Goal: Communication & Community: Answer question/provide support

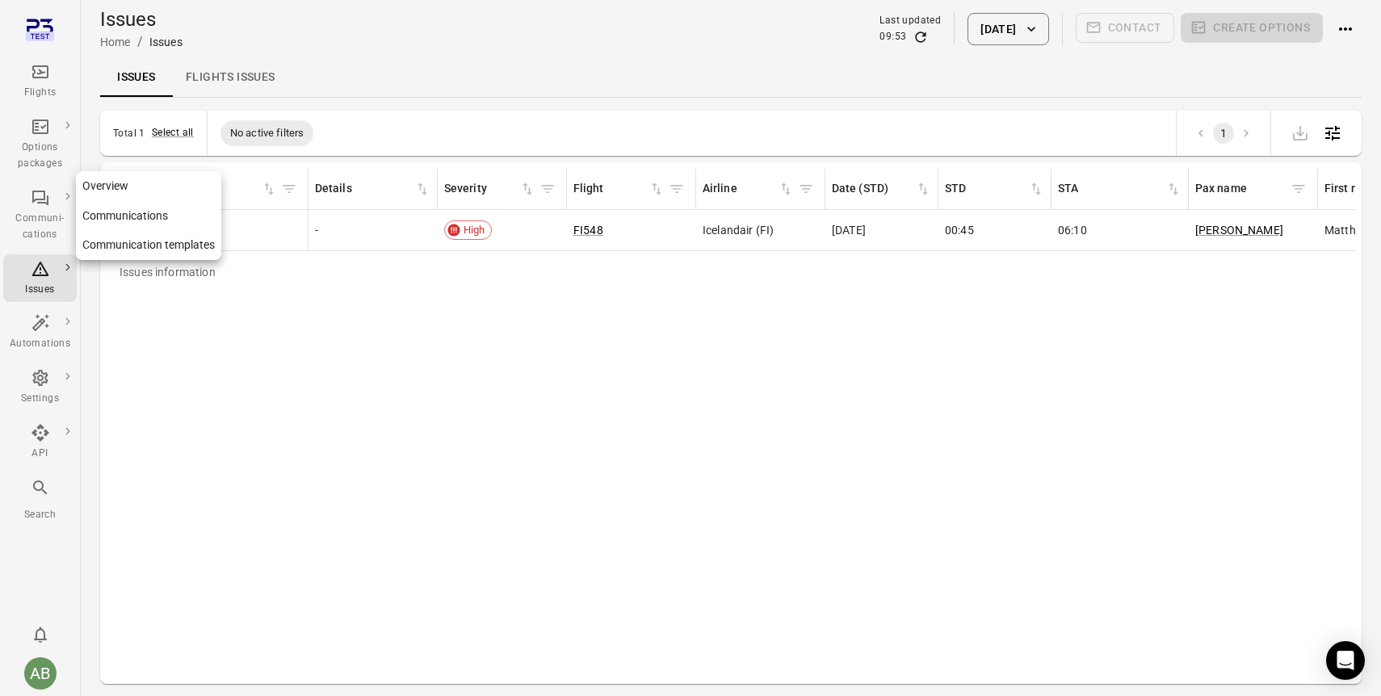
click at [36, 200] on icon "Main navigation" at bounding box center [40, 197] width 19 height 19
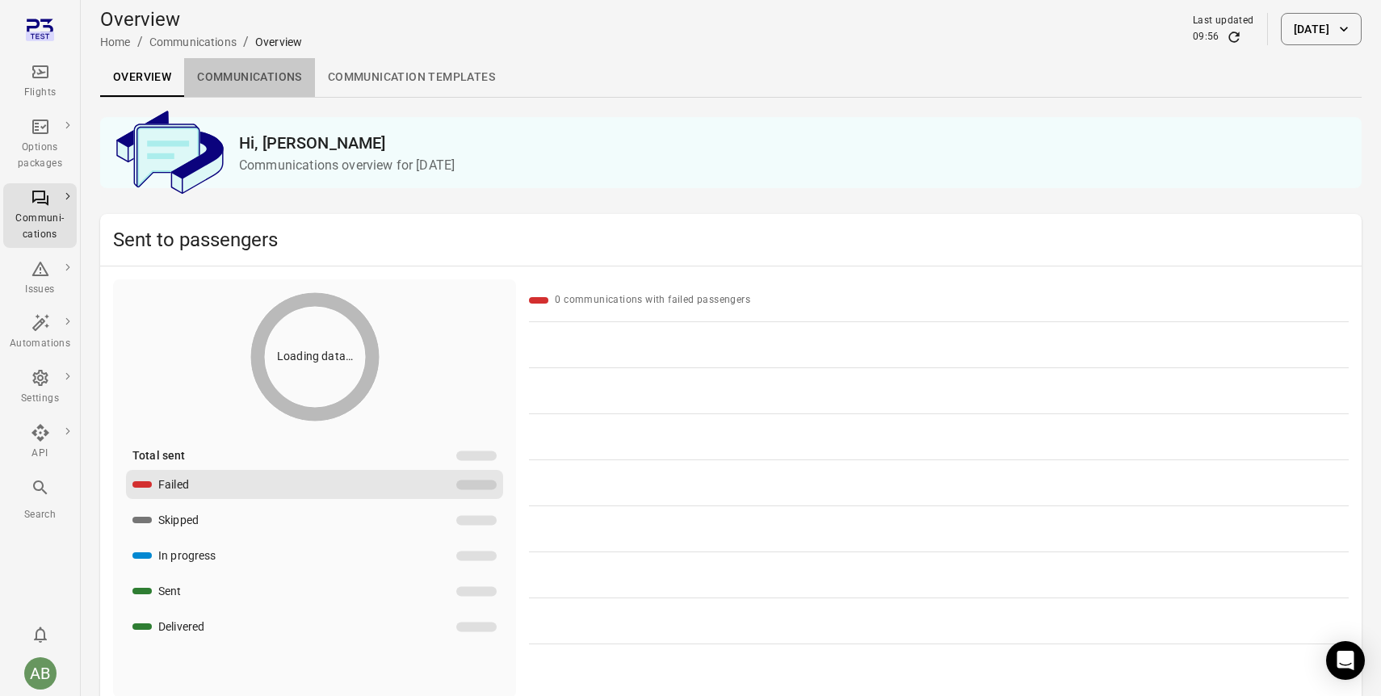
click at [233, 80] on link "Communications" at bounding box center [249, 77] width 131 height 39
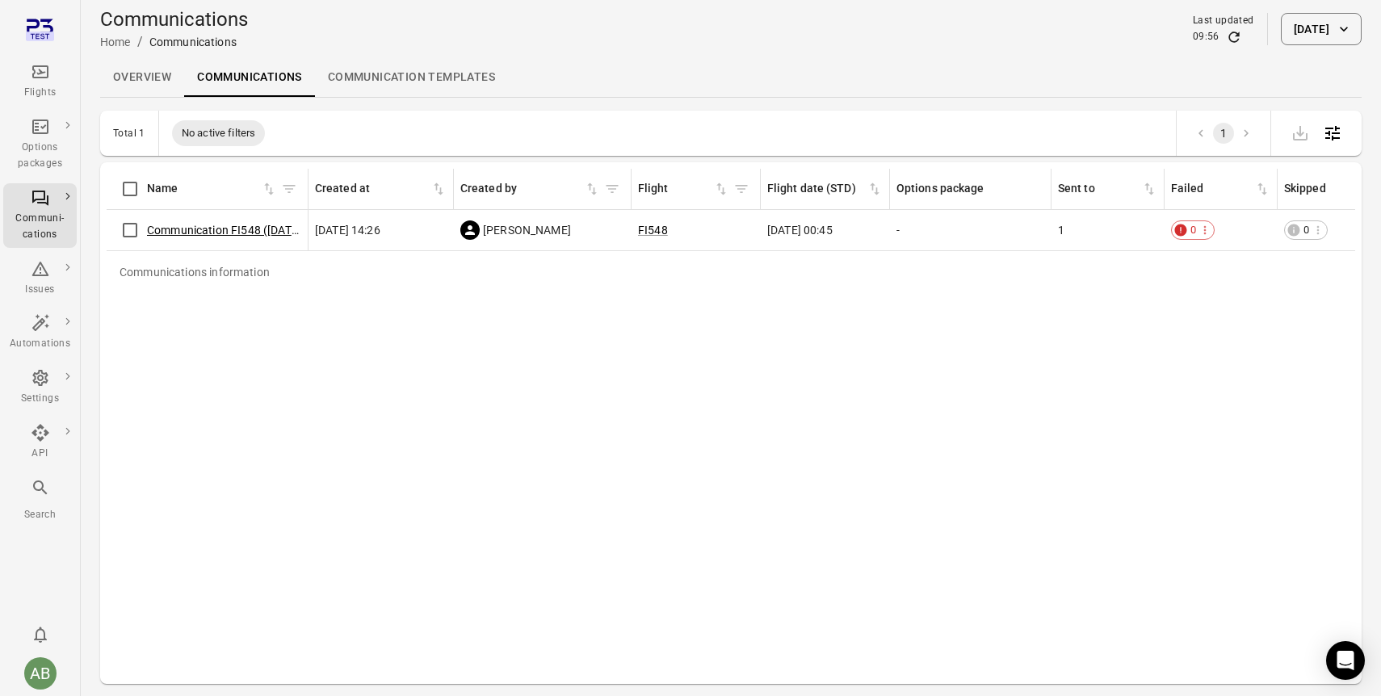
click at [216, 224] on link "Communication FI548 (14 Aug)" at bounding box center [226, 230] width 158 height 13
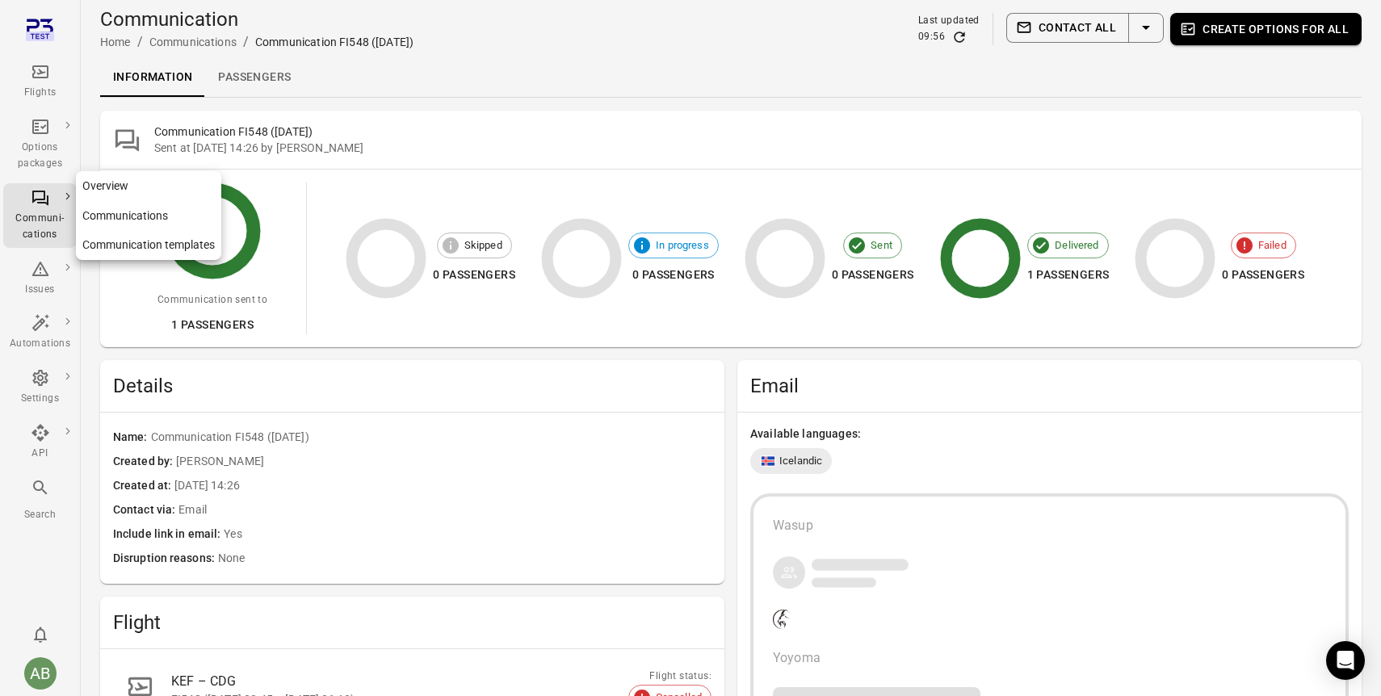
click at [38, 212] on div "Communi-cations" at bounding box center [40, 227] width 61 height 32
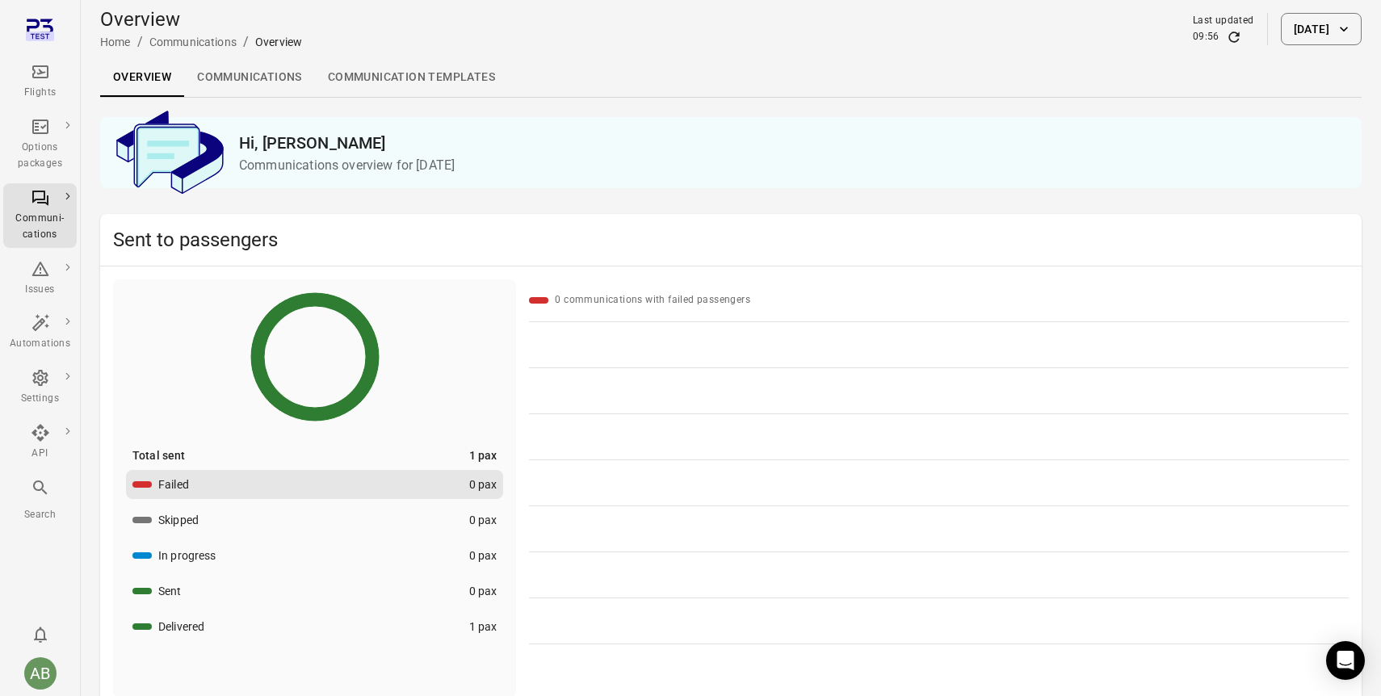
click at [1345, 32] on icon "button" at bounding box center [1344, 29] width 16 height 16
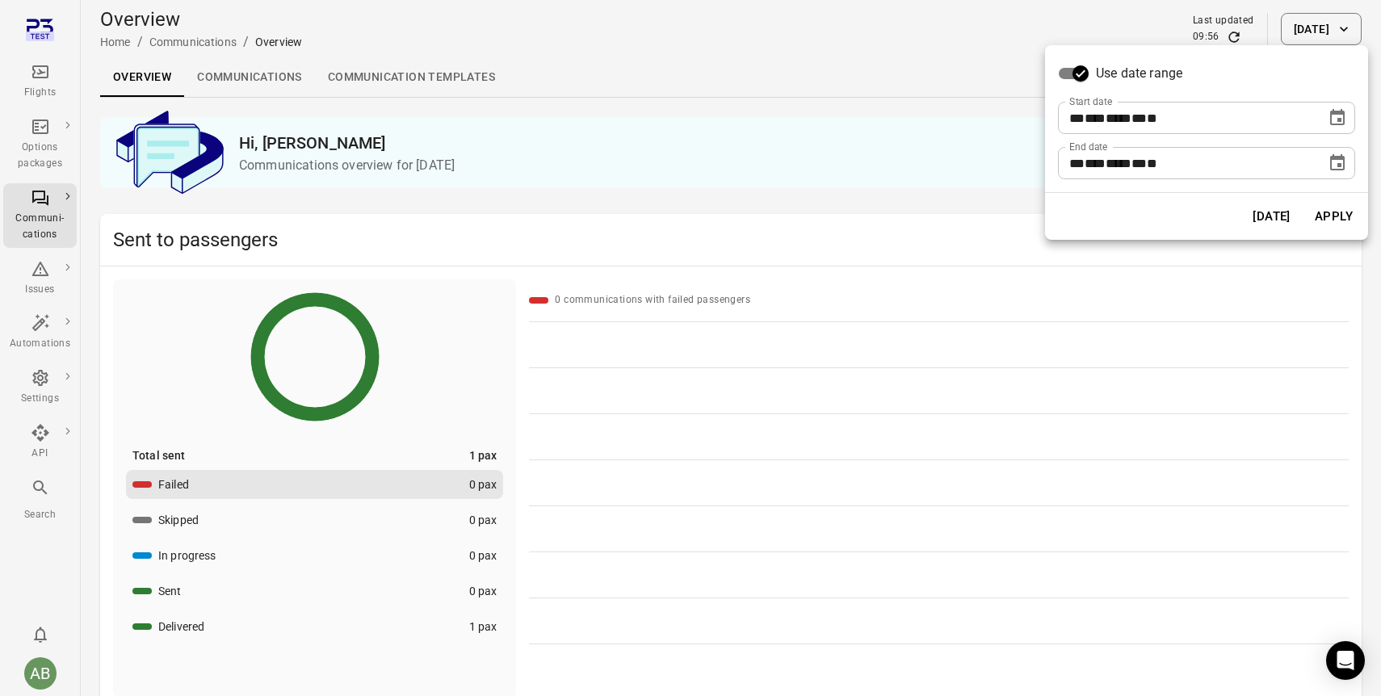
click at [1341, 157] on icon "Choose date, selected date is Aug 14, 2025" at bounding box center [1337, 162] width 15 height 16
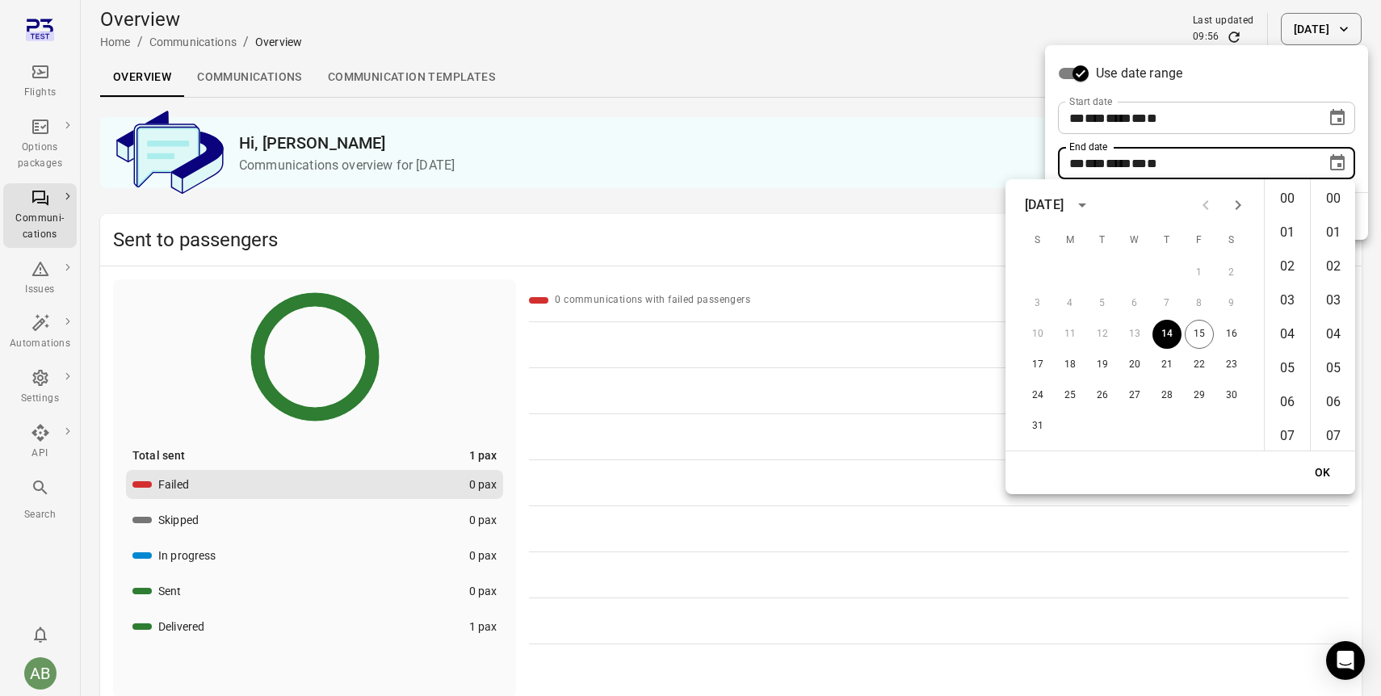
scroll to position [2001, 0]
click at [1203, 339] on button "15" at bounding box center [1199, 334] width 29 height 29
click at [1163, 334] on button "14" at bounding box center [1166, 334] width 29 height 29
type input "**********"
click at [1083, 163] on span "**" at bounding box center [1076, 163] width 15 height 12
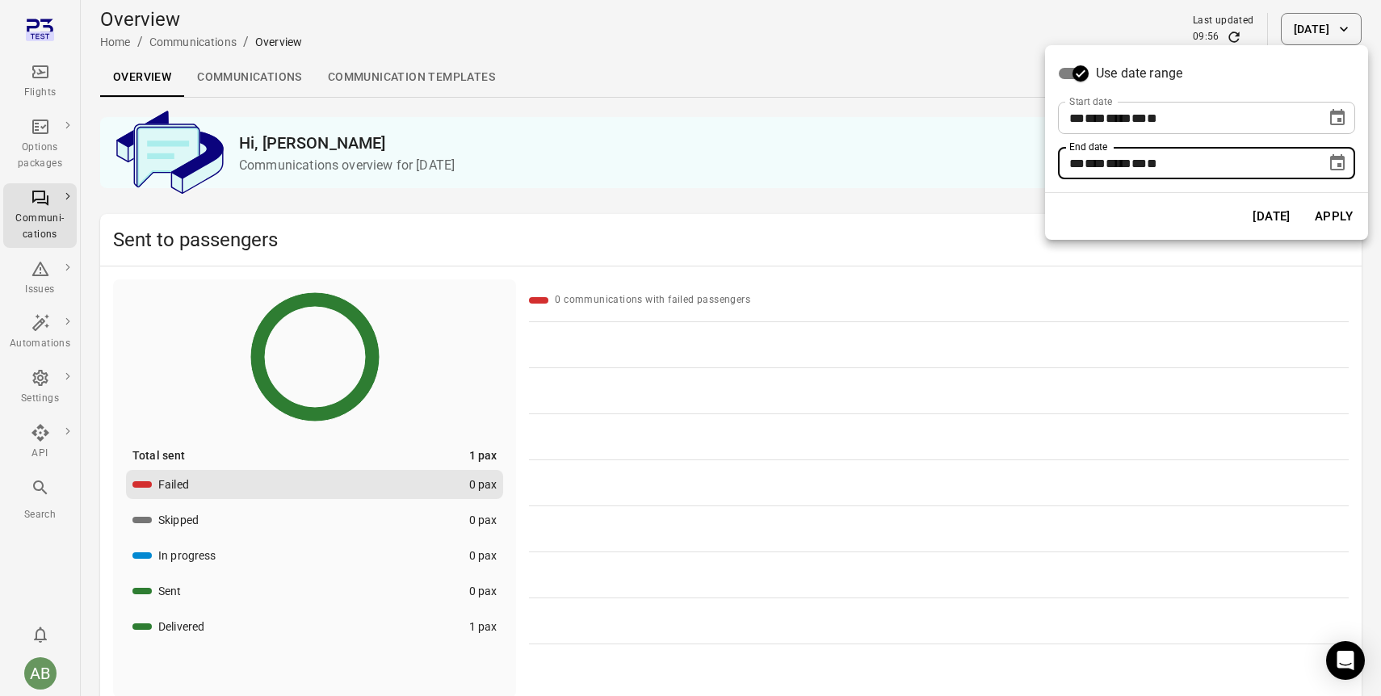
click at [1080, 159] on span "**" at bounding box center [1076, 163] width 15 height 12
type input "**********"
click at [1332, 219] on button "Apply" at bounding box center [1334, 216] width 56 height 34
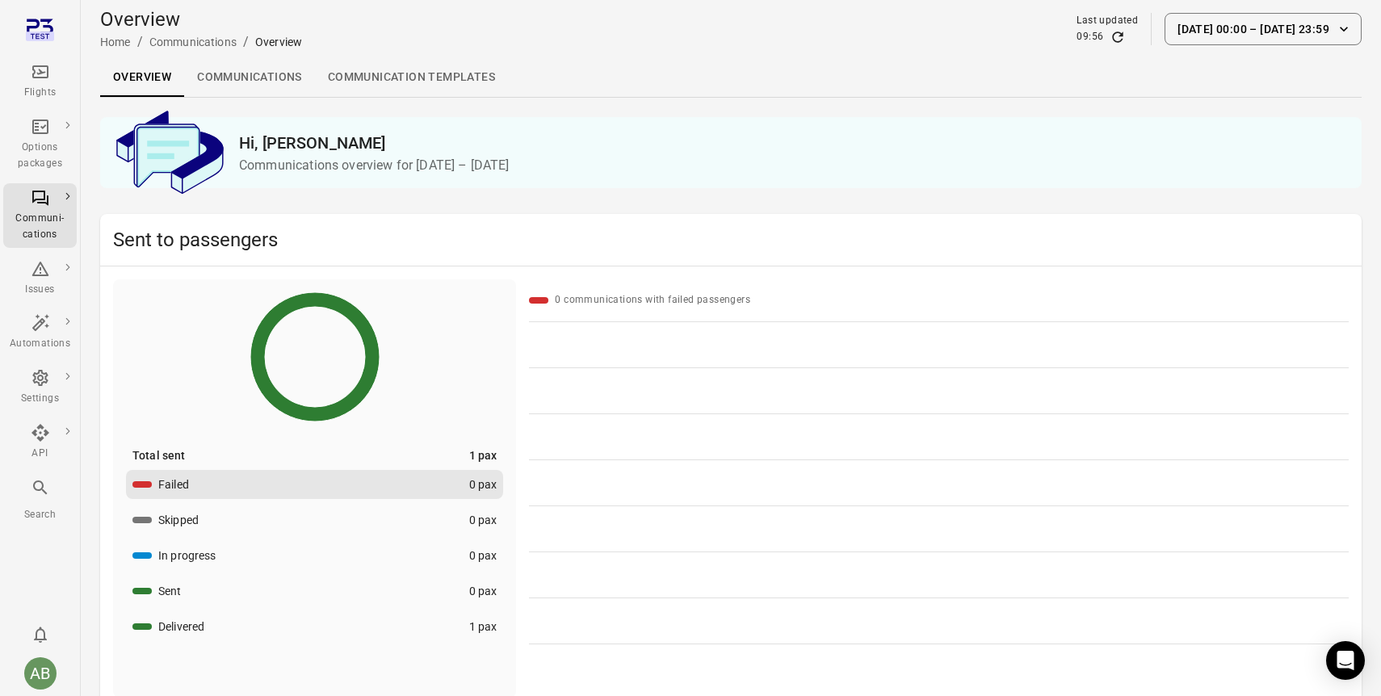
click at [262, 78] on link "Communications" at bounding box center [249, 77] width 131 height 39
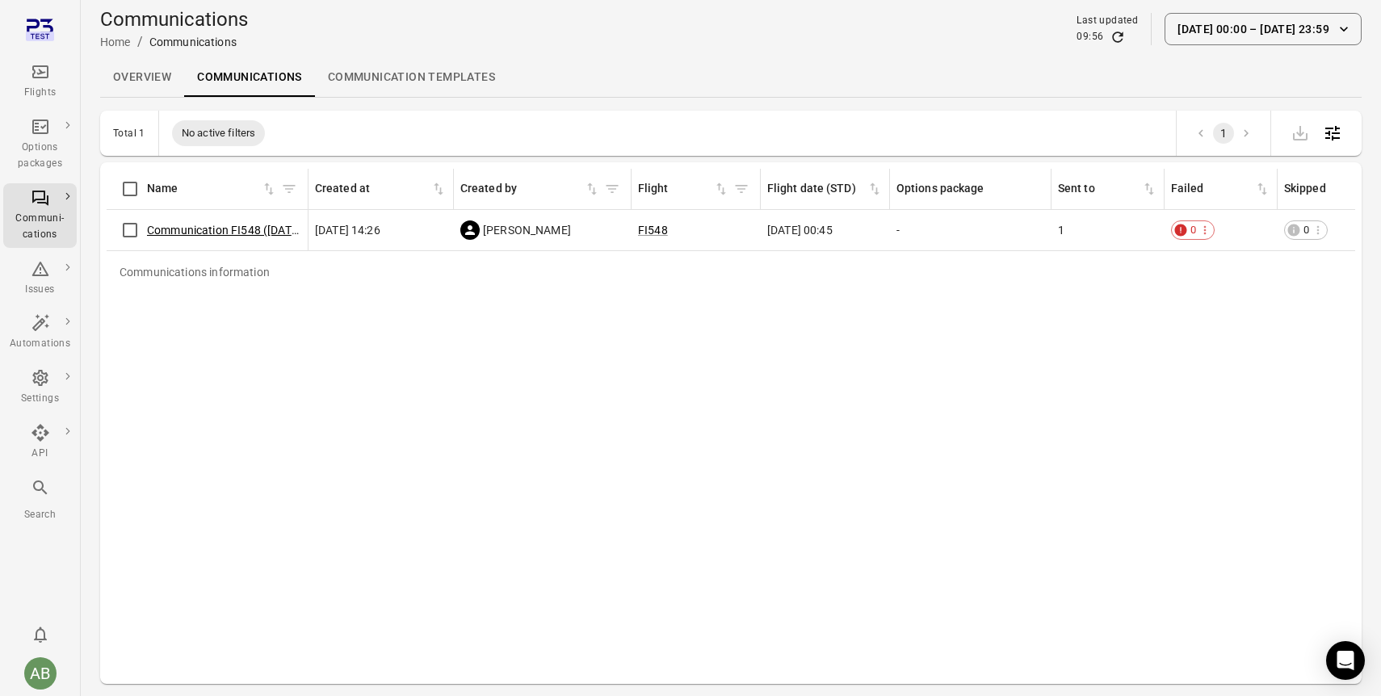
click at [239, 224] on link "Communication FI548 (14 Aug)" at bounding box center [226, 230] width 158 height 13
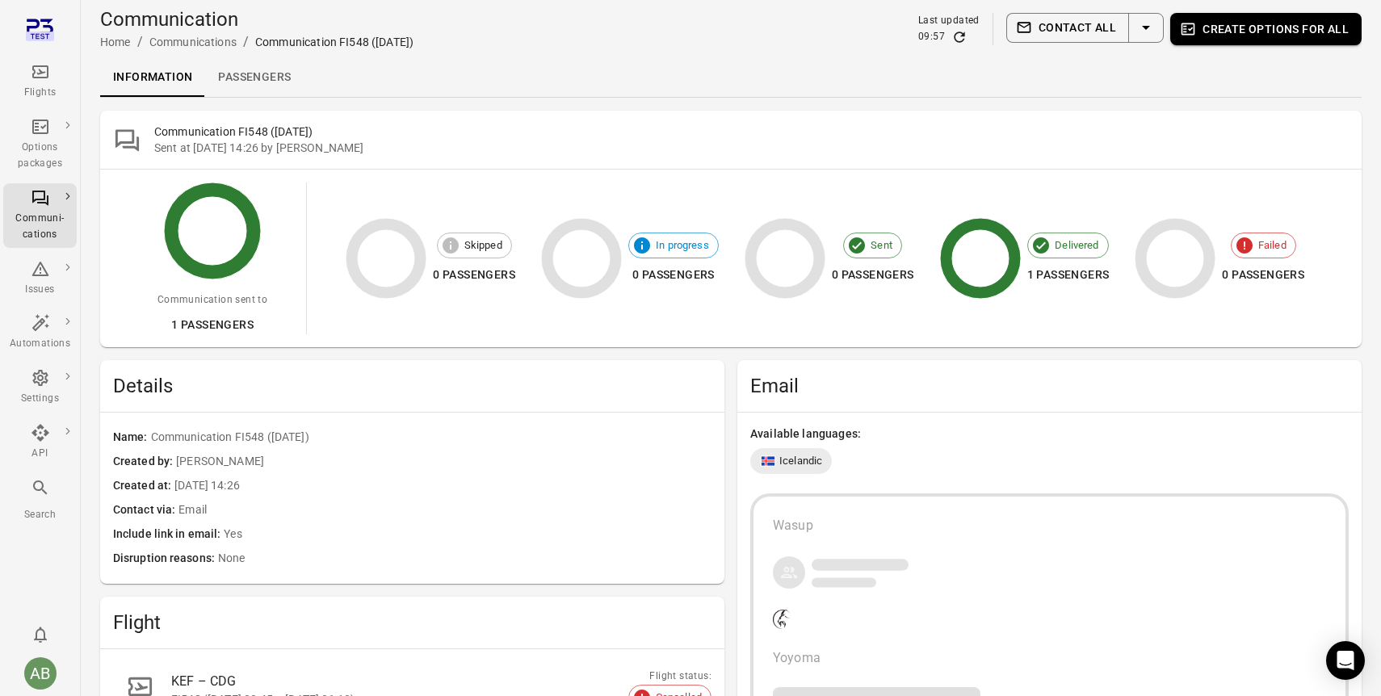
click at [258, 80] on link "Passengers" at bounding box center [254, 77] width 99 height 39
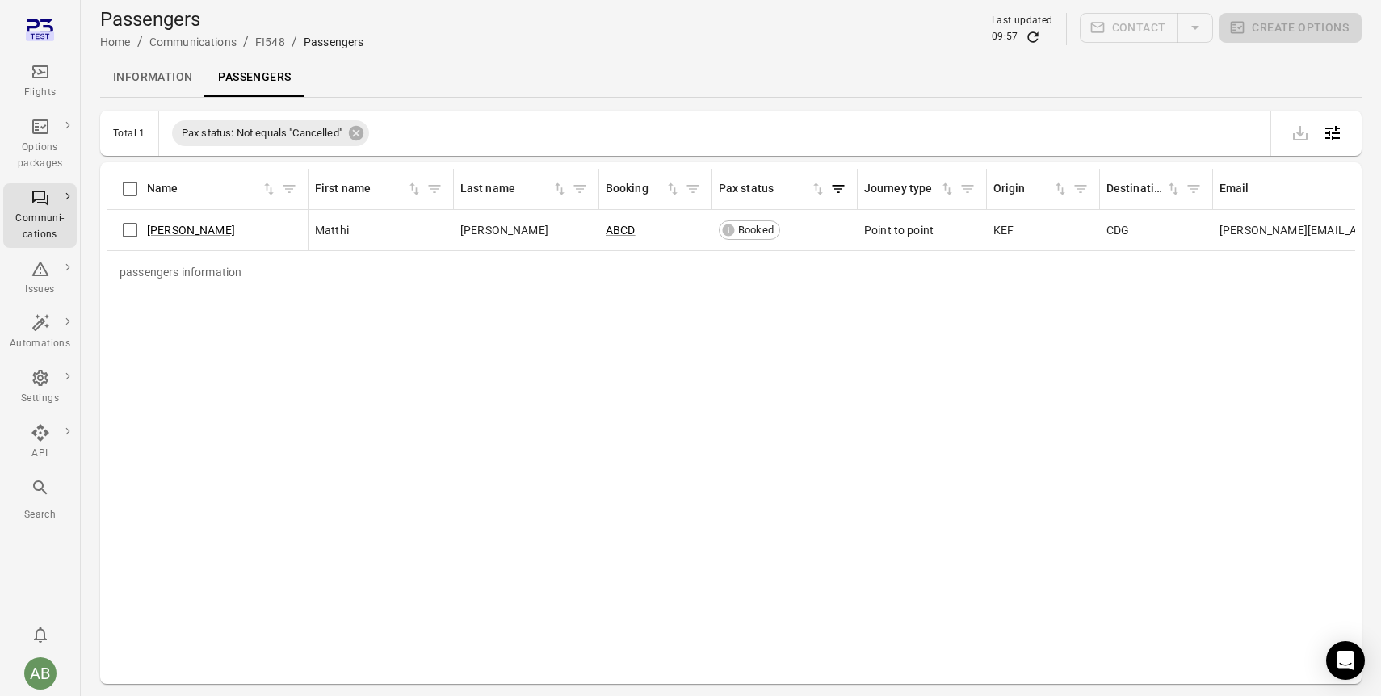
click at [44, 80] on icon "Main navigation" at bounding box center [40, 71] width 19 height 19
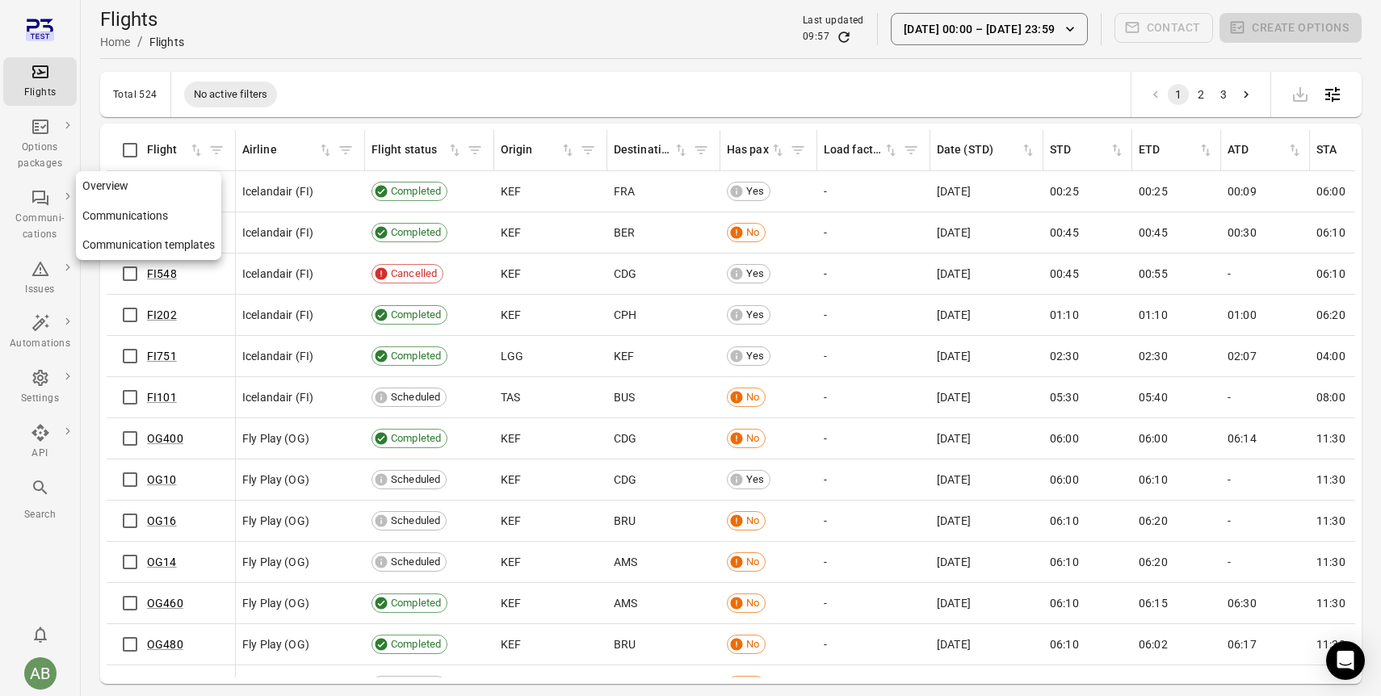
click at [45, 214] on div "Communi-cations" at bounding box center [40, 227] width 61 height 32
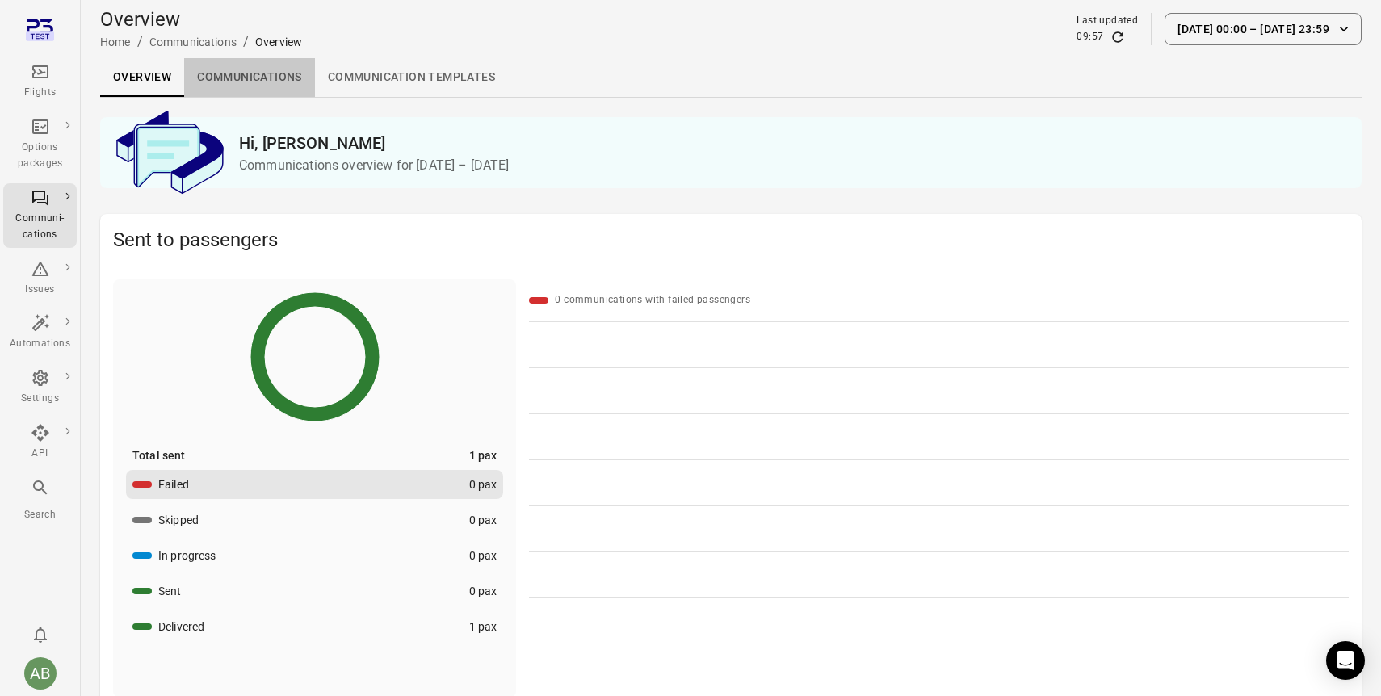
click at [256, 85] on link "Communications" at bounding box center [249, 77] width 131 height 39
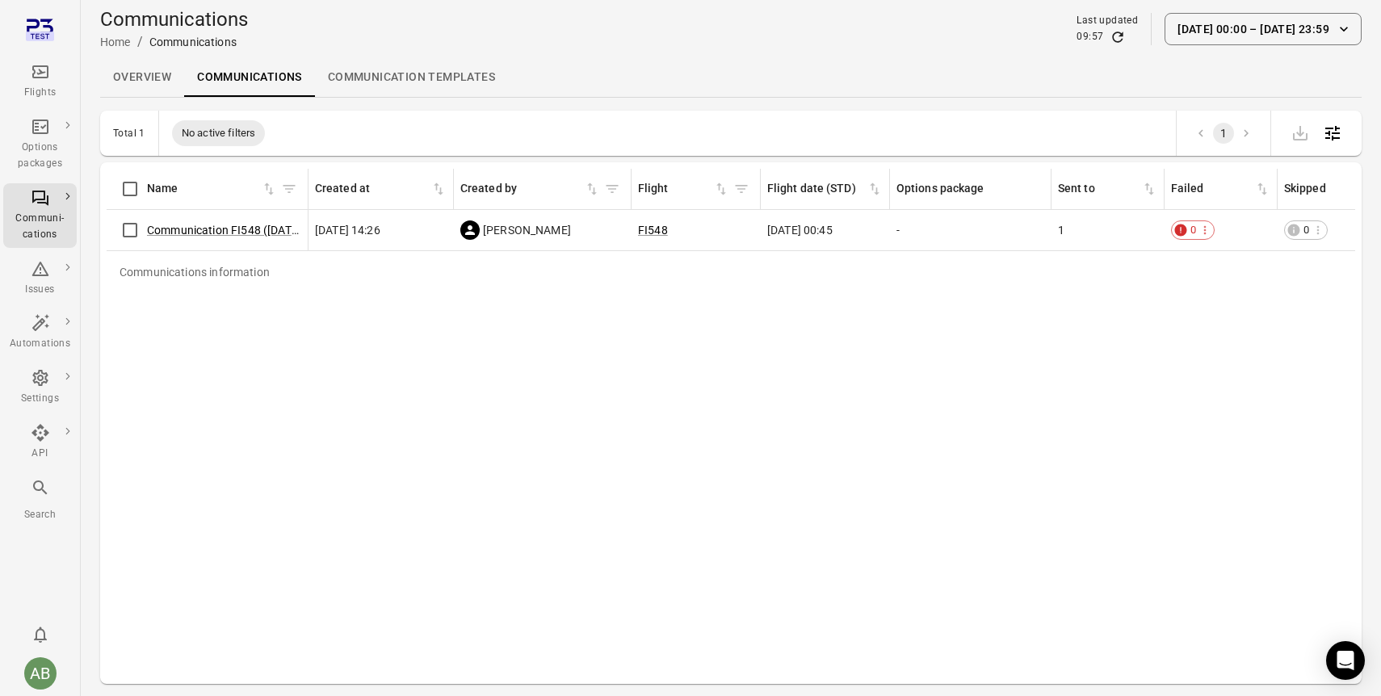
click at [382, 78] on link "Communication templates" at bounding box center [411, 77] width 193 height 39
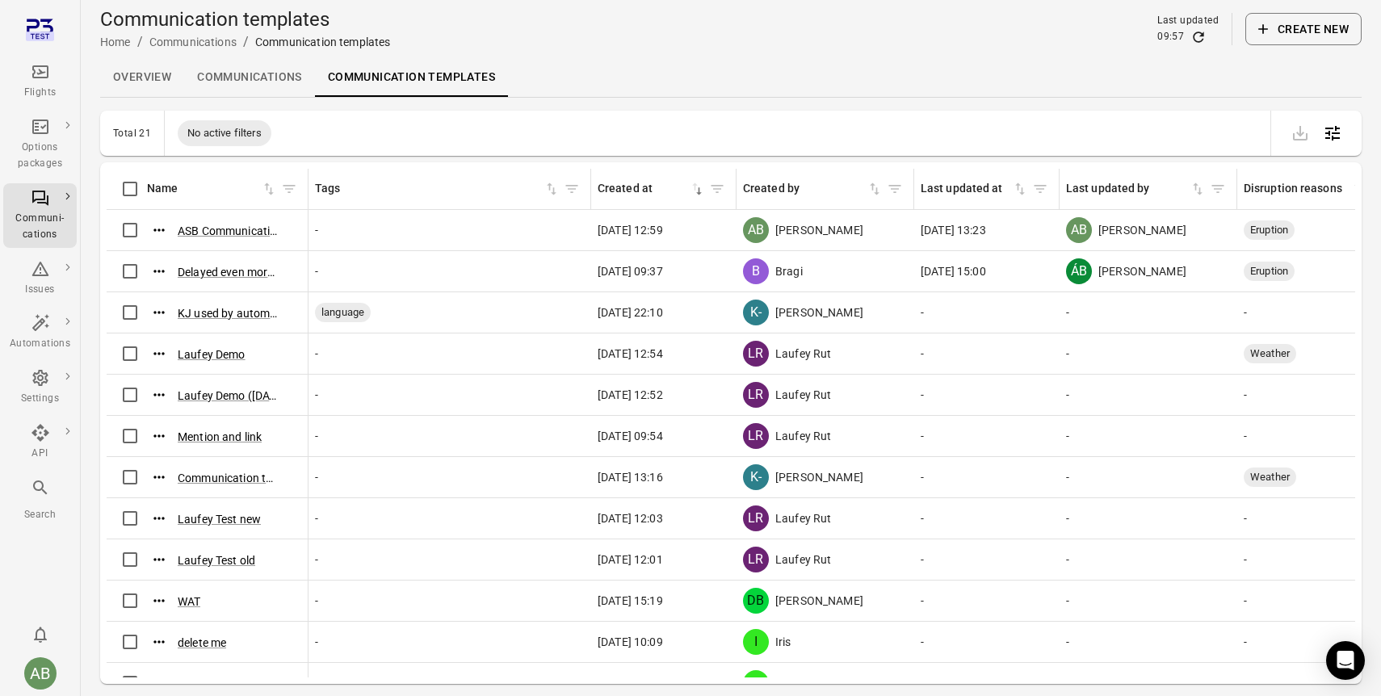
click at [1322, 21] on button "Create new" at bounding box center [1303, 29] width 116 height 32
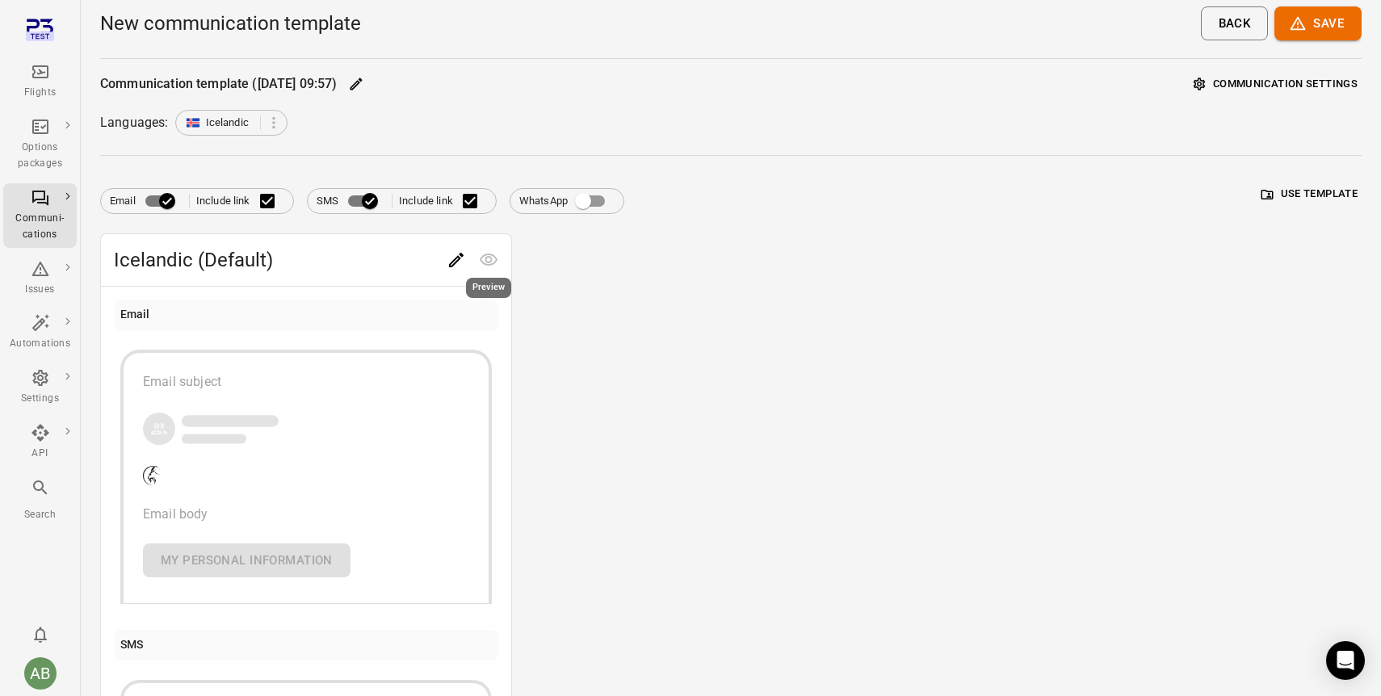
click at [489, 257] on span "Preview" at bounding box center [488, 258] width 32 height 15
click at [36, 81] on icon "Main navigation" at bounding box center [40, 71] width 19 height 19
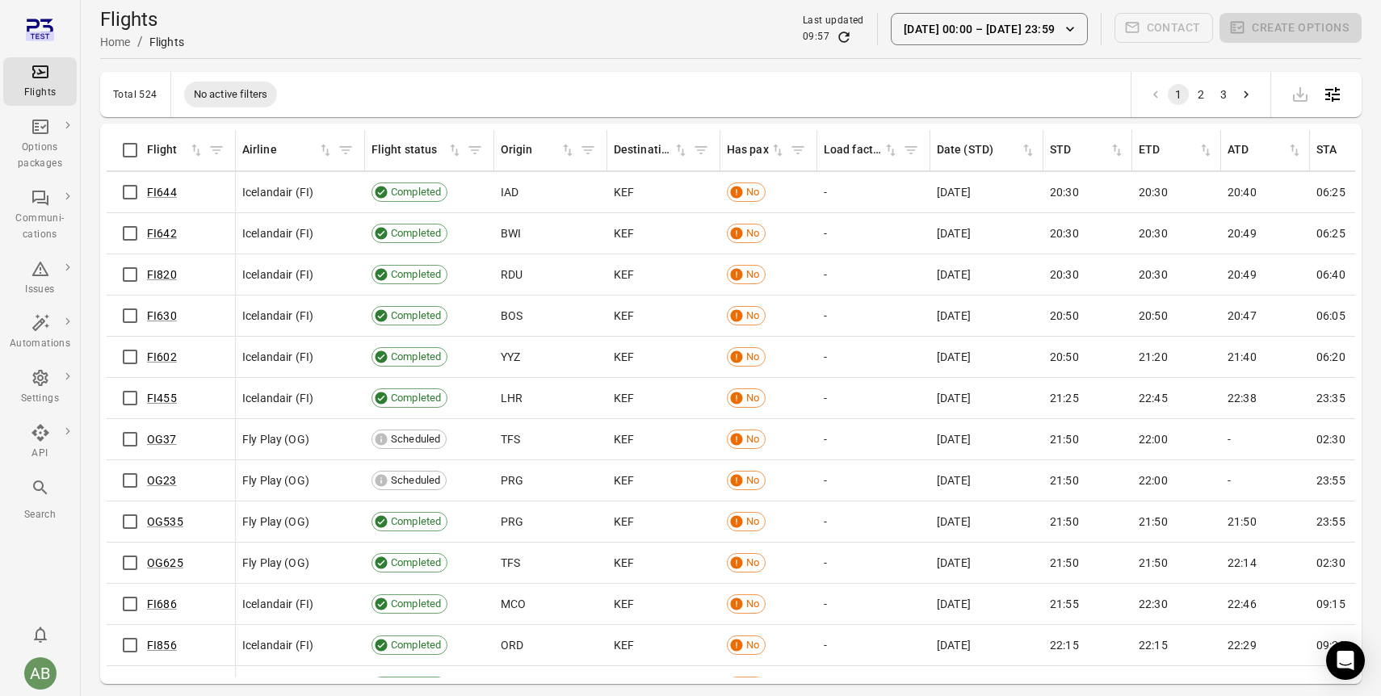
scroll to position [6138, 0]
click at [916, 28] on button "14 Aug 00:00 – 16 Aug 23:59" at bounding box center [989, 29] width 197 height 32
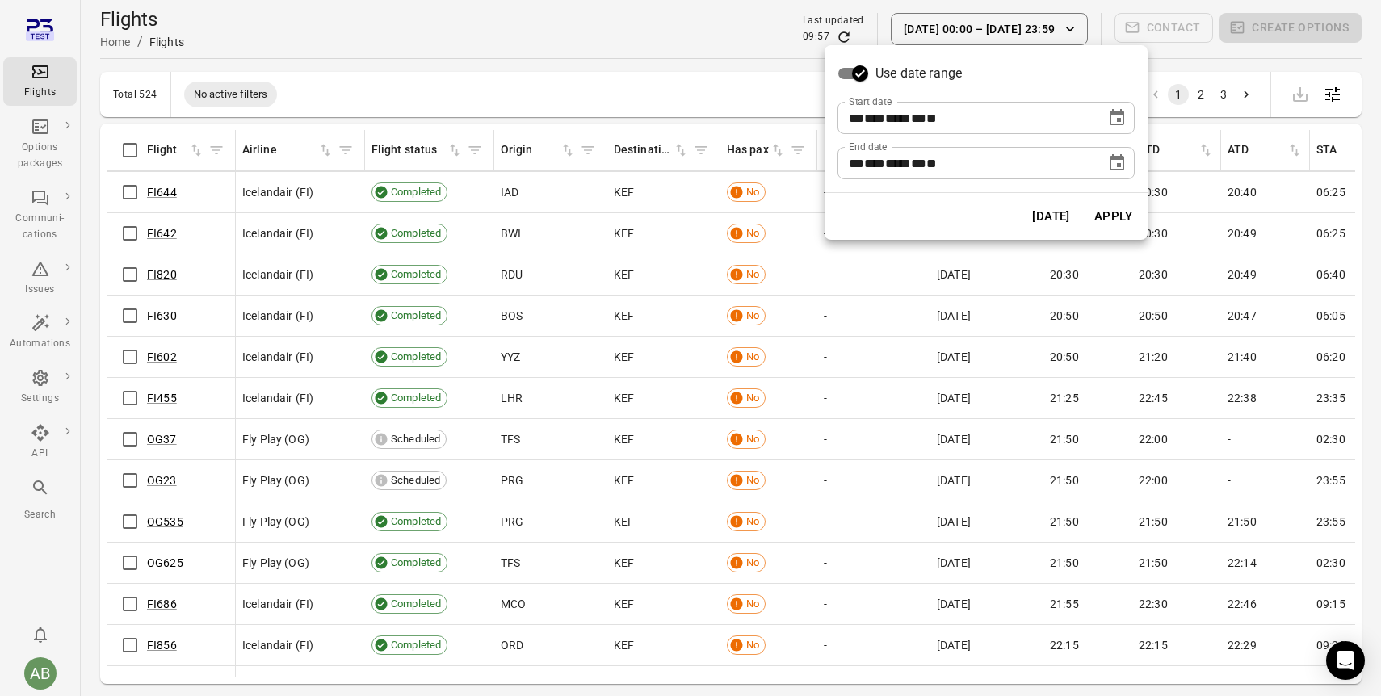
click at [859, 115] on span "**" at bounding box center [856, 118] width 15 height 12
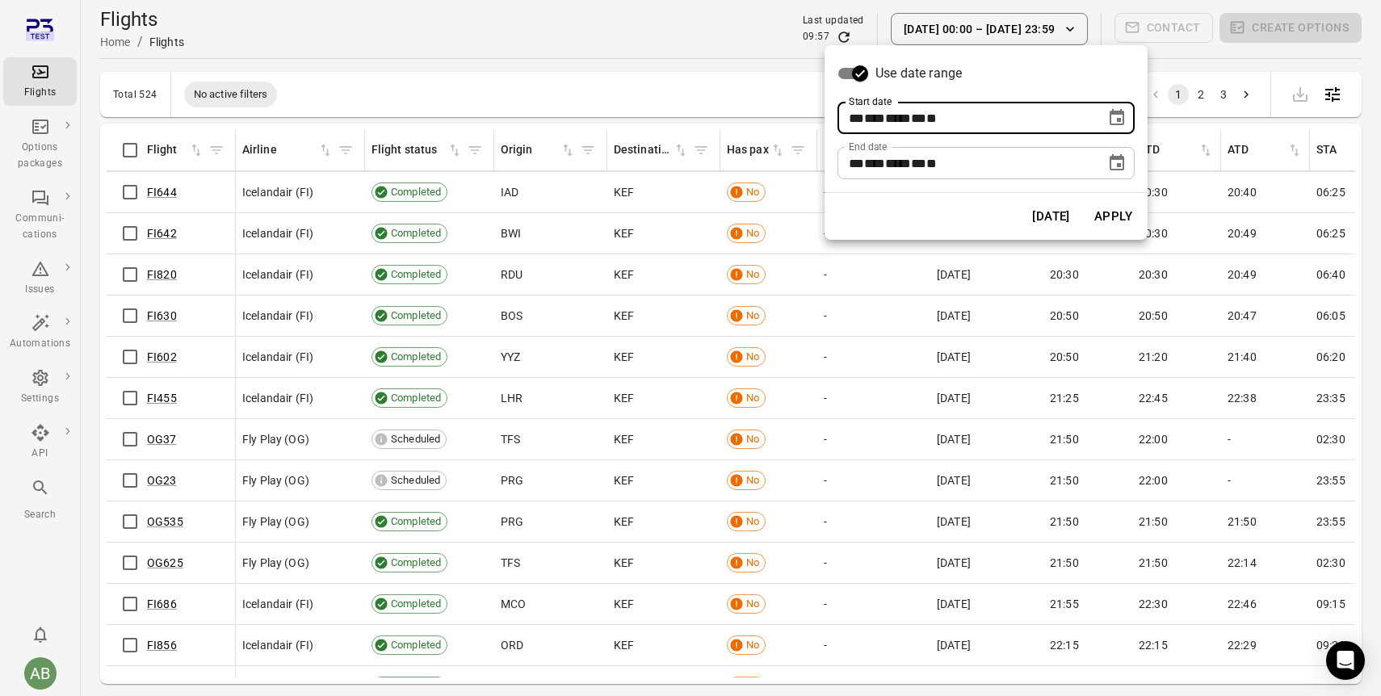
type input "**********"
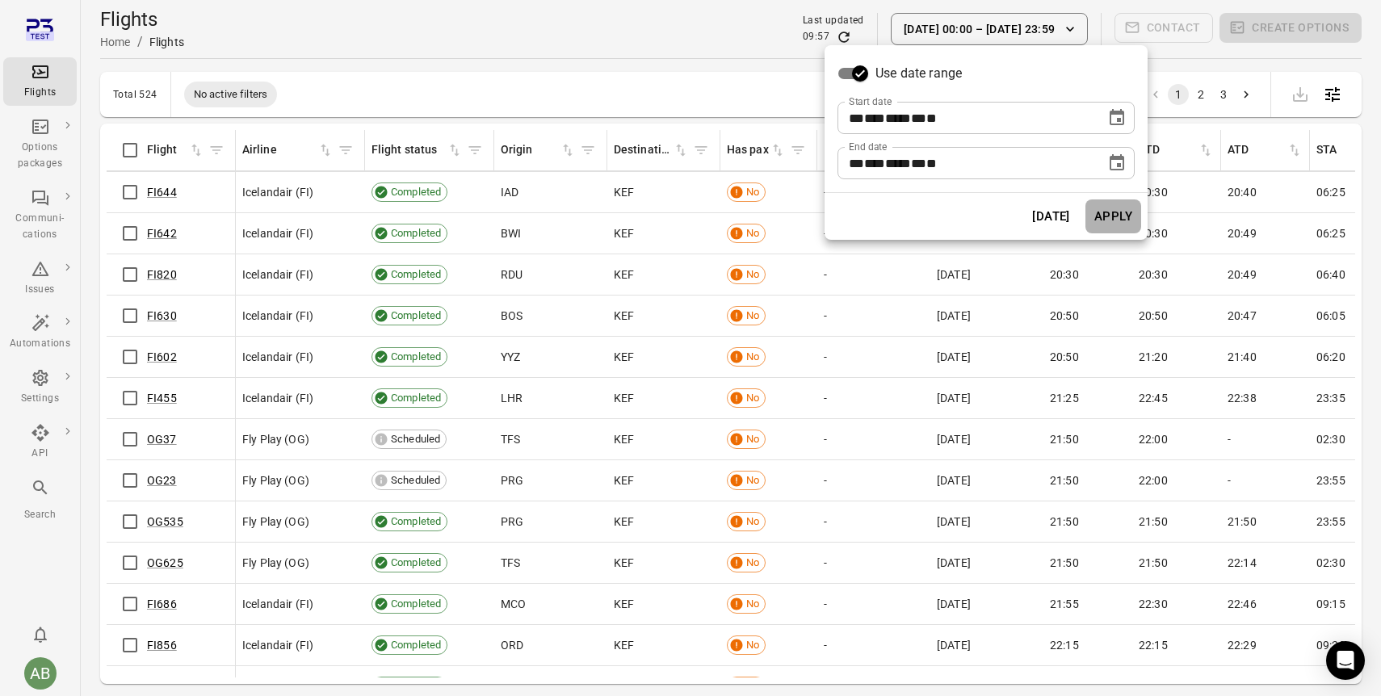
click at [1102, 221] on button "Apply" at bounding box center [1113, 216] width 56 height 34
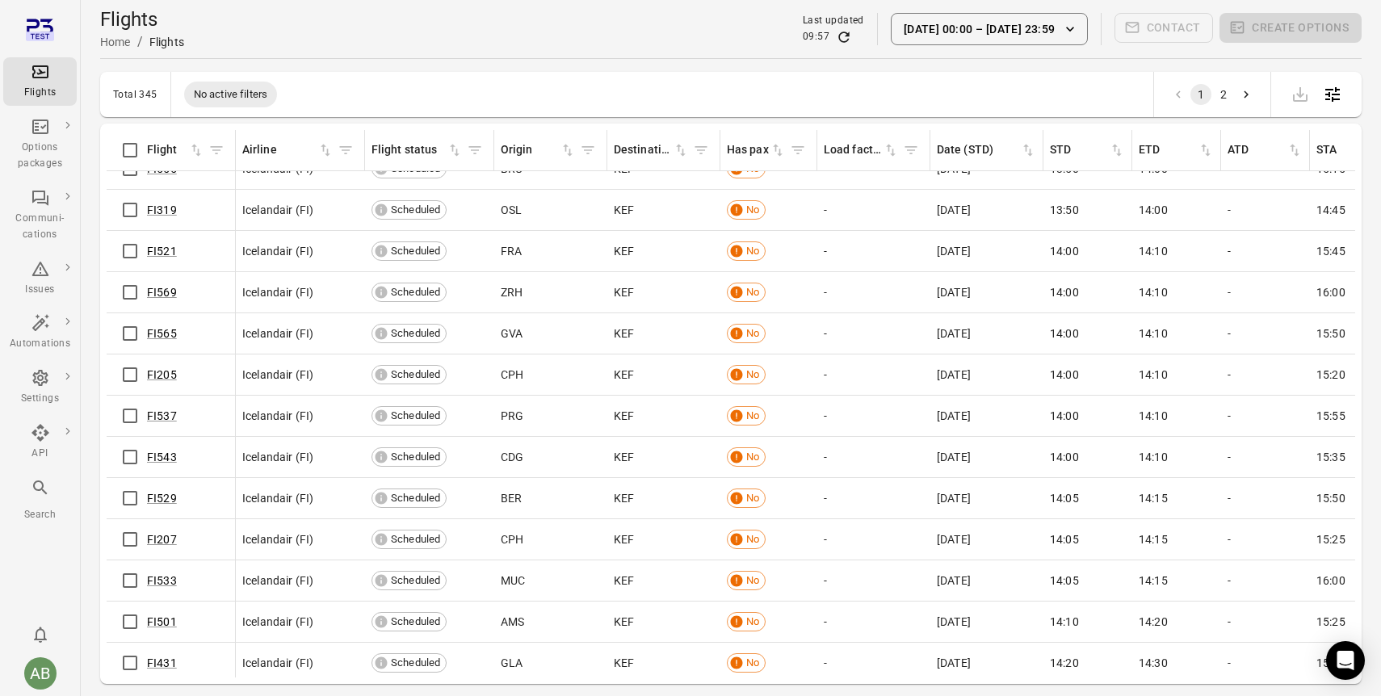
scroll to position [2506, 0]
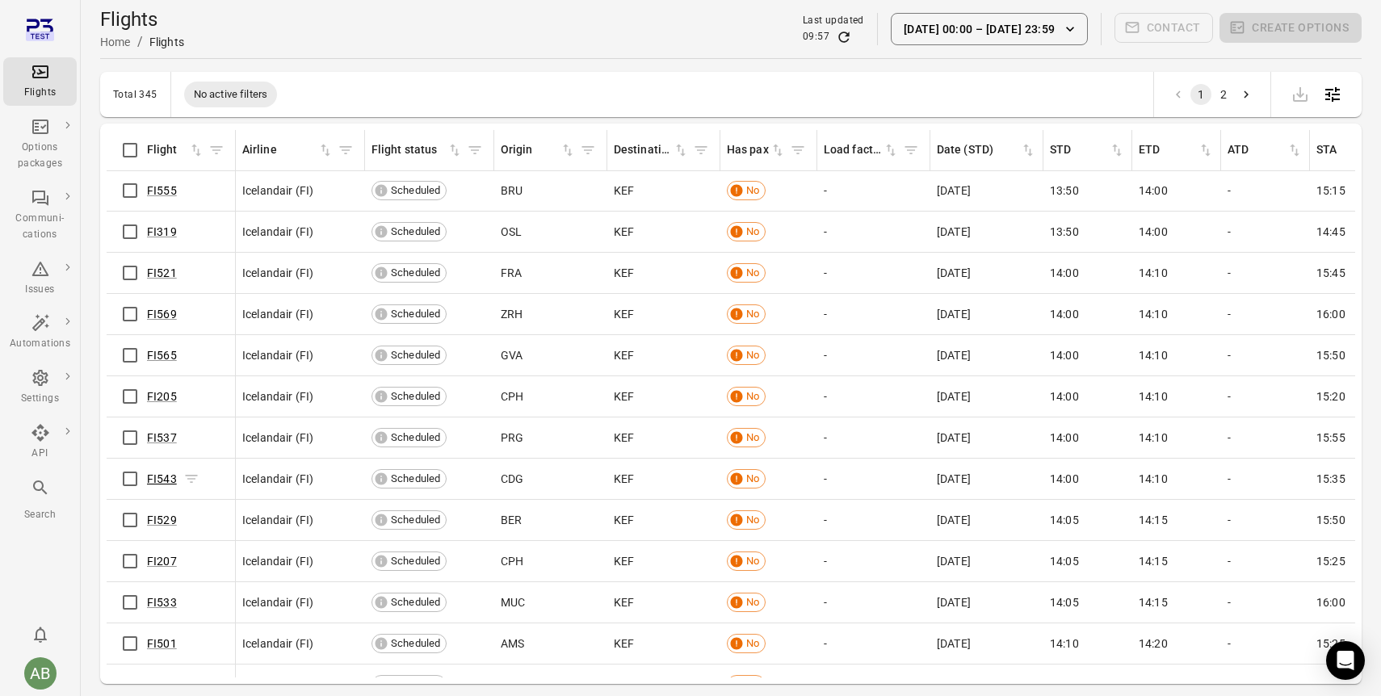
click at [157, 474] on link "FI543" at bounding box center [162, 478] width 30 height 13
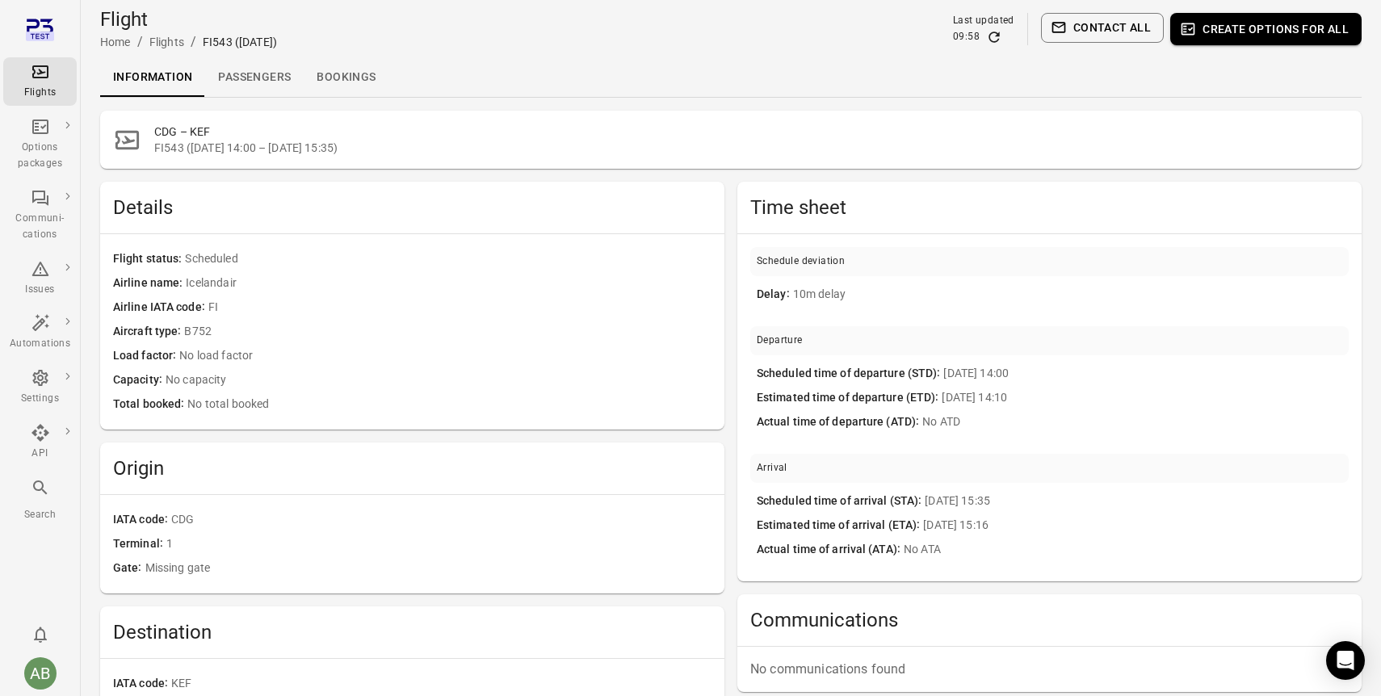
click at [244, 82] on link "Passengers" at bounding box center [254, 77] width 99 height 39
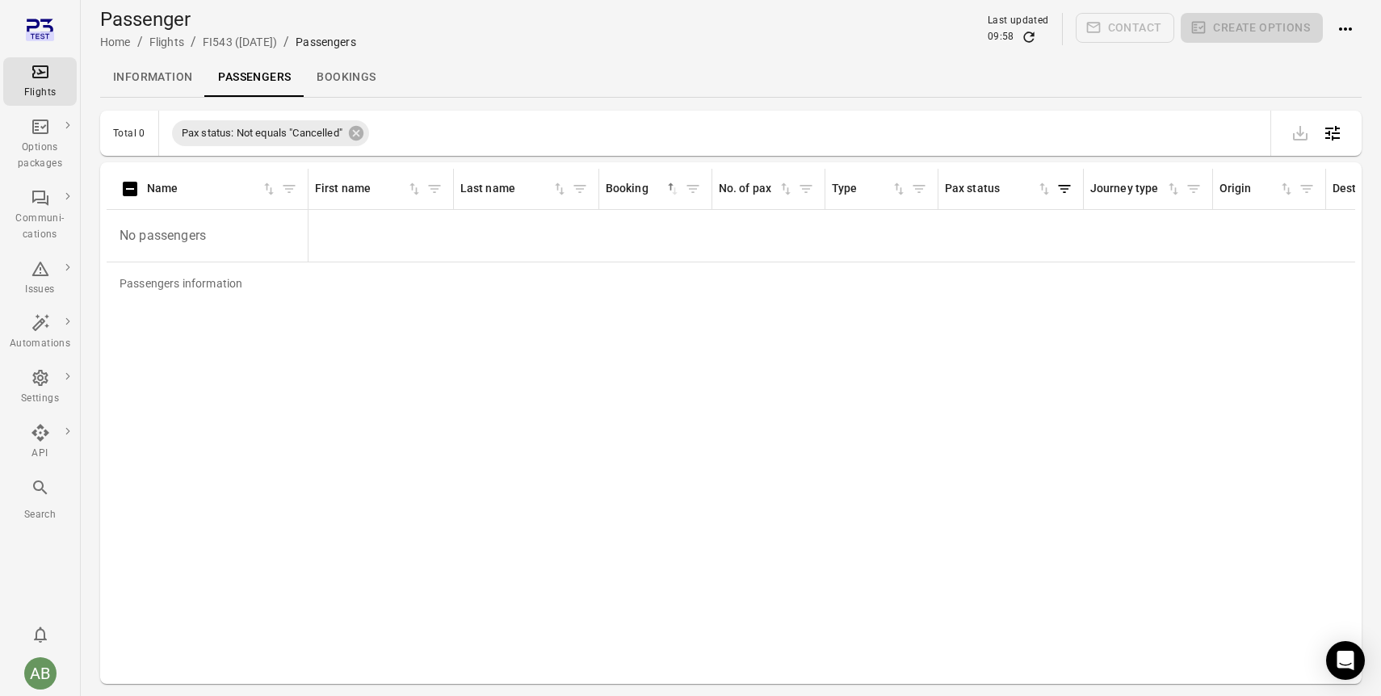
click at [153, 82] on link "Information" at bounding box center [152, 77] width 105 height 39
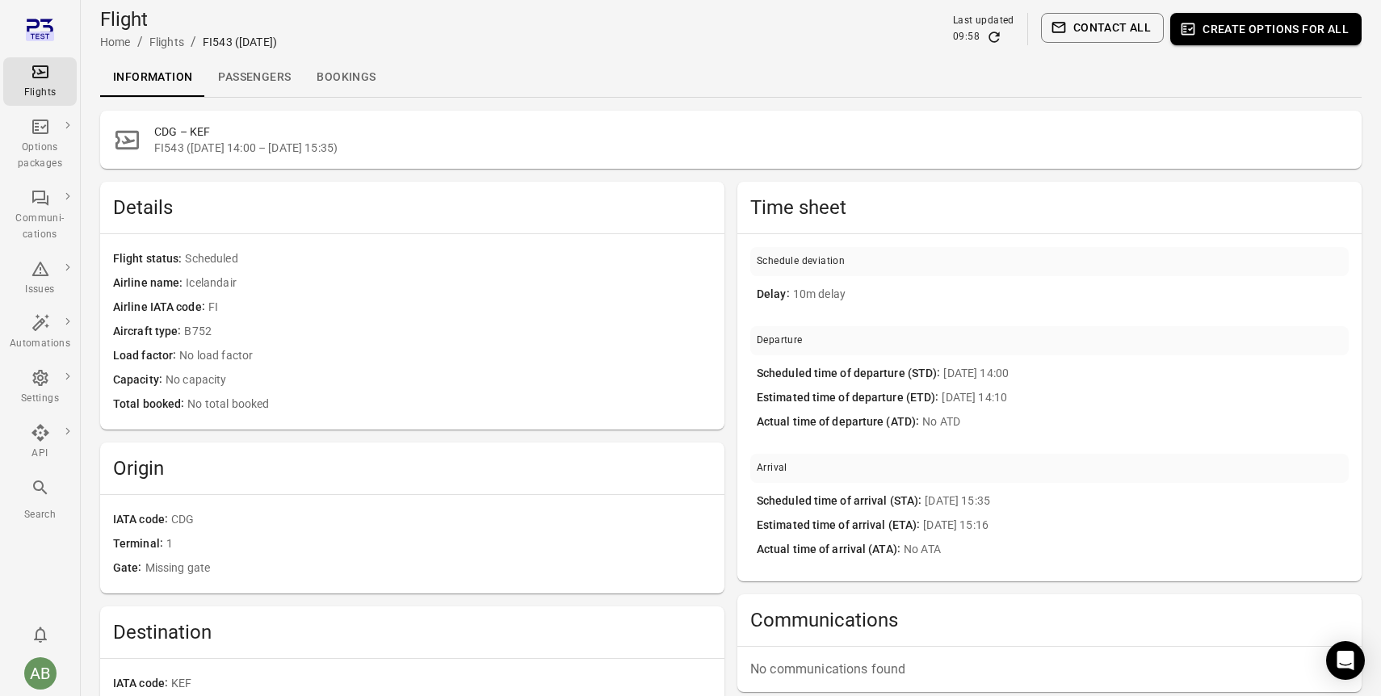
click at [253, 73] on link "Passengers" at bounding box center [254, 77] width 99 height 39
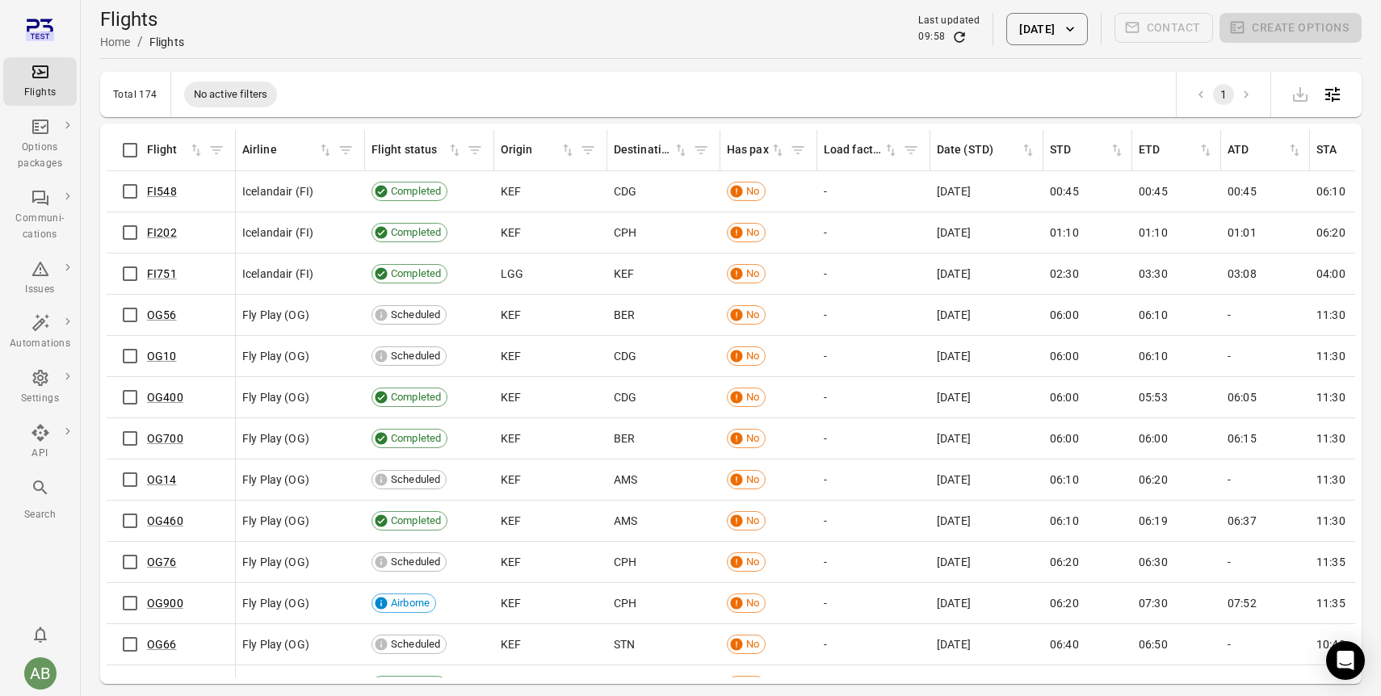
click at [529, 45] on div "Flights Home / Flights Last updated 09:58 15 Aug 2025 Contact Create options" at bounding box center [730, 28] width 1261 height 45
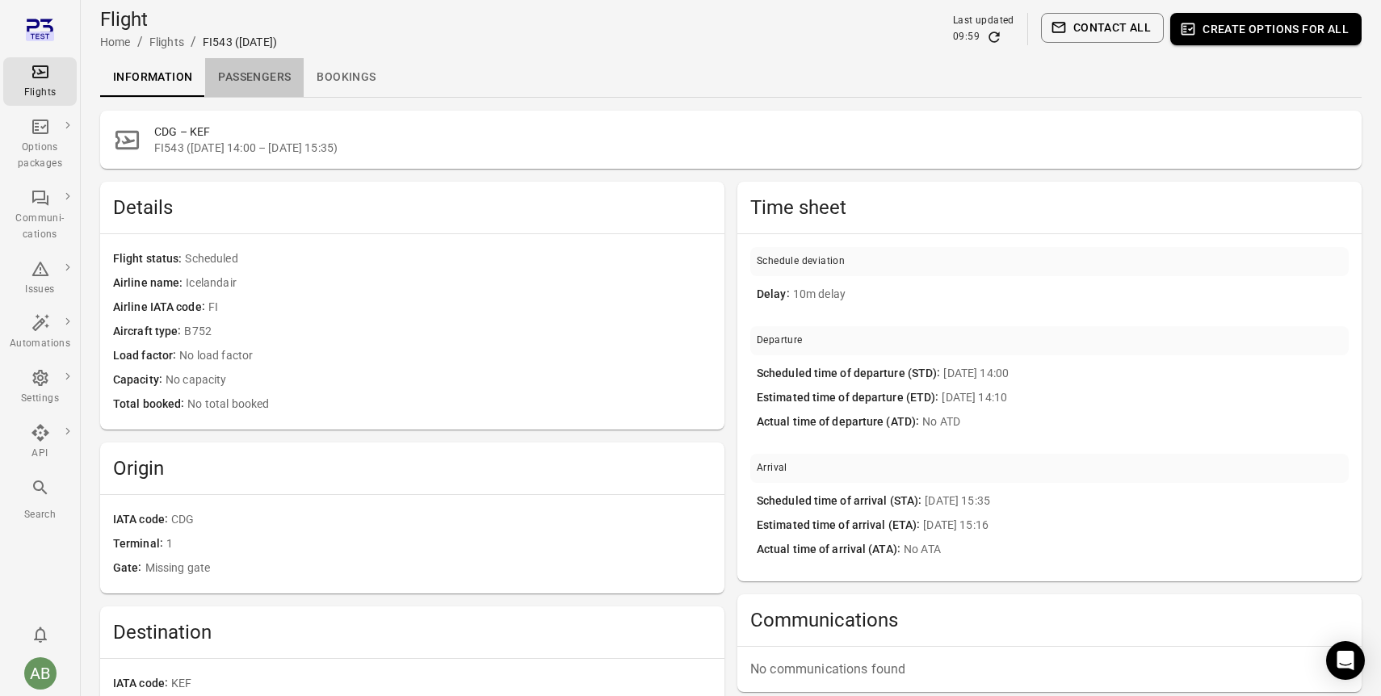
click at [251, 78] on link "Passengers" at bounding box center [254, 77] width 99 height 39
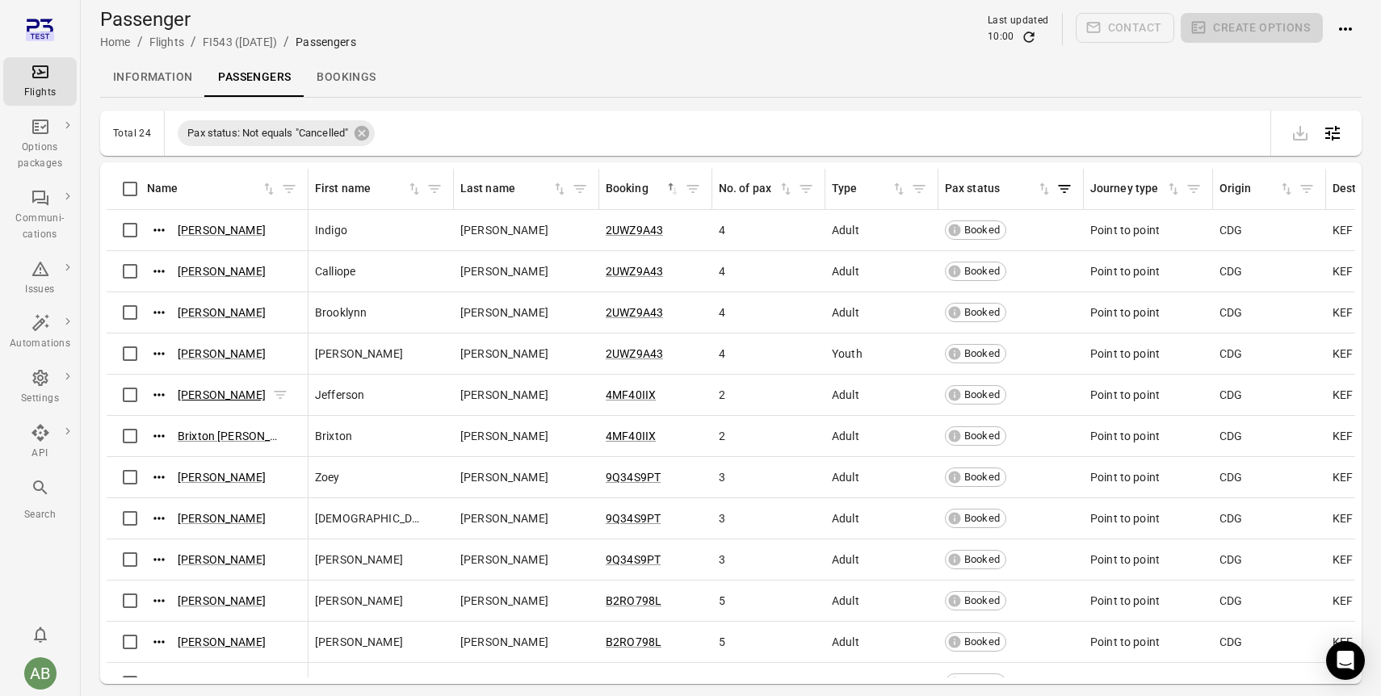
click at [212, 392] on link "Jefferson Beil" at bounding box center [222, 394] width 88 height 13
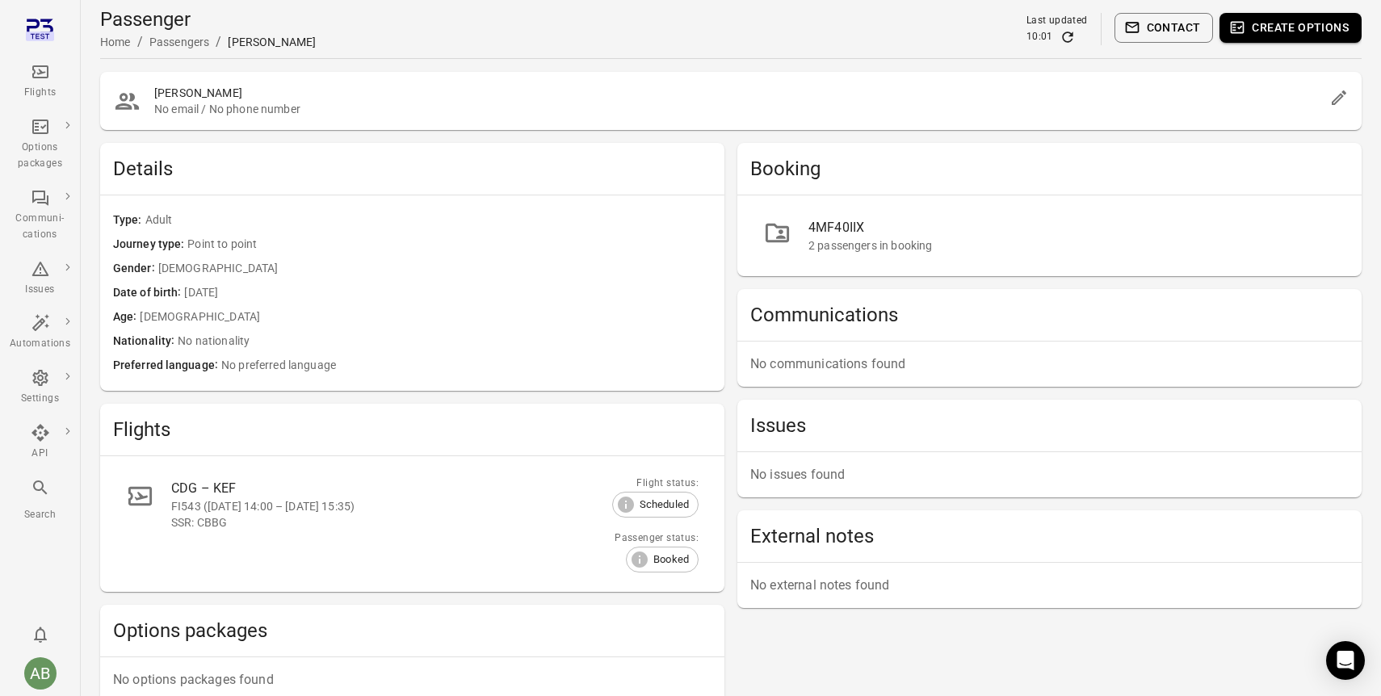
click at [1273, 28] on button "Create options" at bounding box center [1290, 28] width 142 height 30
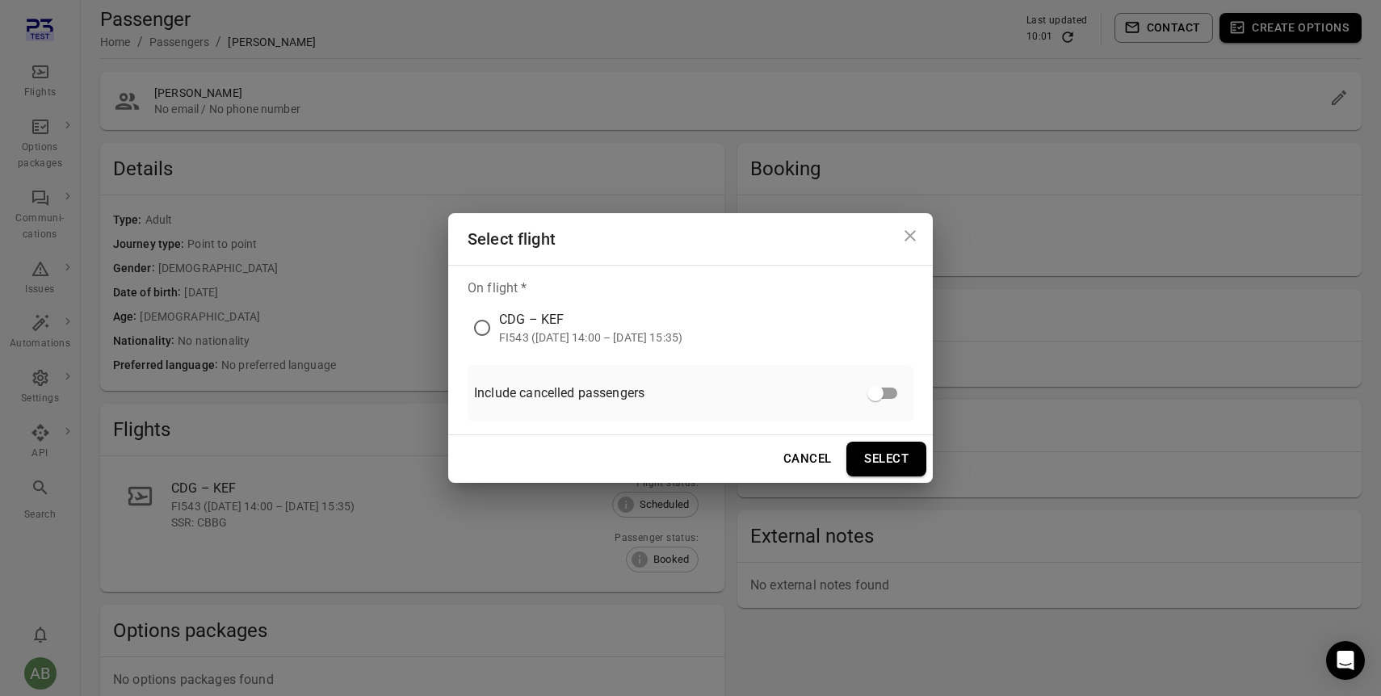
click at [585, 324] on div "CDG – KEF" at bounding box center [590, 319] width 183 height 19
click at [883, 465] on button "Select" at bounding box center [886, 459] width 80 height 34
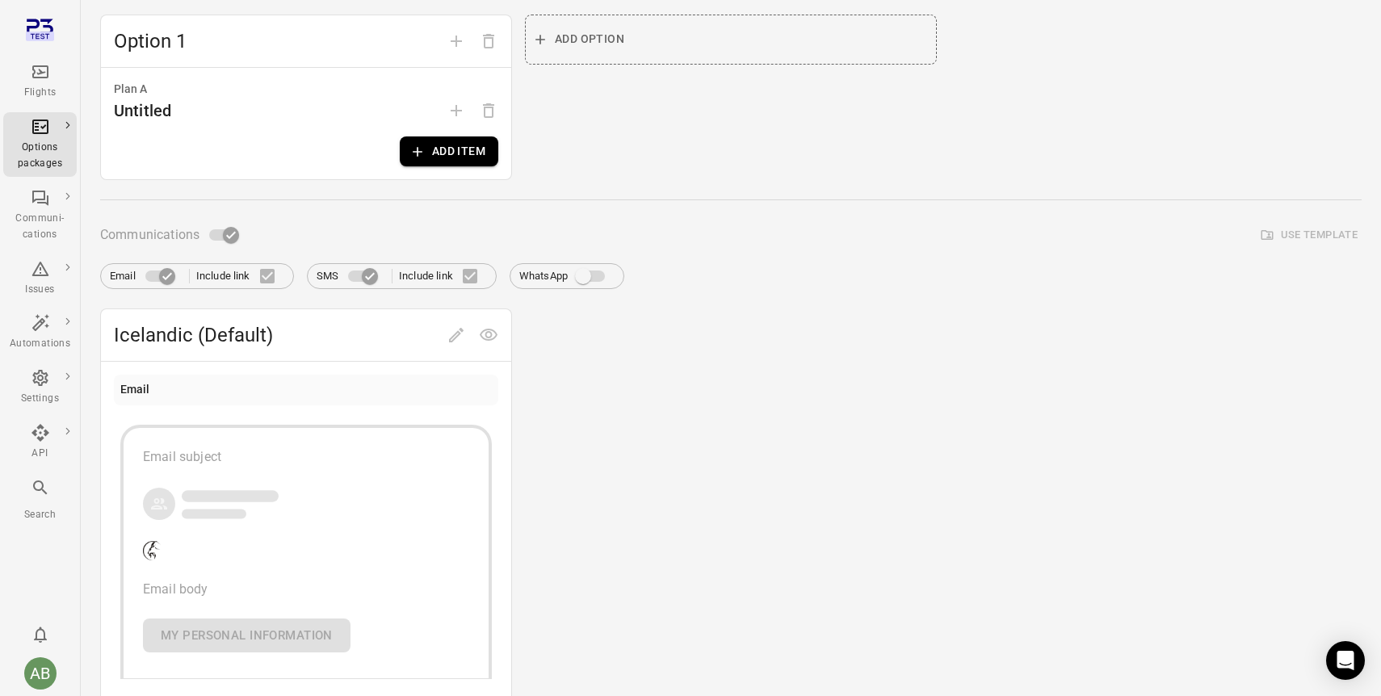
scroll to position [245, 0]
click at [392, 469] on div "Email subject Email body My personal information" at bounding box center [306, 550] width 384 height 267
click at [306, 400] on div "Email" at bounding box center [306, 389] width 384 height 31
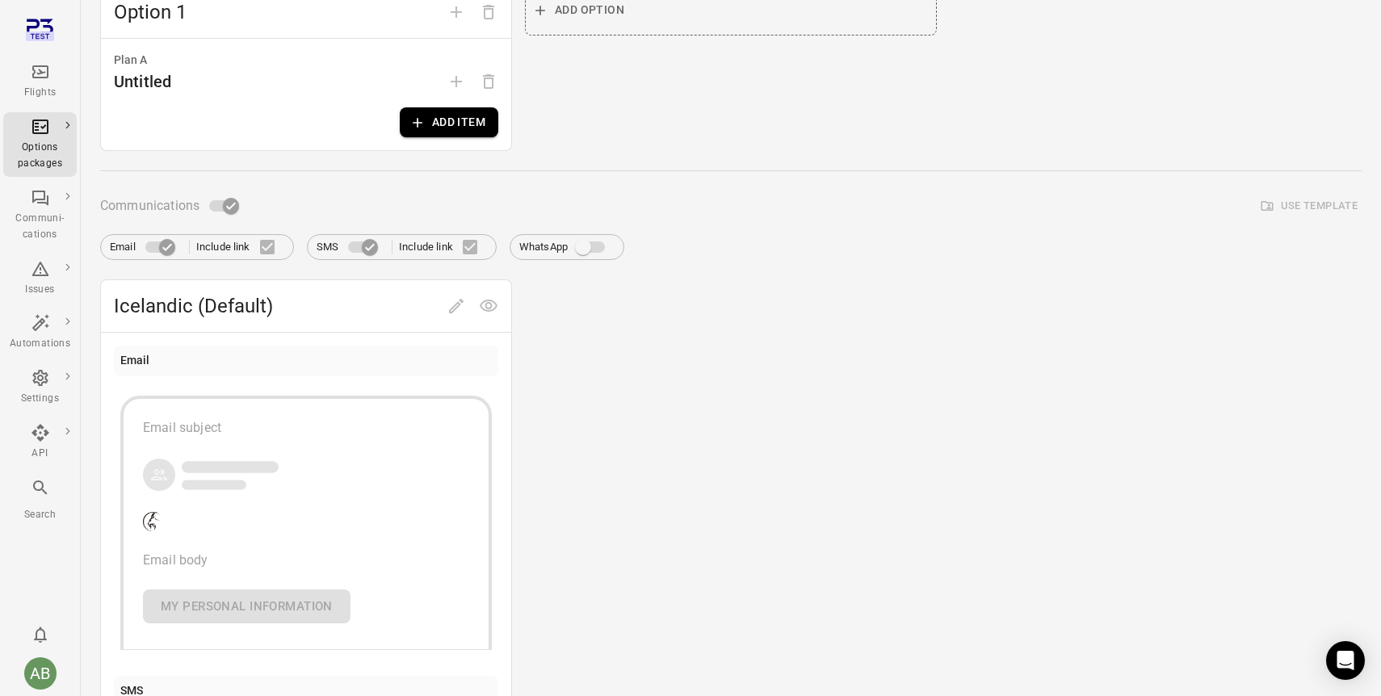
scroll to position [312, 0]
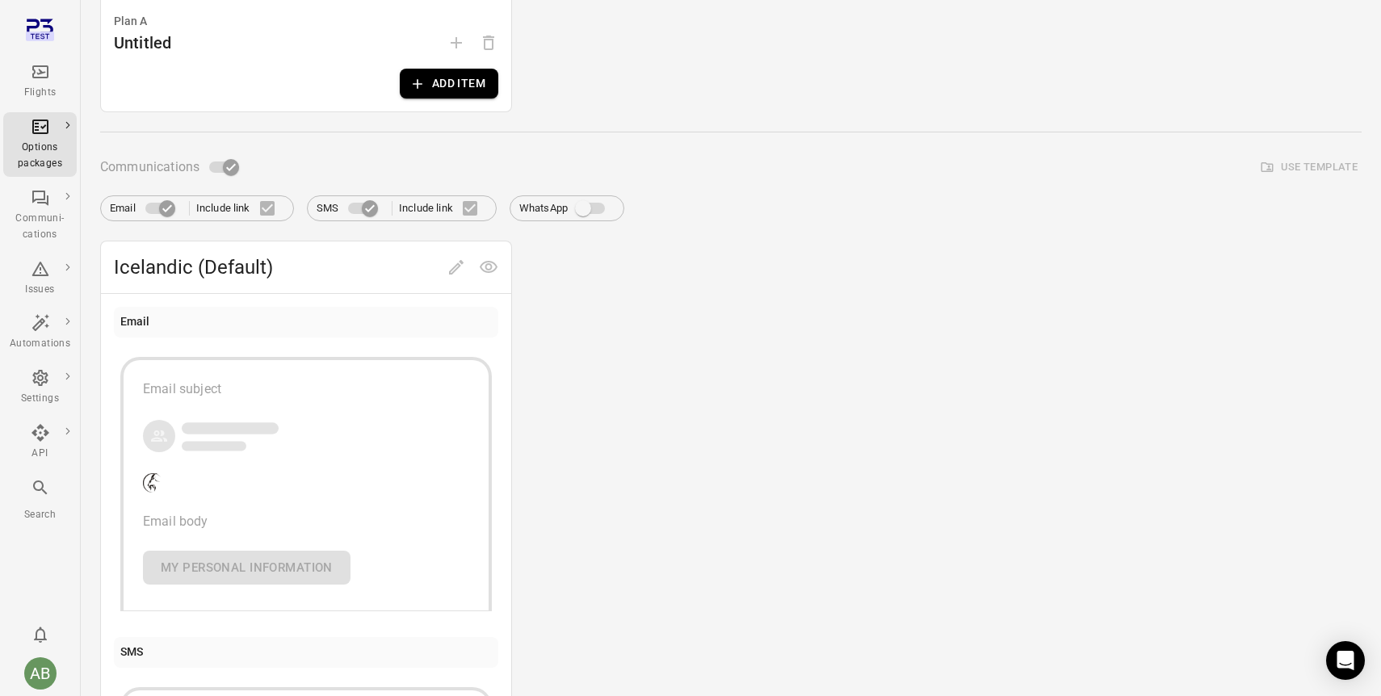
drag, startPoint x: 234, startPoint y: 446, endPoint x: 230, endPoint y: 422, distance: 23.8
click at [230, 422] on div "Email subject Email body My personal information" at bounding box center [306, 483] width 384 height 267
click at [184, 273] on span "Icelandic (Default)" at bounding box center [277, 267] width 326 height 26
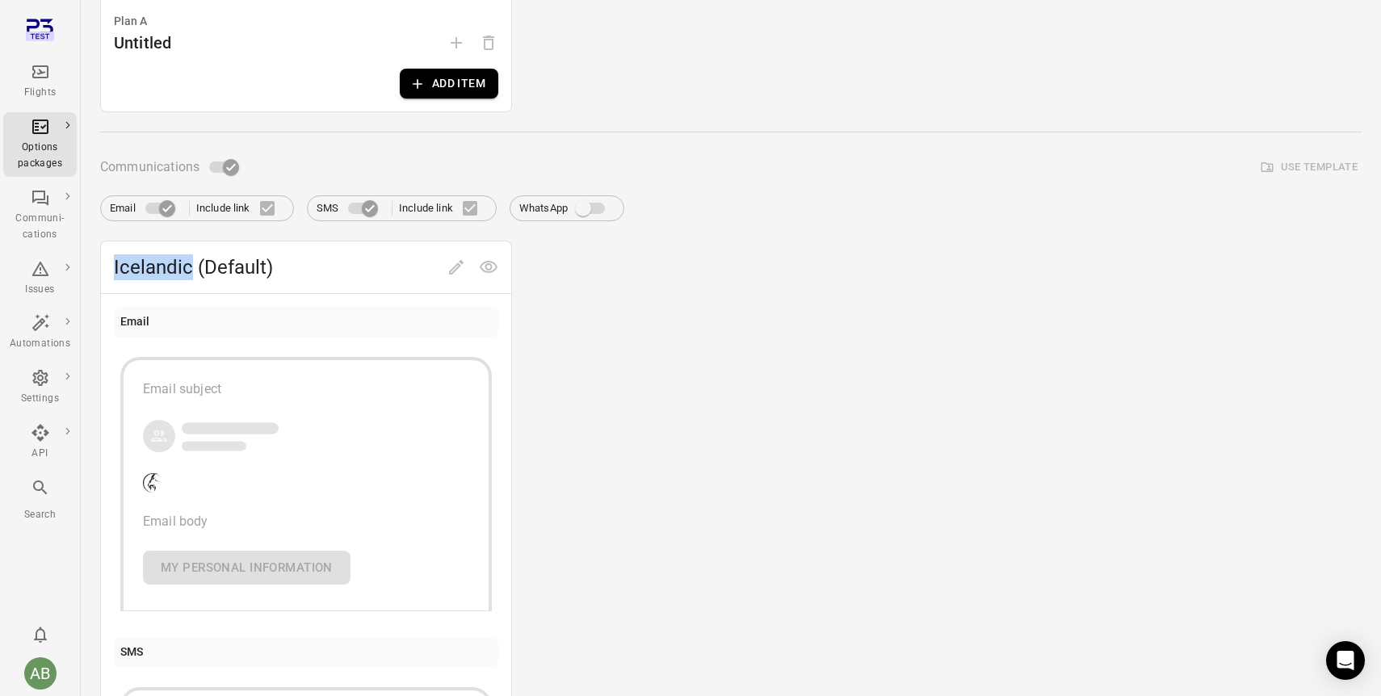
click at [184, 273] on span "Icelandic (Default)" at bounding box center [277, 267] width 326 height 26
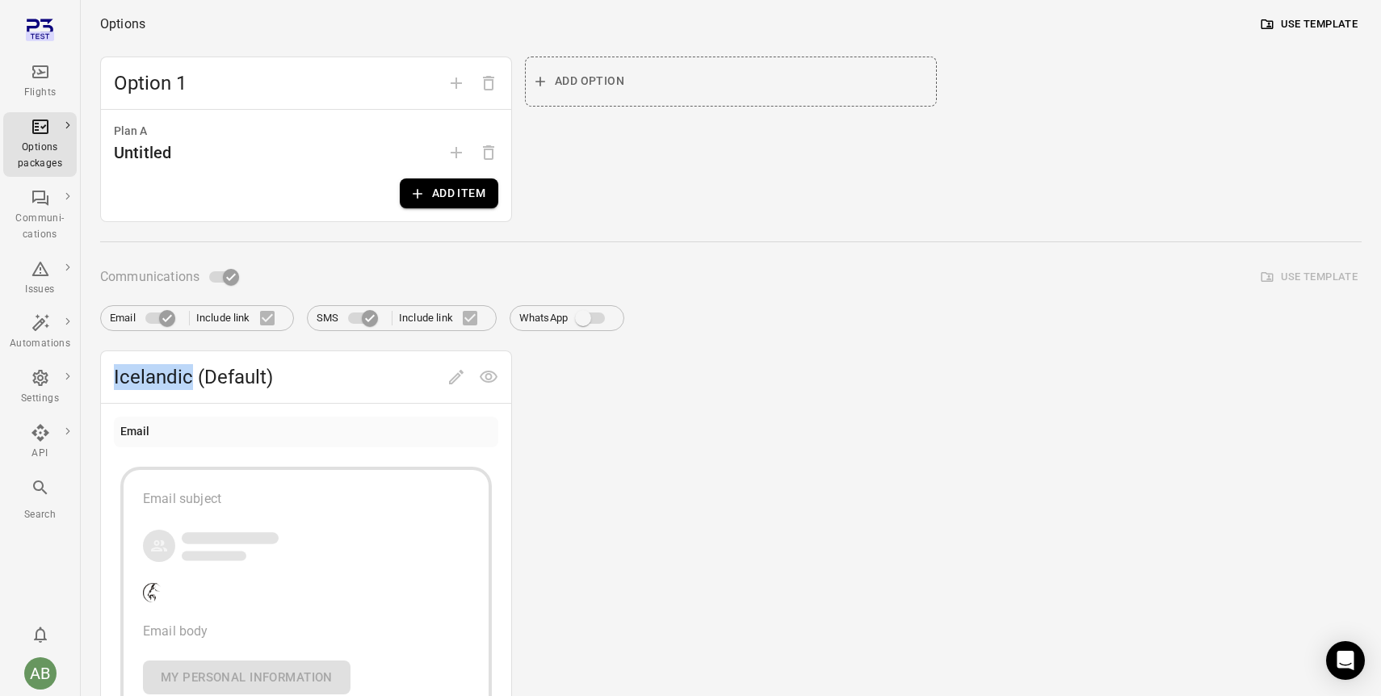
scroll to position [143, 0]
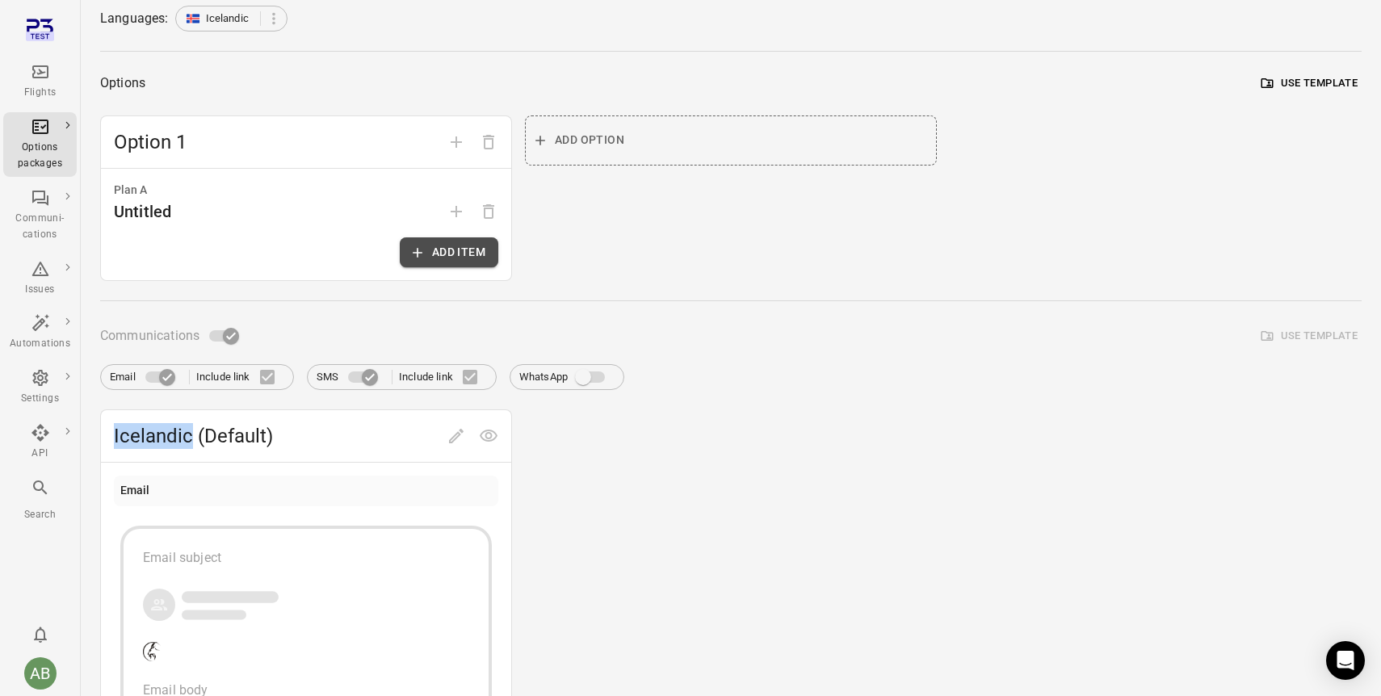
click at [472, 254] on button "Add item" at bounding box center [449, 252] width 99 height 30
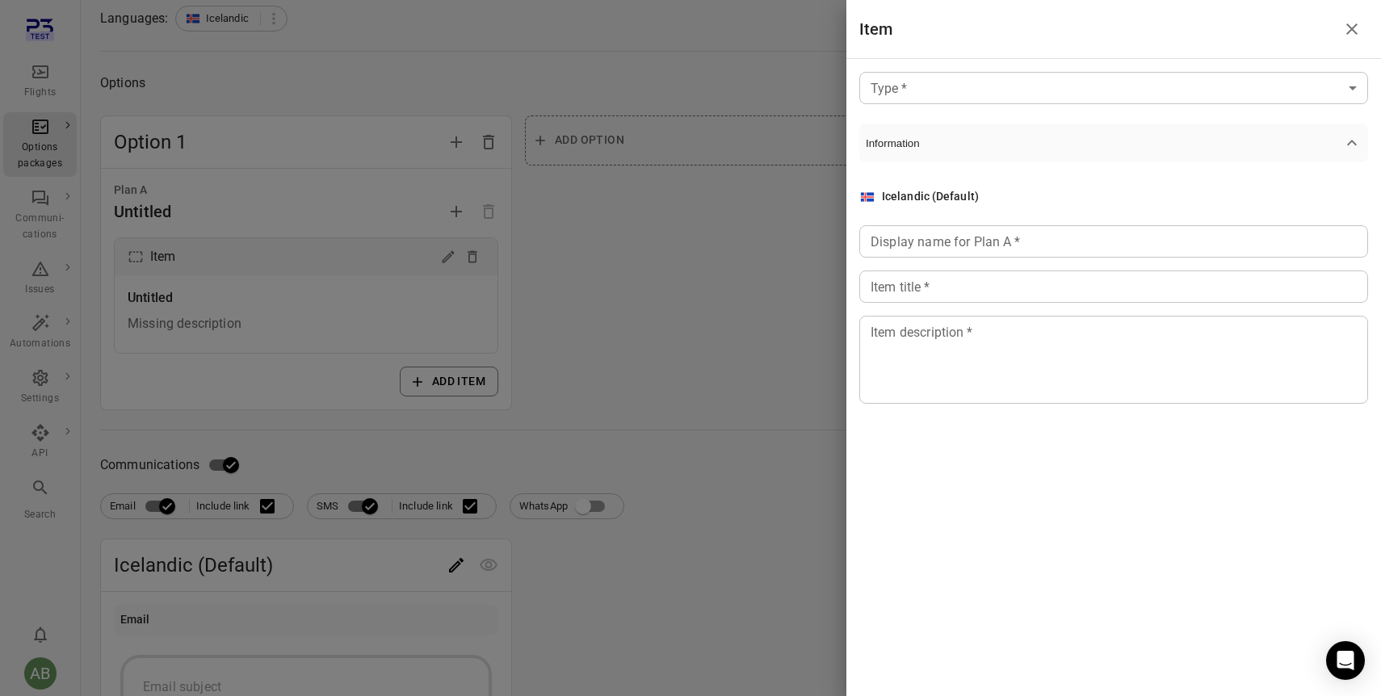
click at [1062, 71] on div "Type   * ​ Type   * Information Icelandic (Default) Display name for Plan A   *…" at bounding box center [1113, 251] width 535 height 384
click at [1057, 86] on body "Flights Options packages Communi-cations Issues Automations Settings API Search…" at bounding box center [690, 560] width 1381 height 1407
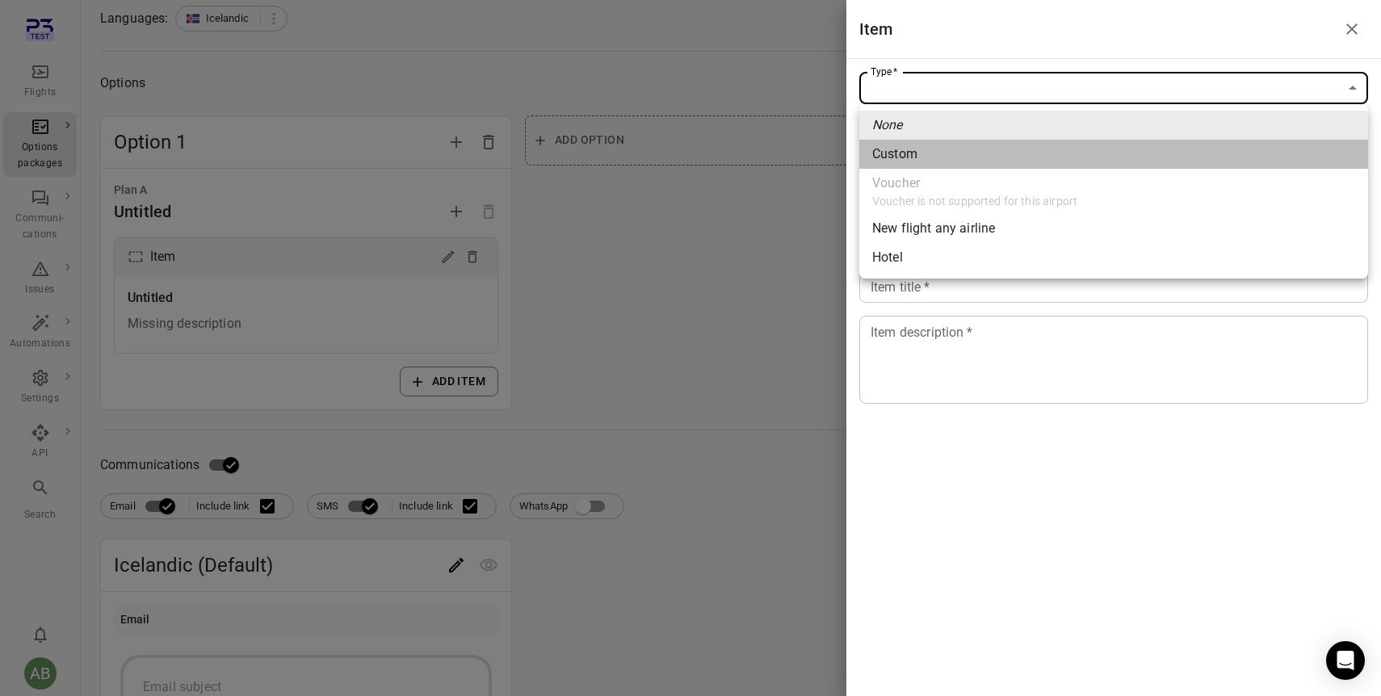
click at [941, 160] on span "Custom" at bounding box center [1113, 154] width 483 height 19
type input "******"
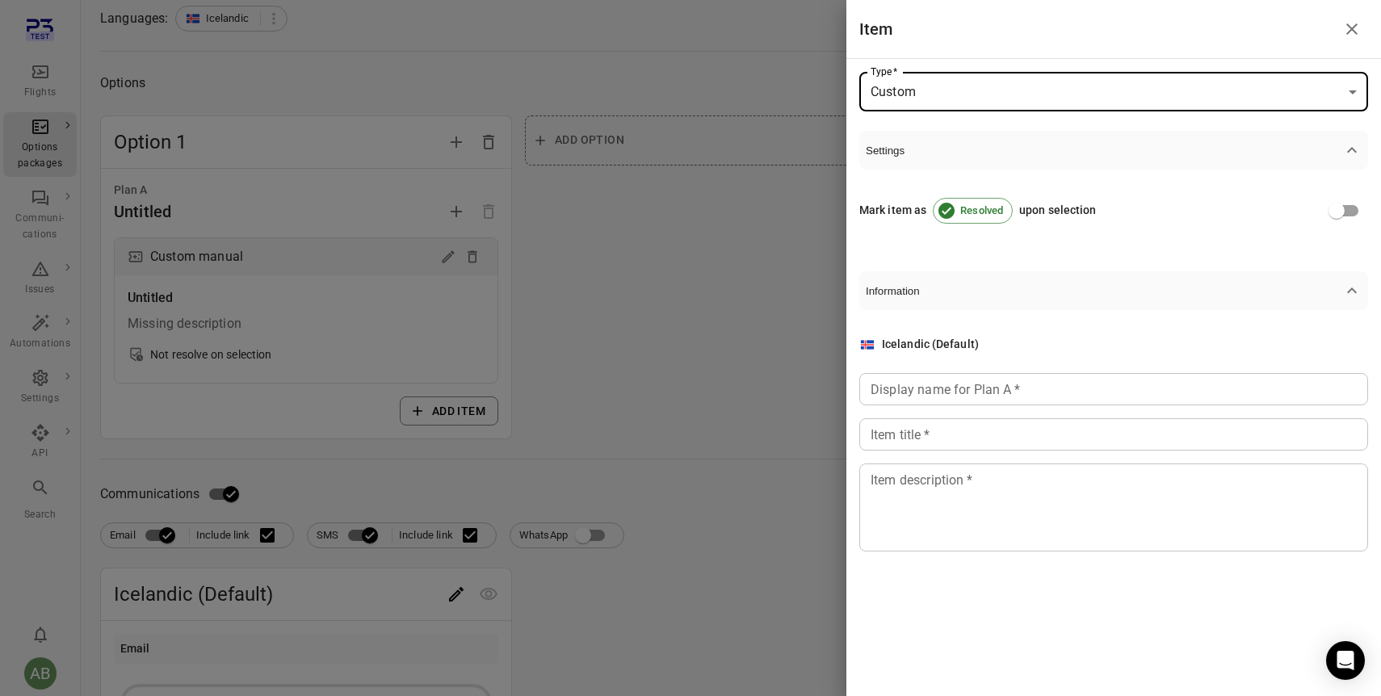
click at [989, 394] on input "Display name for Plan A   *" at bounding box center [1113, 389] width 509 height 32
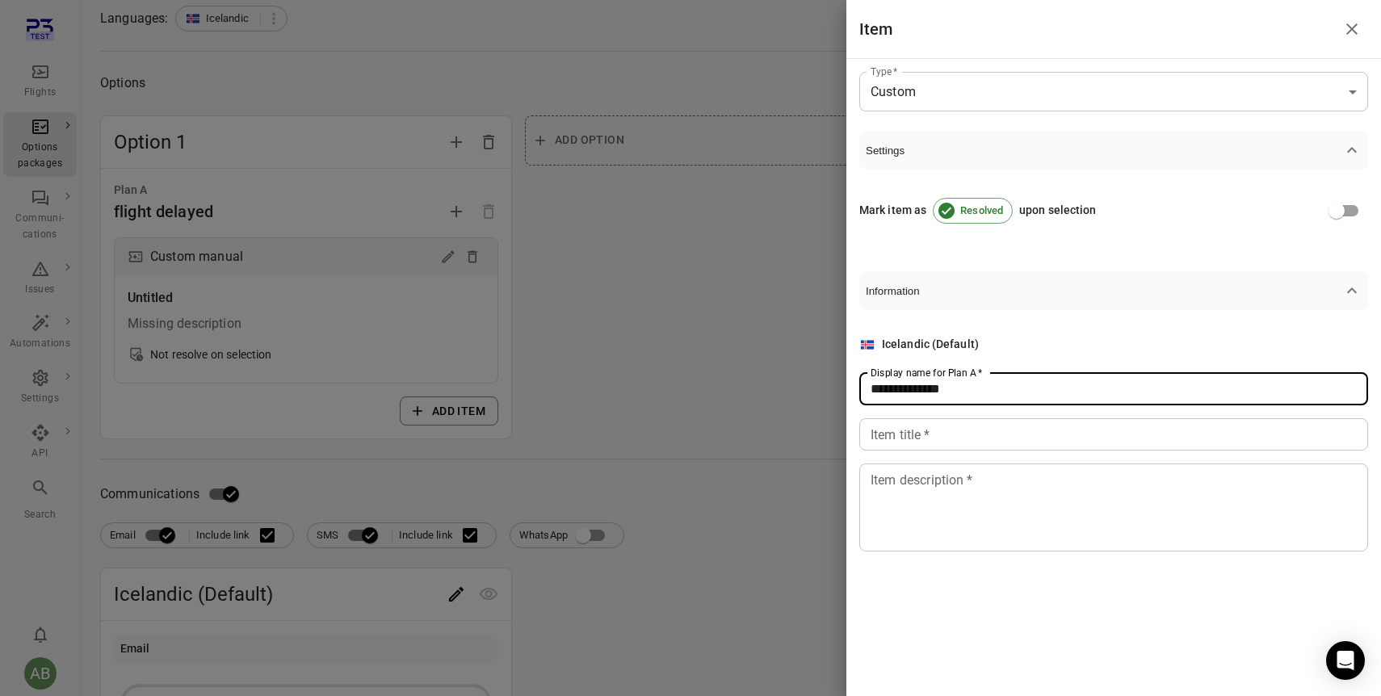
type input "**********"
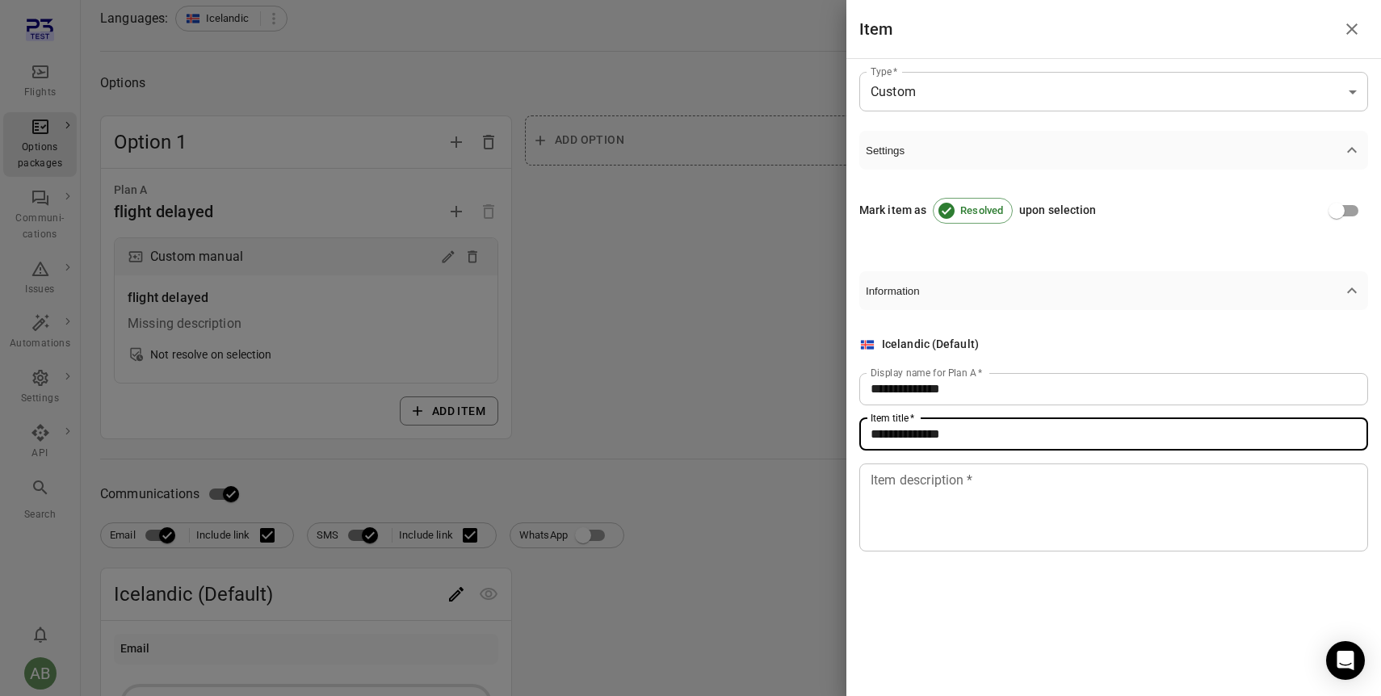
type input "**********"
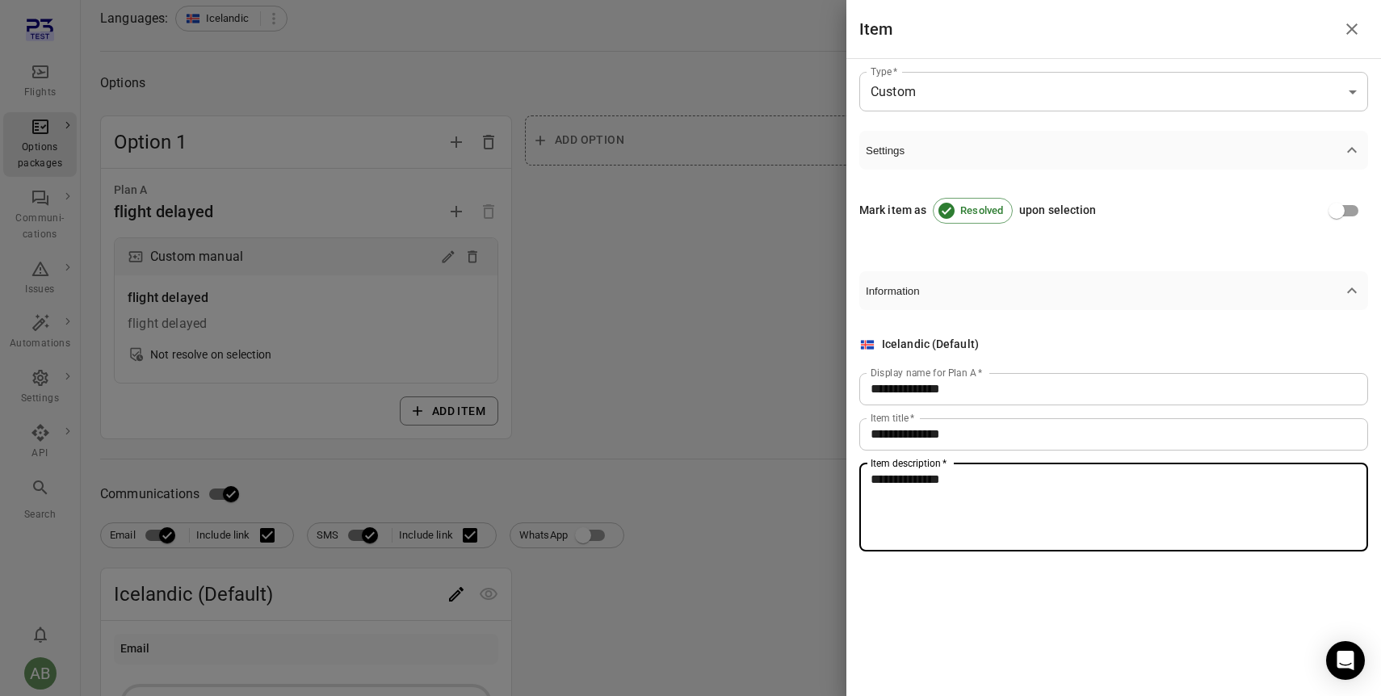
type textarea "**********"
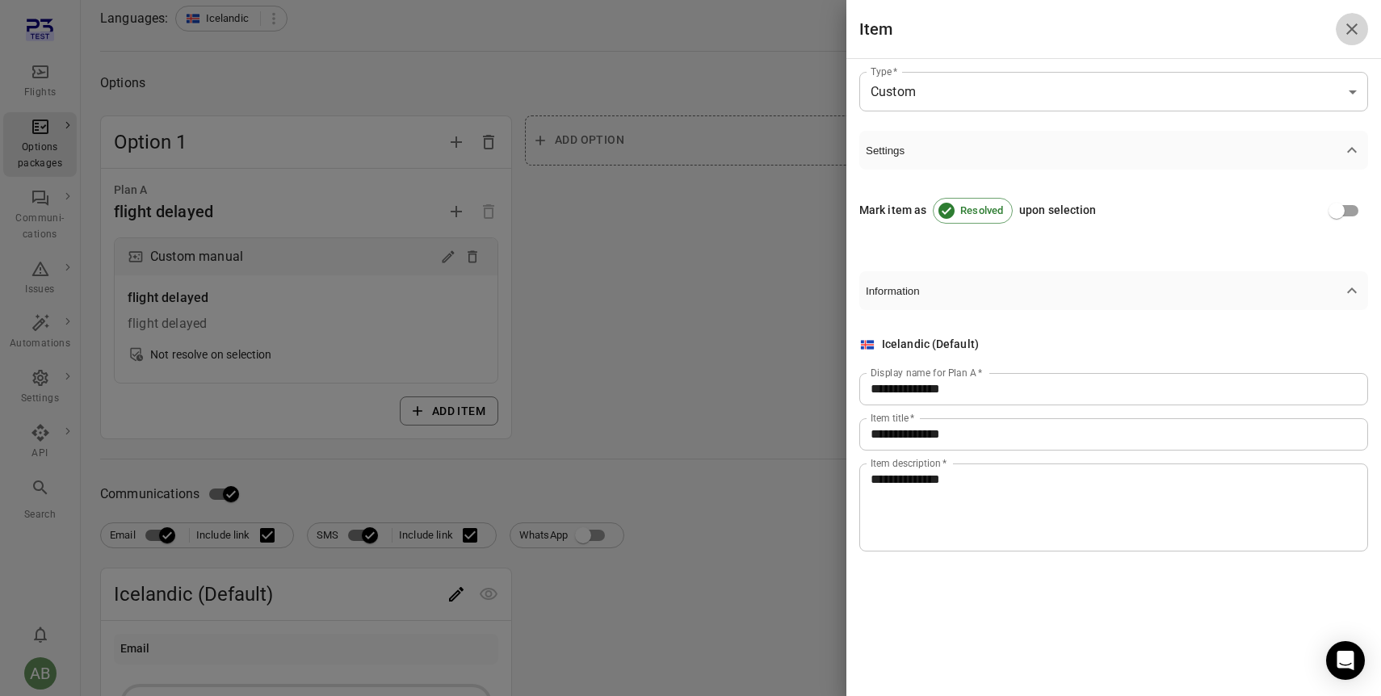
click at [1349, 31] on icon "Close drawer" at bounding box center [1351, 28] width 11 height 11
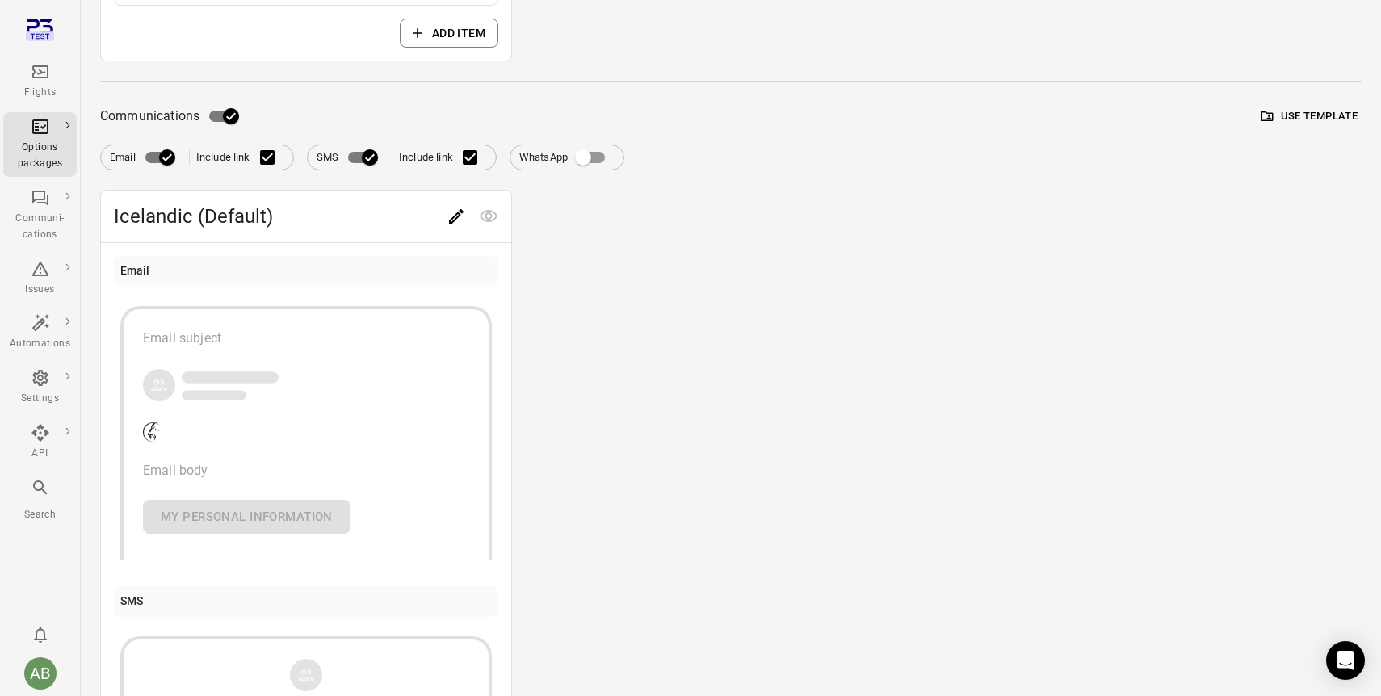
scroll to position [522, 0]
click at [451, 216] on icon "Edit" at bounding box center [456, 215] width 15 height 15
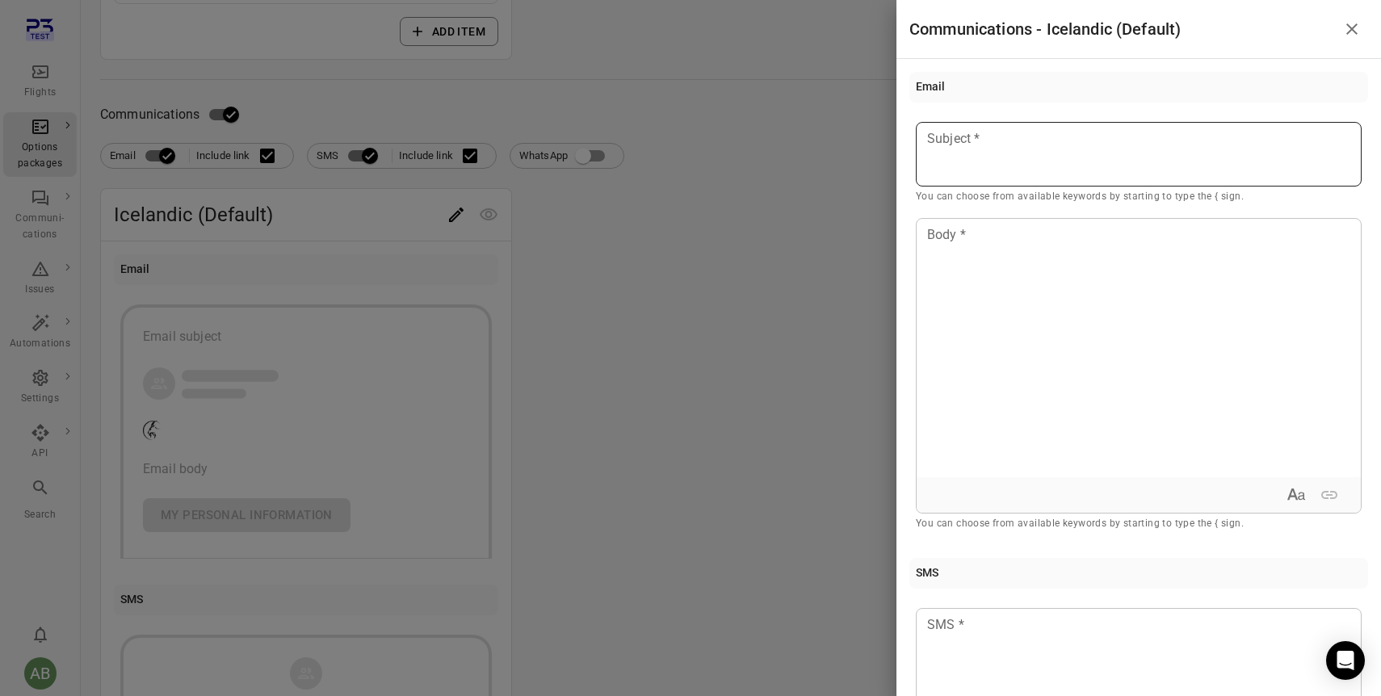
click at [958, 157] on div at bounding box center [1139, 154] width 446 height 65
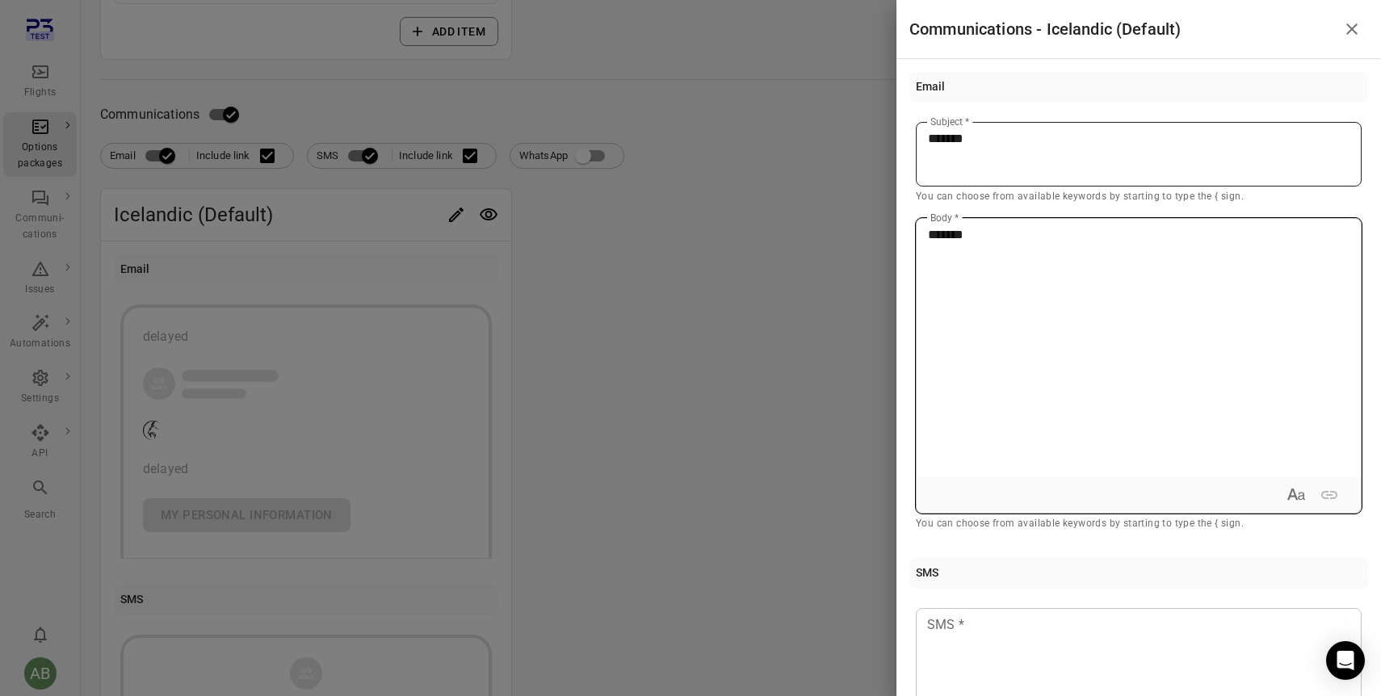
type button "true"
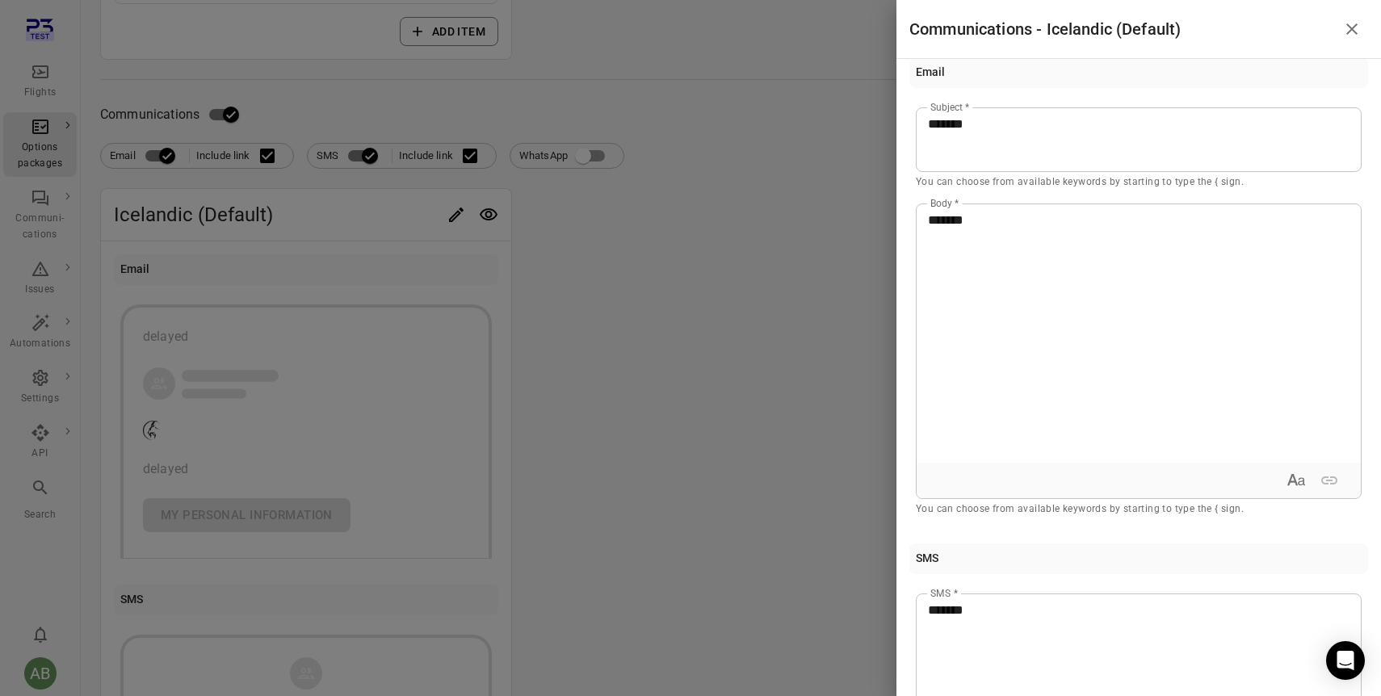
scroll to position [0, 0]
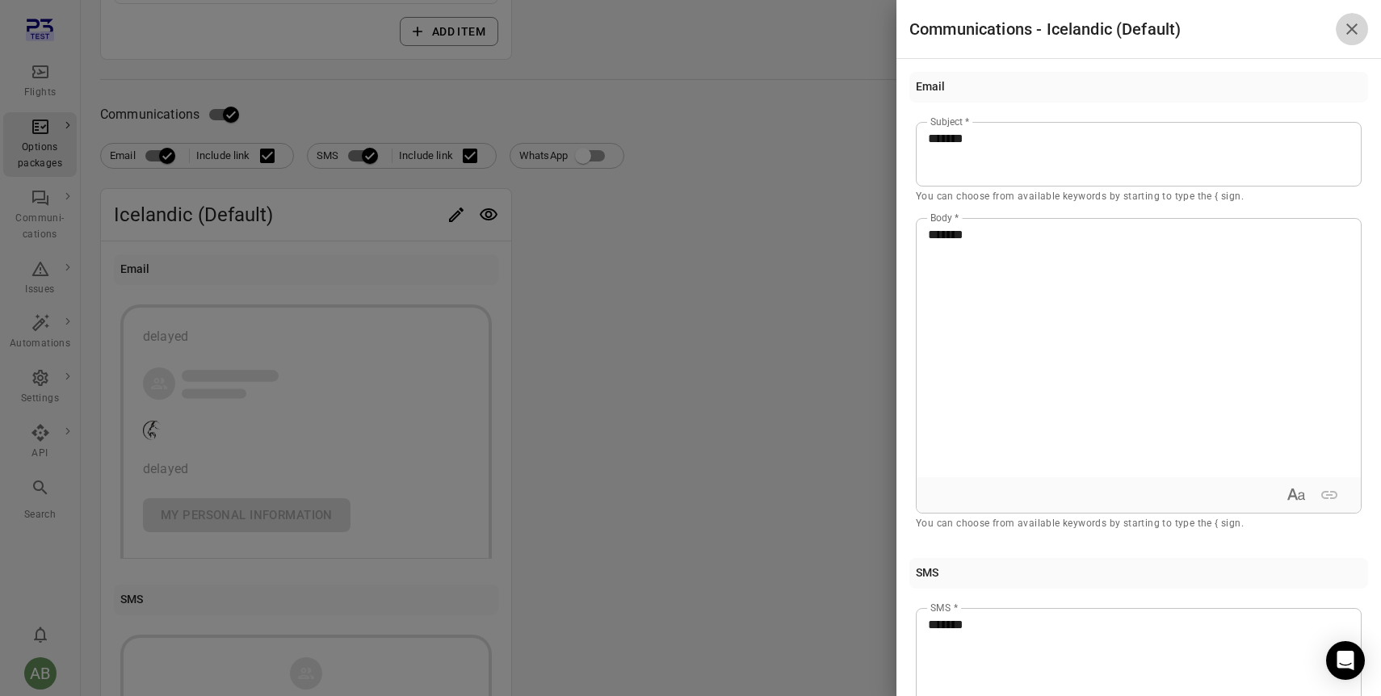
click at [1352, 32] on icon "Close drawer" at bounding box center [1351, 28] width 19 height 19
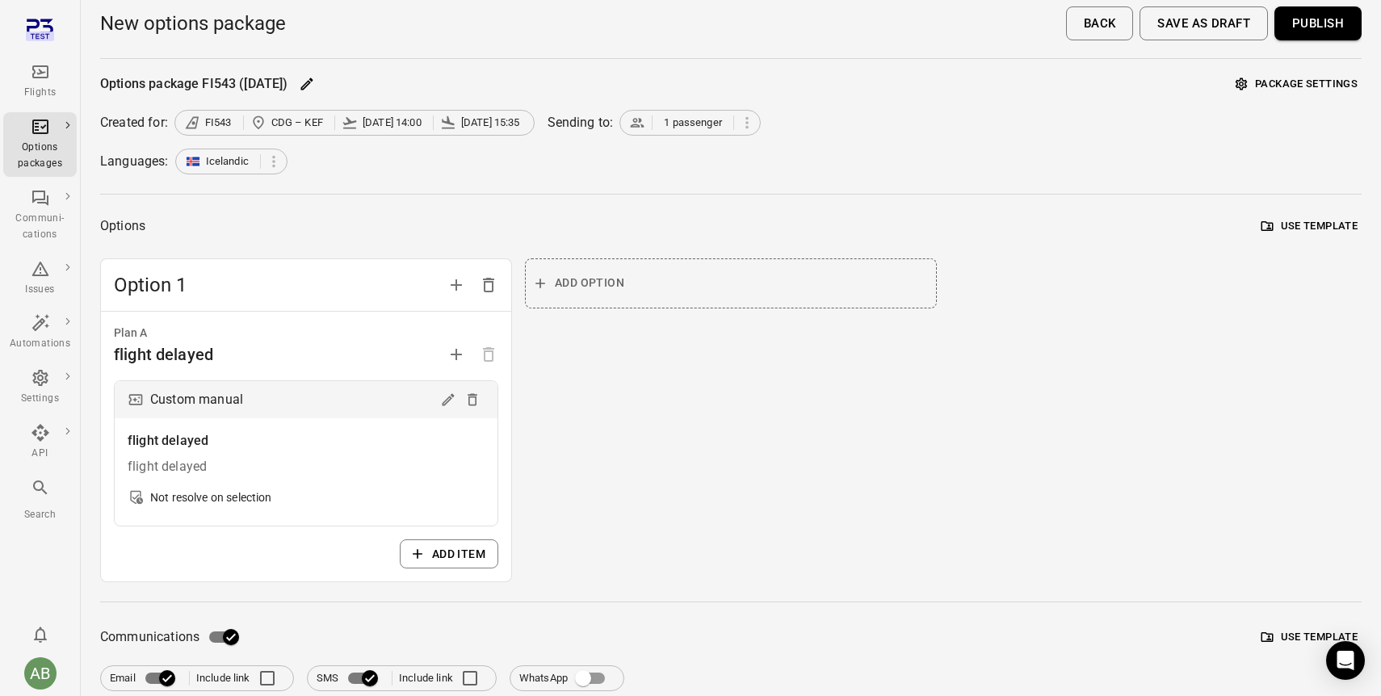
click at [1309, 31] on button "Publish" at bounding box center [1317, 23] width 87 height 34
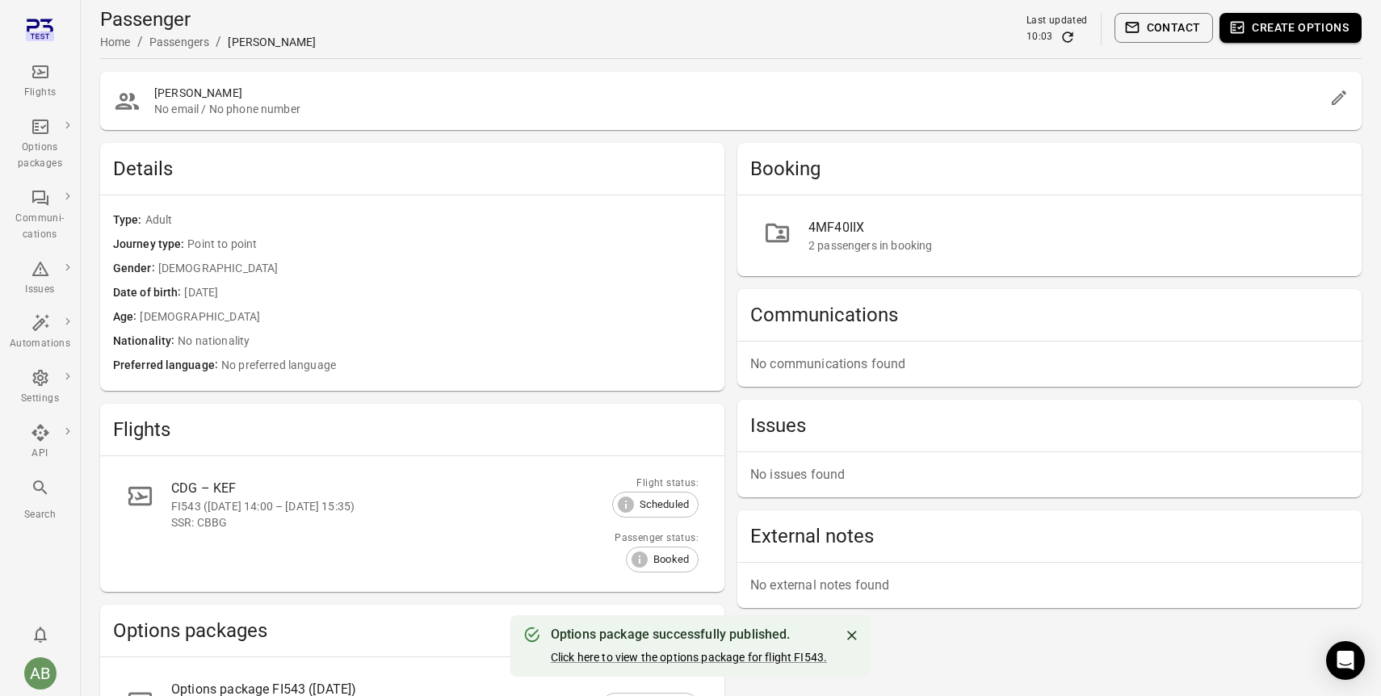
click at [184, 45] on div "Passengers" at bounding box center [179, 42] width 61 height 16
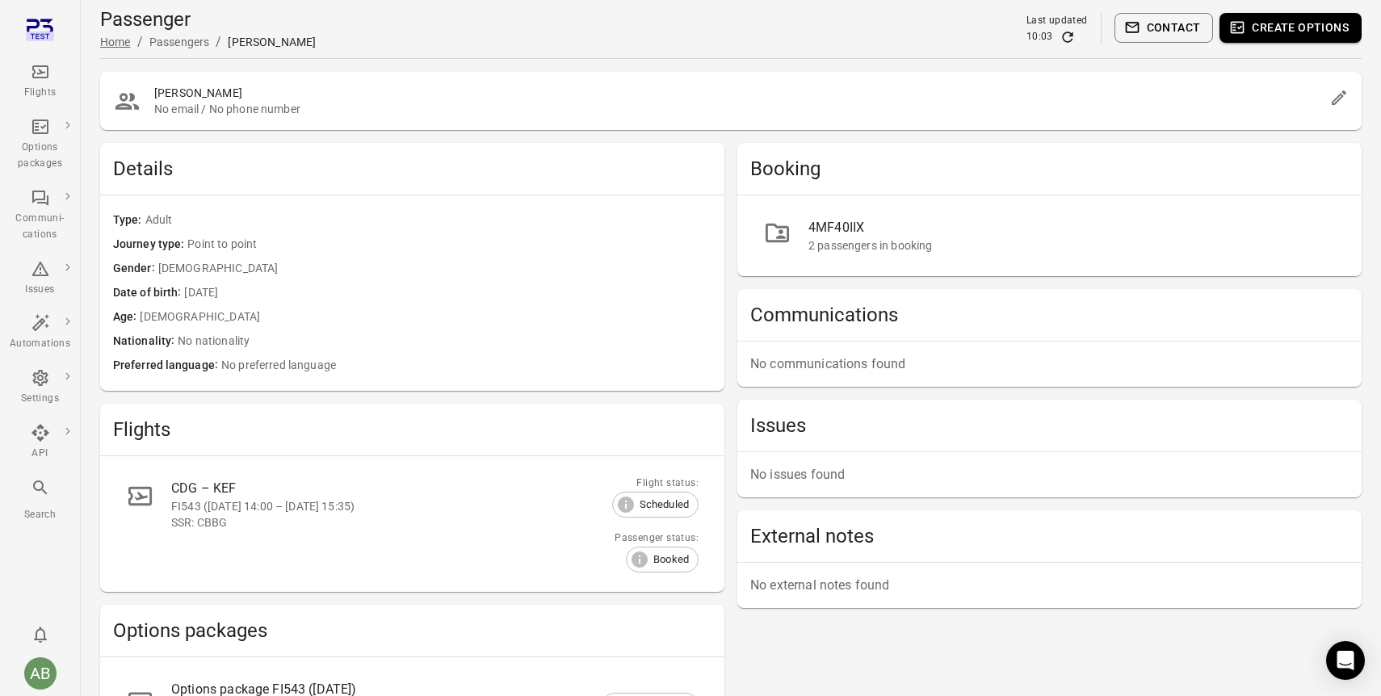
click at [115, 44] on link "Home" at bounding box center [115, 42] width 31 height 13
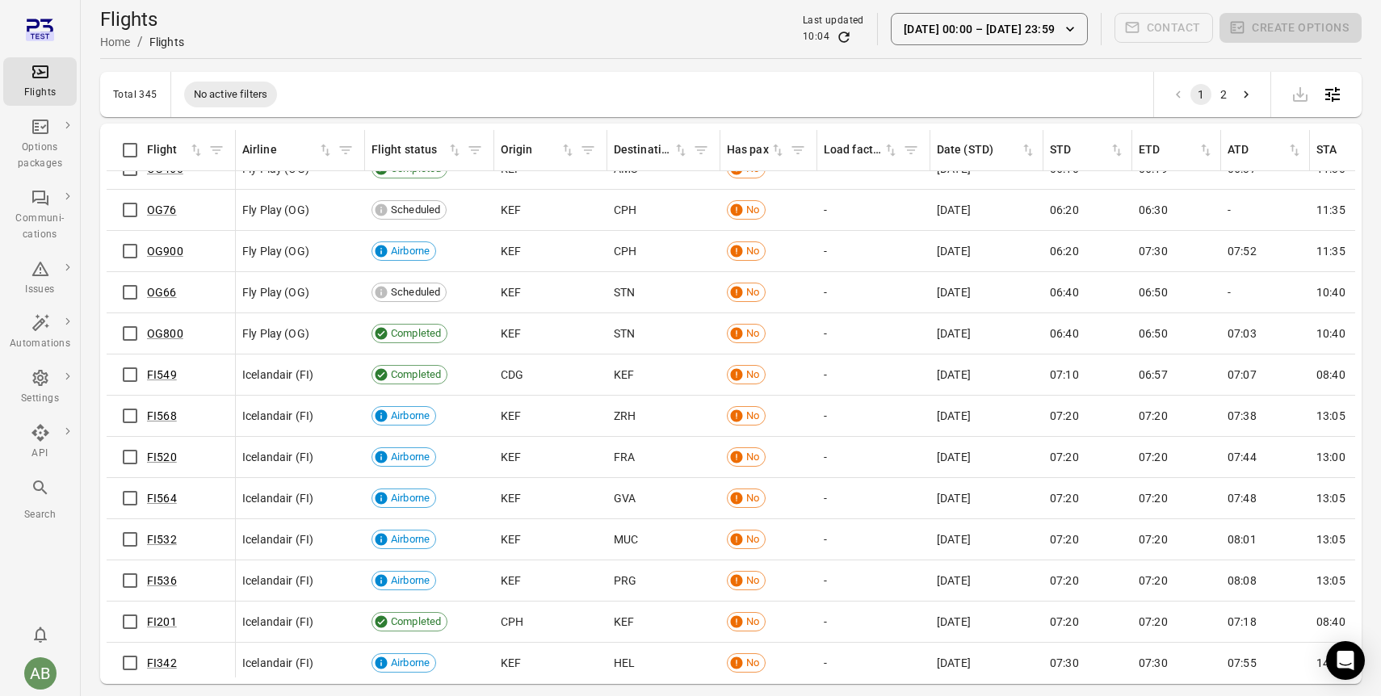
scroll to position [348, 0]
click at [1052, 76] on div "Total 345 No active filters 1 2" at bounding box center [730, 94] width 1261 height 45
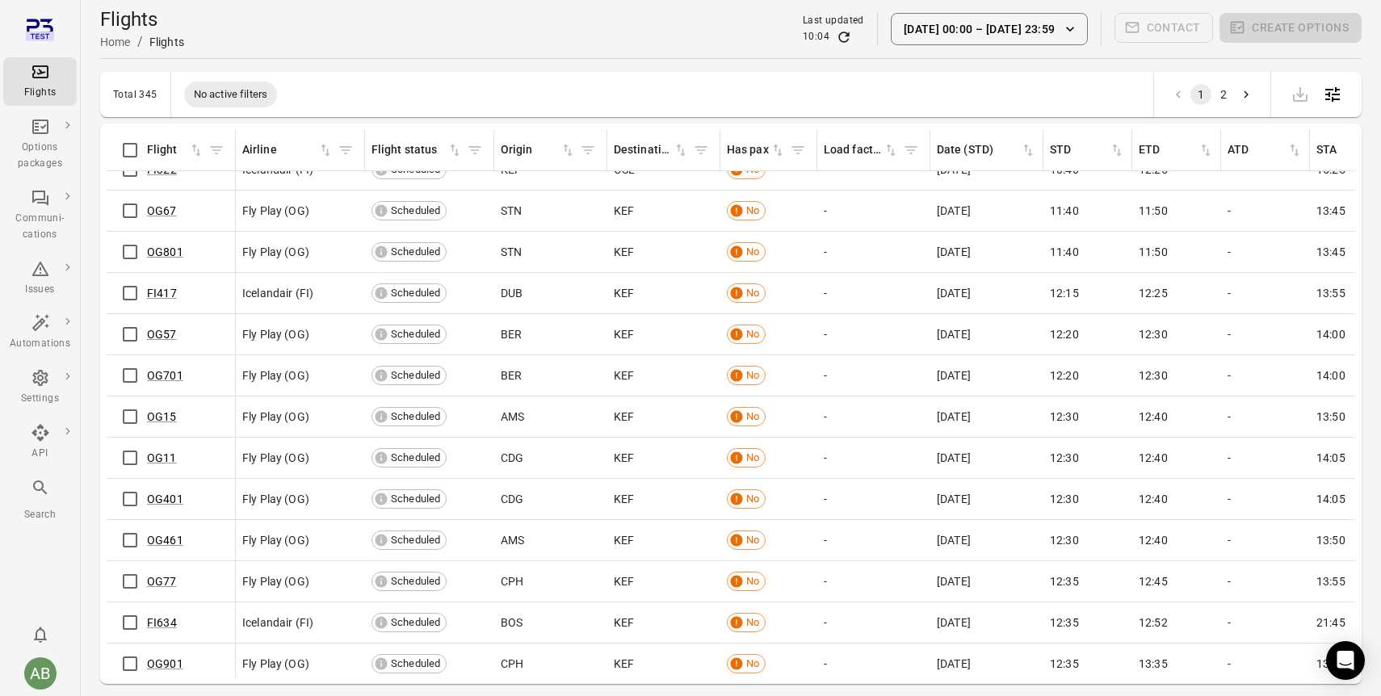
scroll to position [1883, 0]
click at [157, 332] on link "OG57" at bounding box center [162, 331] width 30 height 13
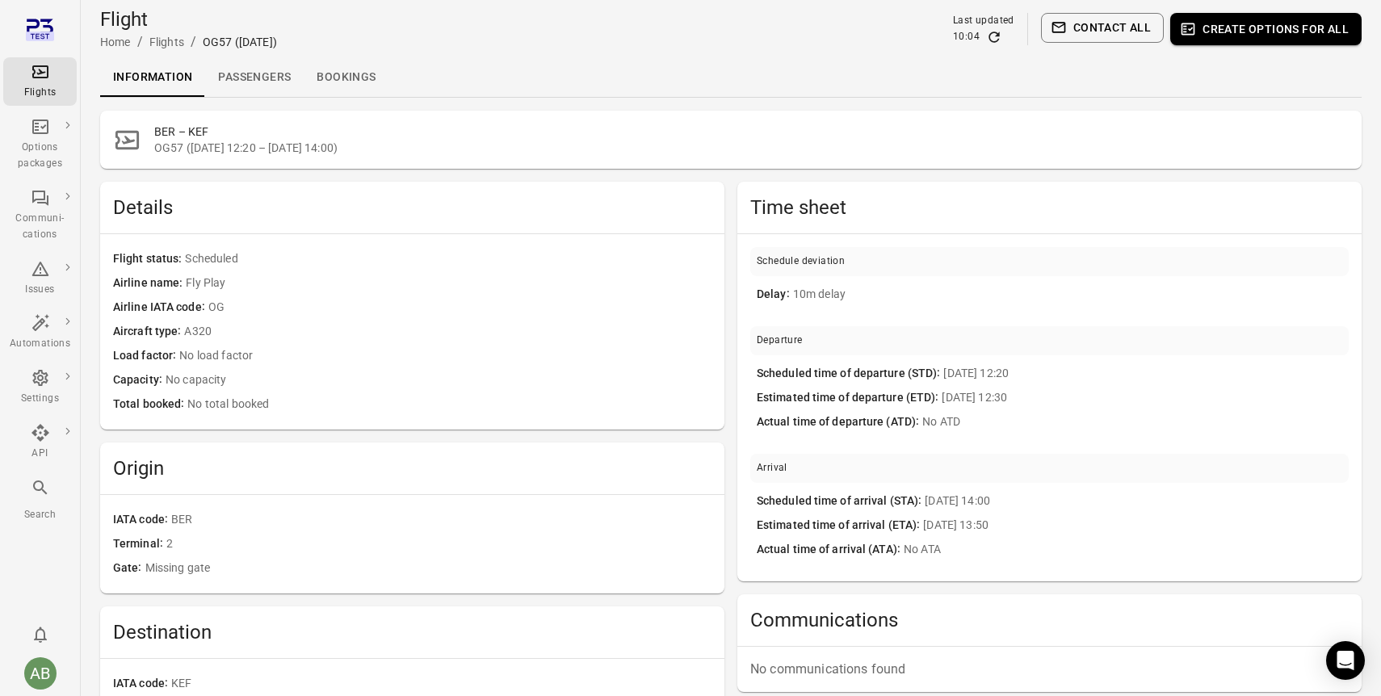
click at [250, 69] on link "Passengers" at bounding box center [254, 77] width 99 height 39
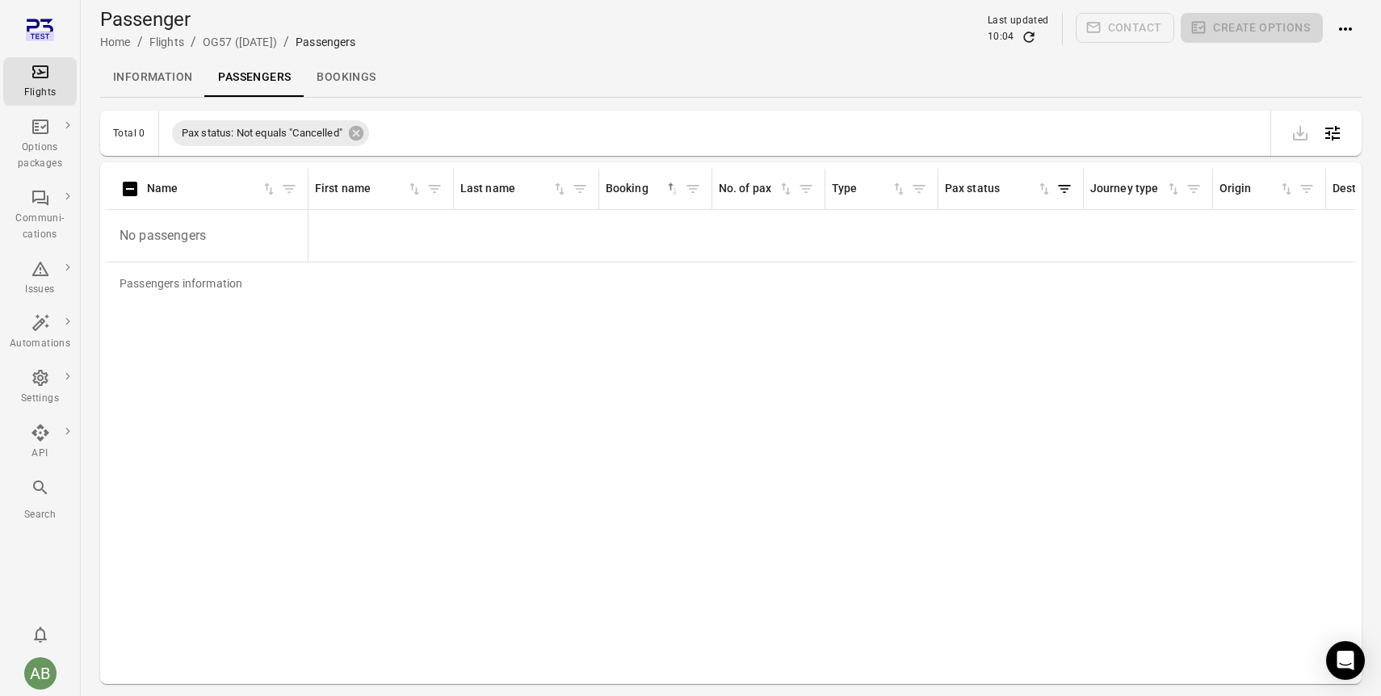
click at [161, 81] on link "Information" at bounding box center [152, 77] width 105 height 39
click at [35, 82] on div "Flights" at bounding box center [40, 81] width 61 height 39
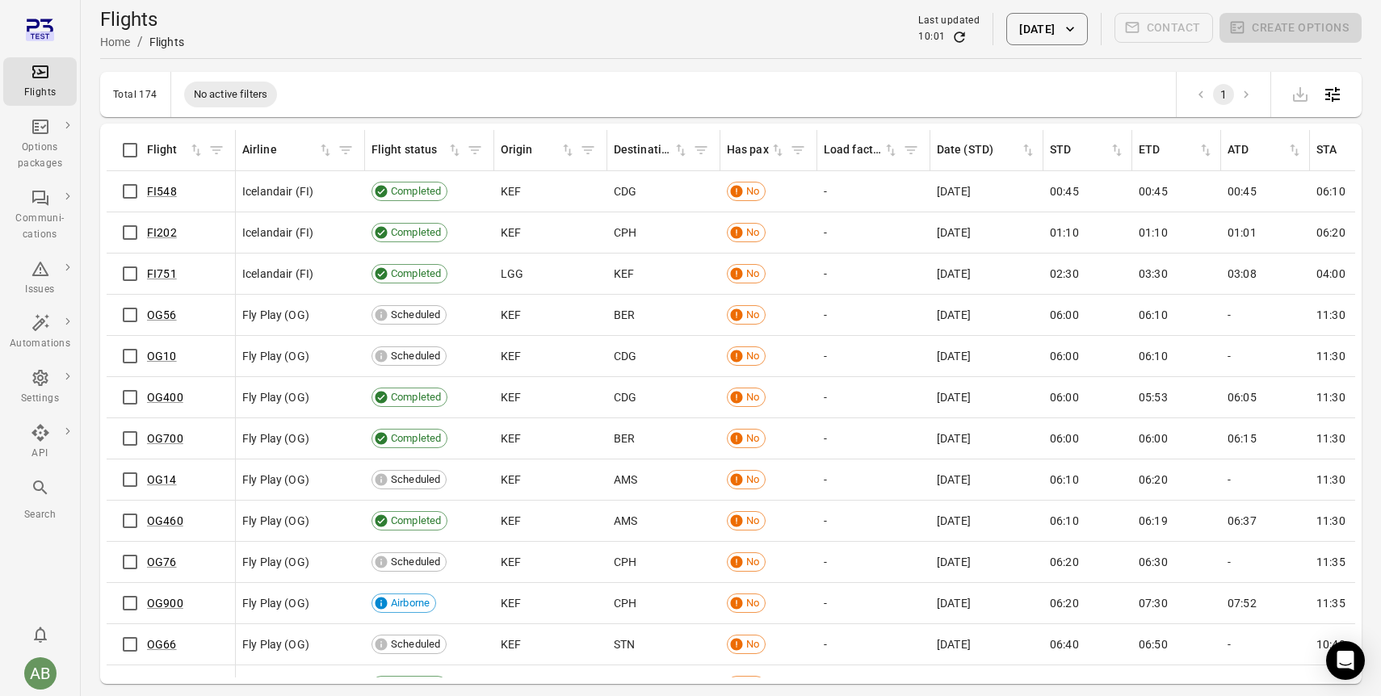
click at [786, 27] on div "Flights Home / Flights Last updated 10:01 15 Aug 2025 Contact Create options" at bounding box center [730, 28] width 1261 height 45
click at [375, 73] on div "Total 174 No active filters 1" at bounding box center [730, 94] width 1261 height 45
click at [157, 191] on link "FI548" at bounding box center [162, 191] width 30 height 13
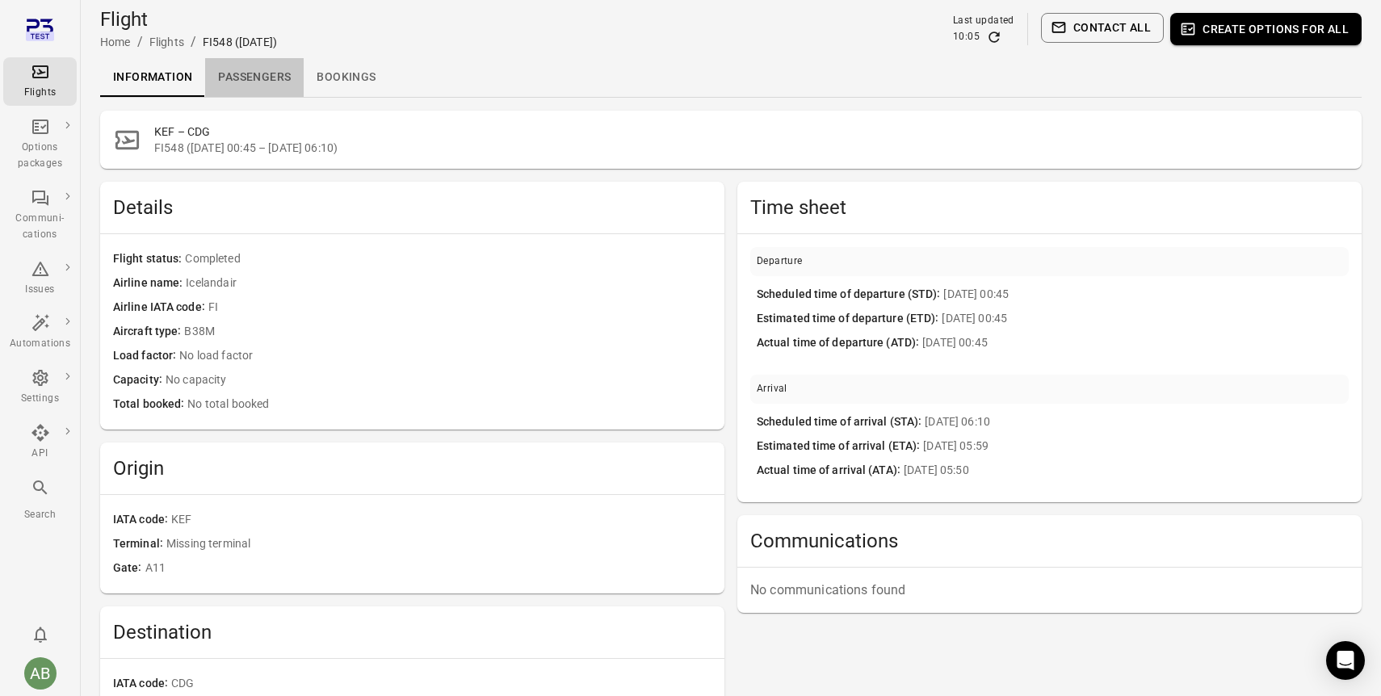
click at [240, 78] on link "Passengers" at bounding box center [254, 77] width 99 height 39
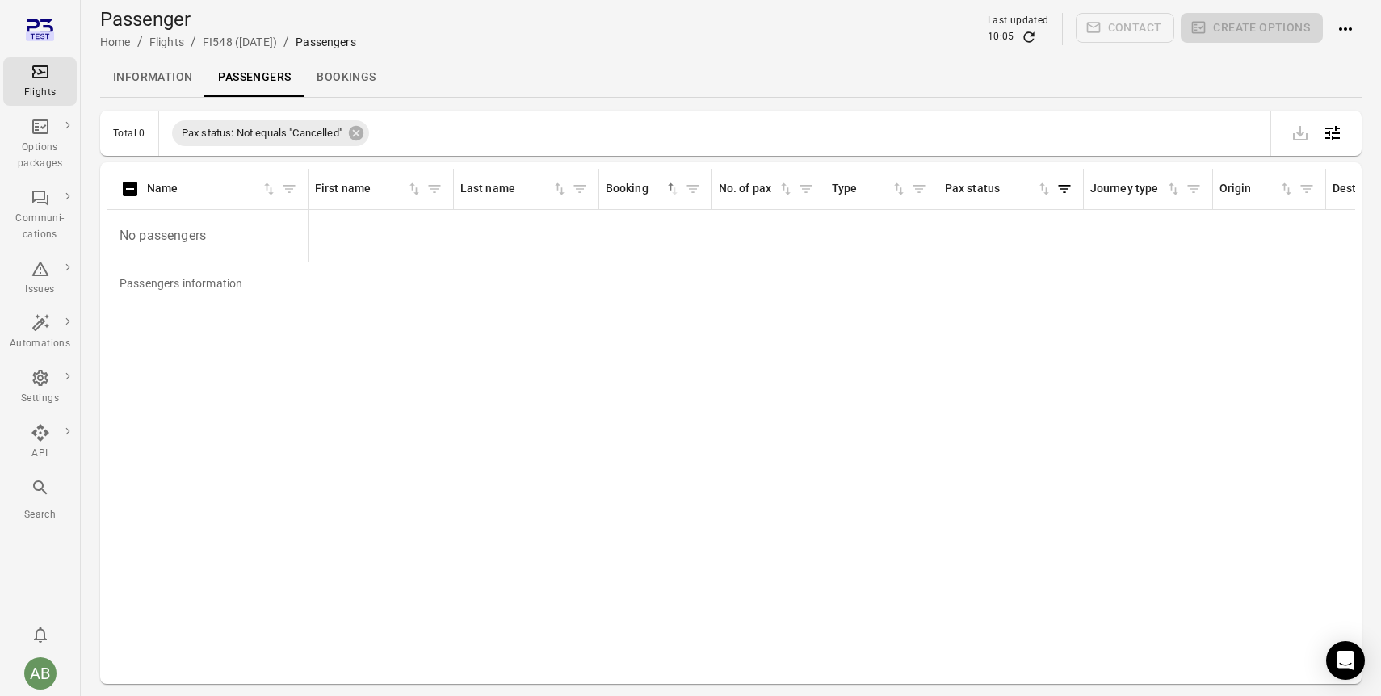
click at [164, 81] on link "Information" at bounding box center [152, 77] width 105 height 39
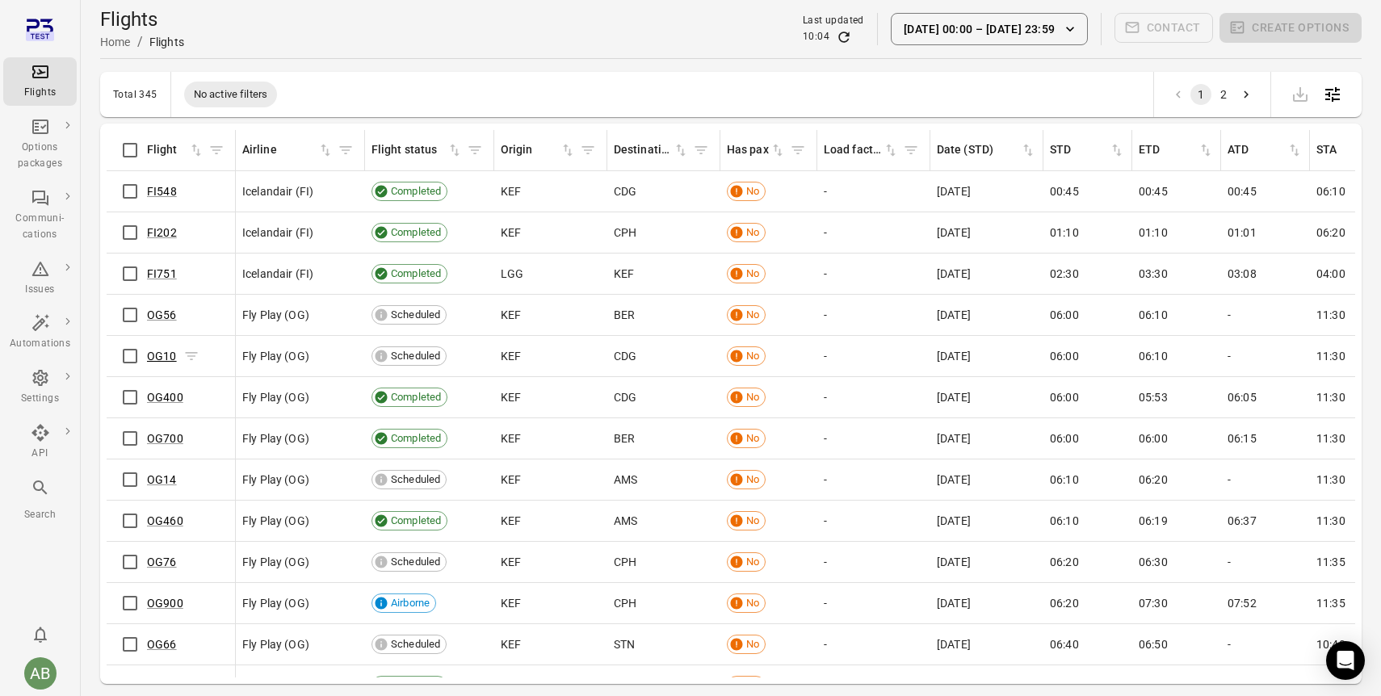
click at [158, 358] on link "OG10" at bounding box center [162, 356] width 30 height 13
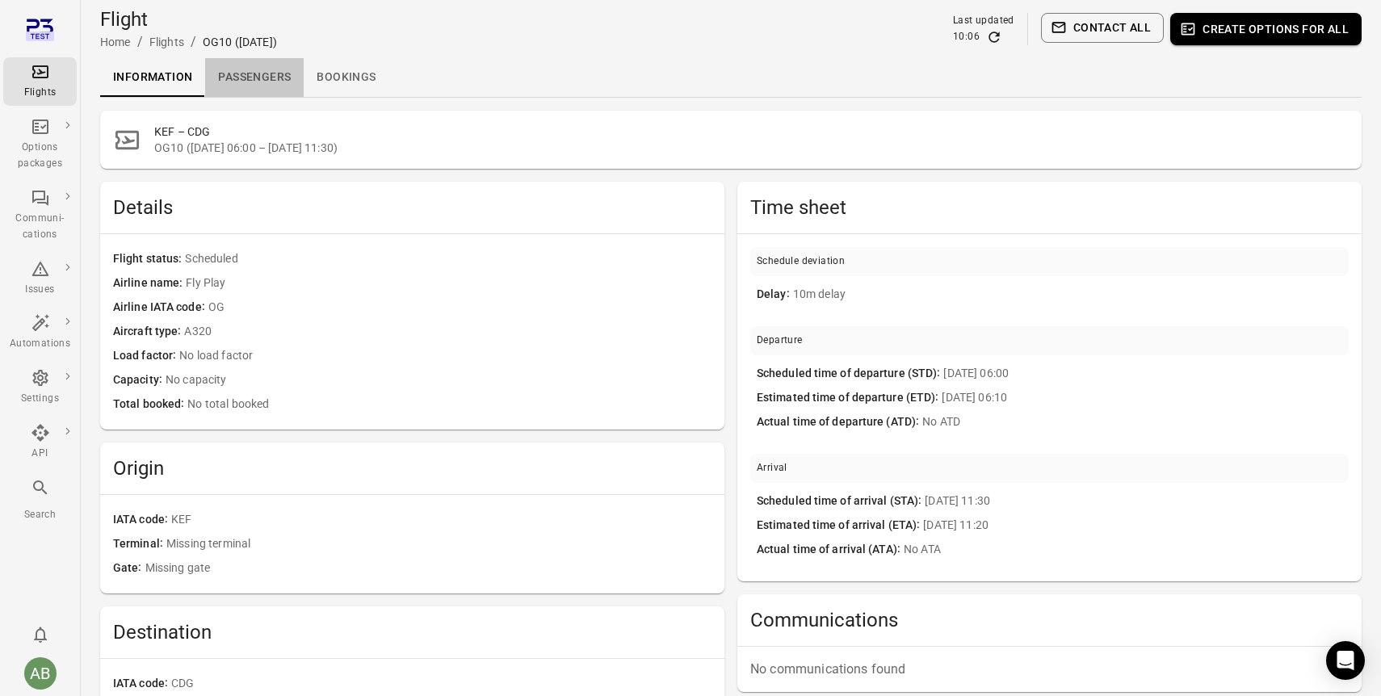
click at [246, 75] on link "Passengers" at bounding box center [254, 77] width 99 height 39
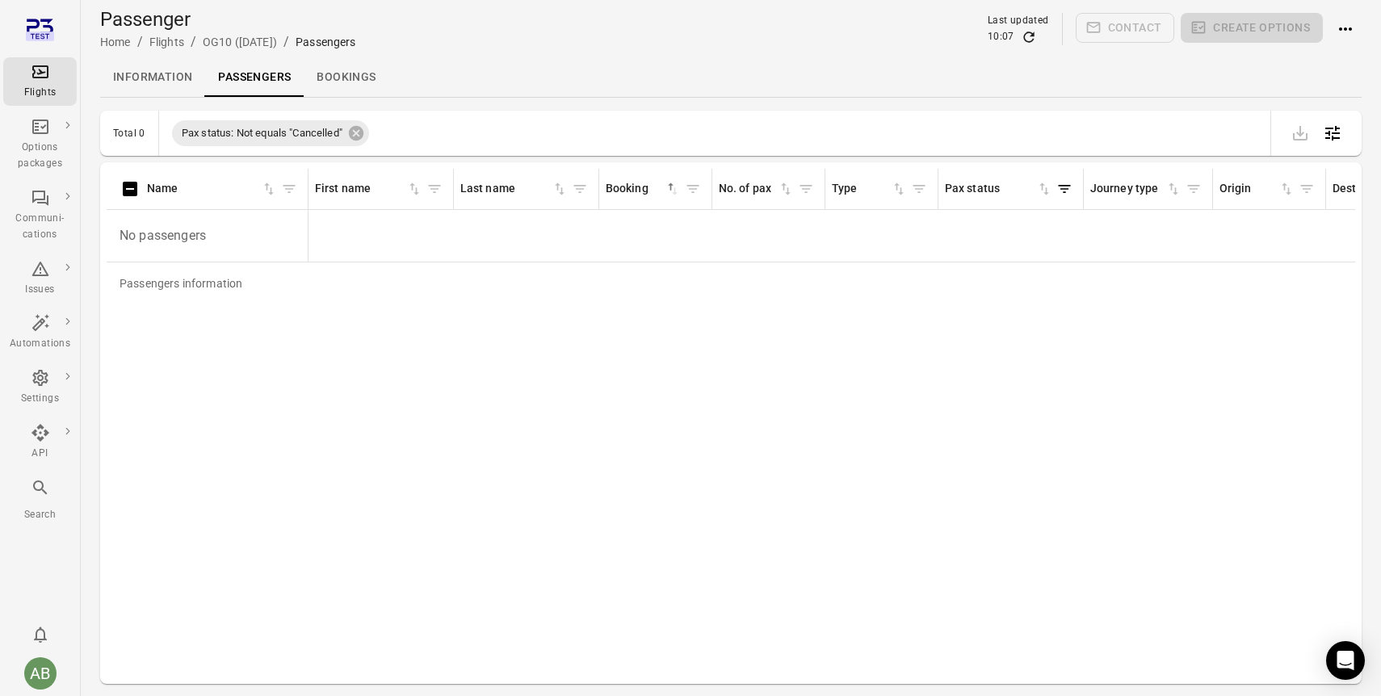
click at [338, 78] on link "Bookings" at bounding box center [346, 77] width 85 height 39
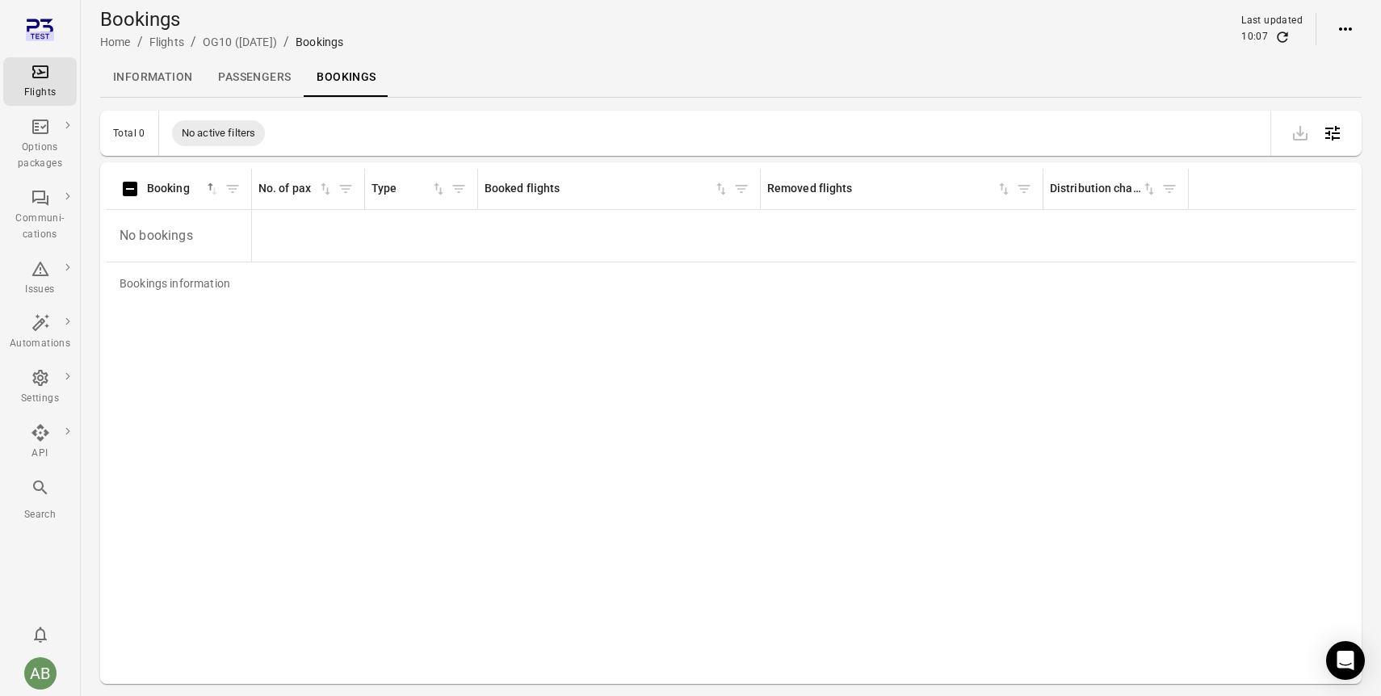
click at [255, 76] on link "Passengers" at bounding box center [254, 77] width 99 height 39
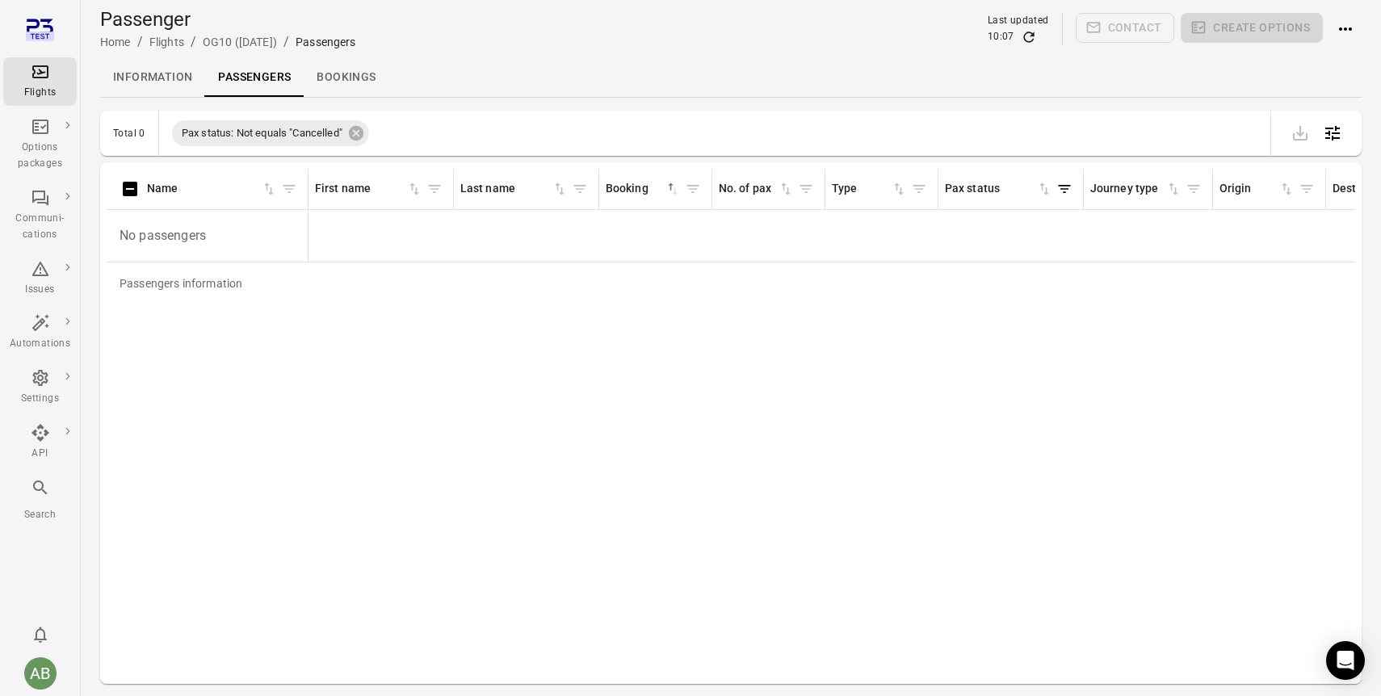
click at [170, 78] on link "Information" at bounding box center [152, 77] width 105 height 39
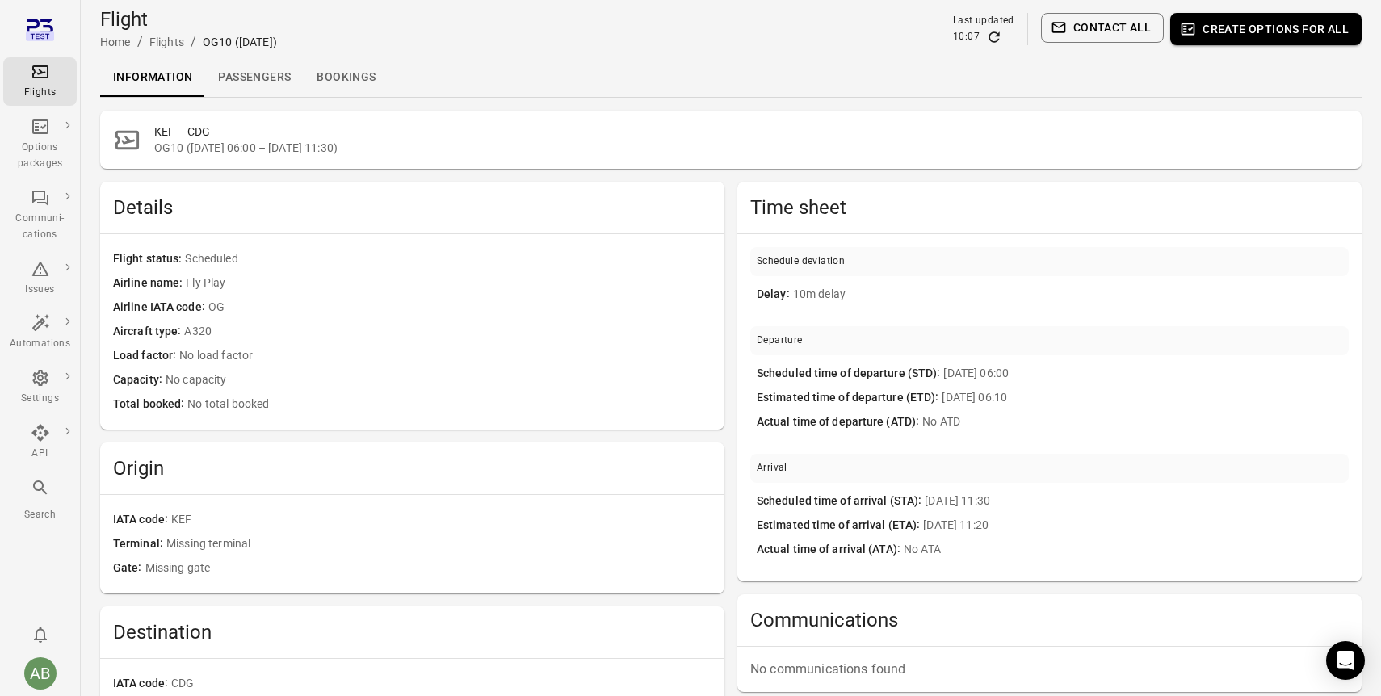
click at [248, 79] on link "Passengers" at bounding box center [254, 77] width 99 height 39
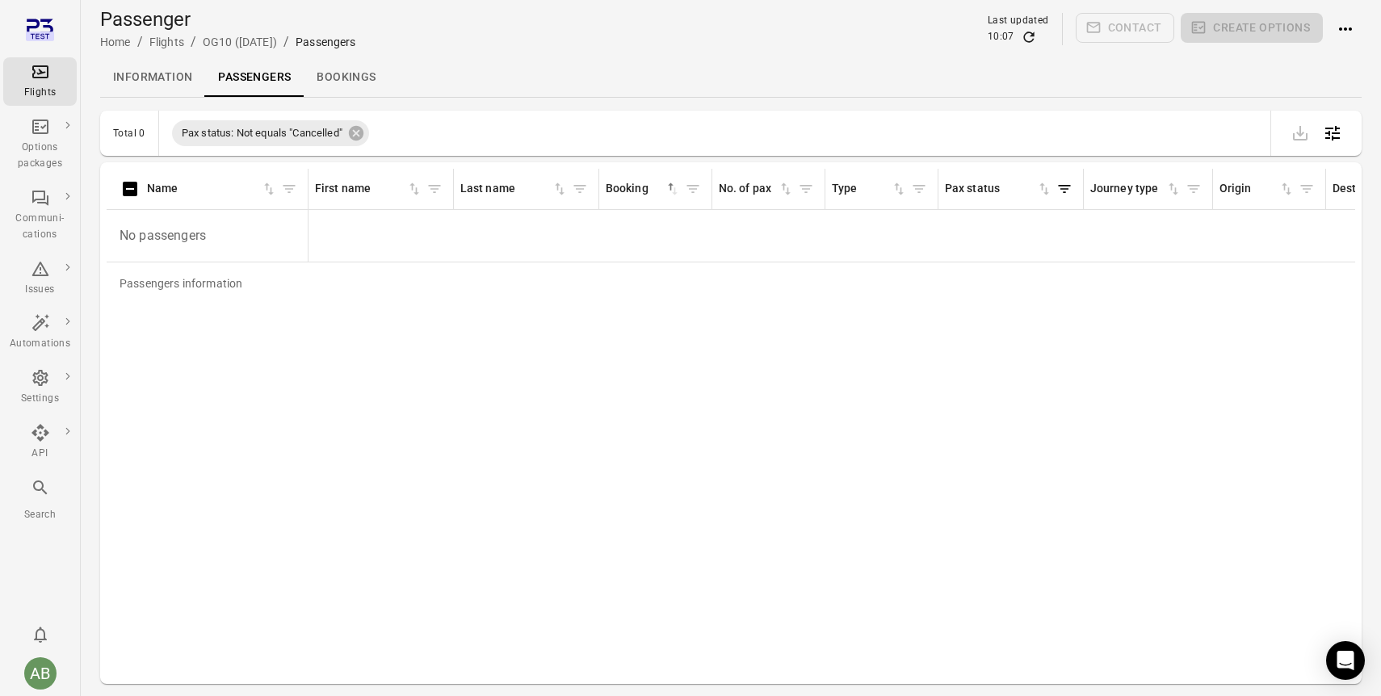
click at [36, 80] on icon "Main navigation" at bounding box center [40, 71] width 19 height 19
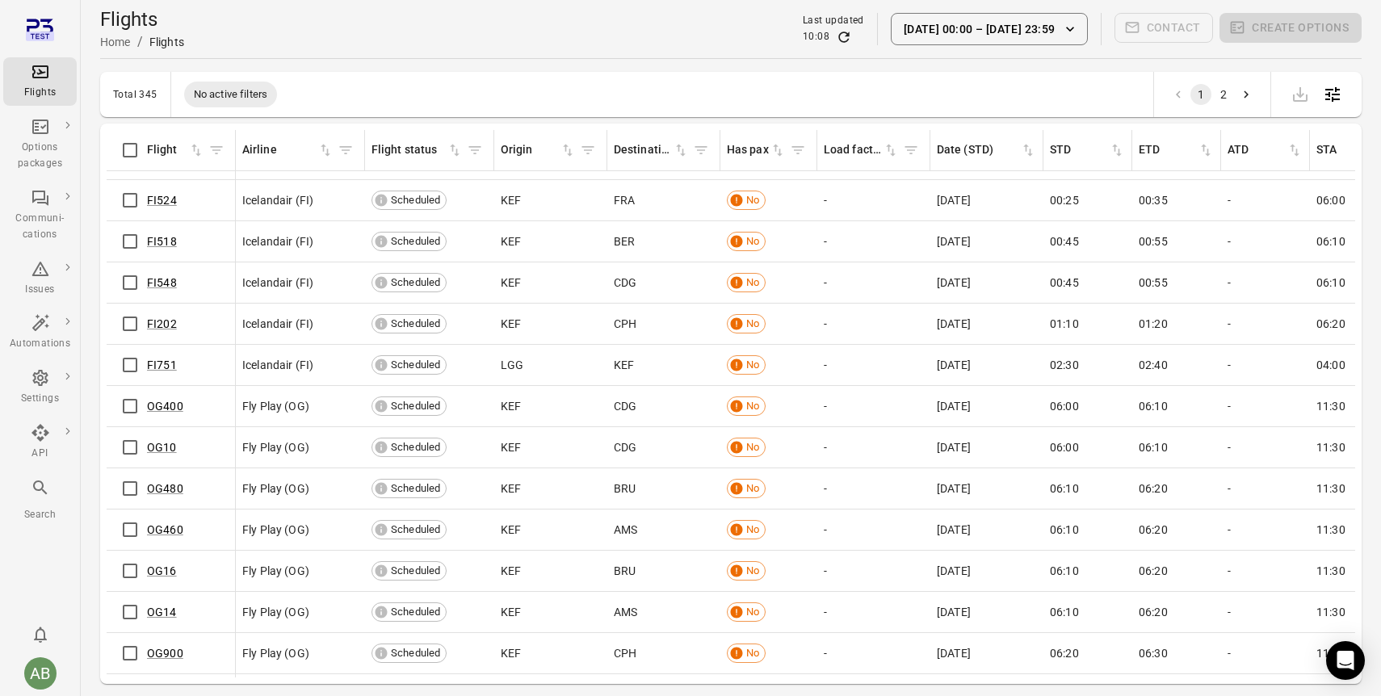
scroll to position [7020, 0]
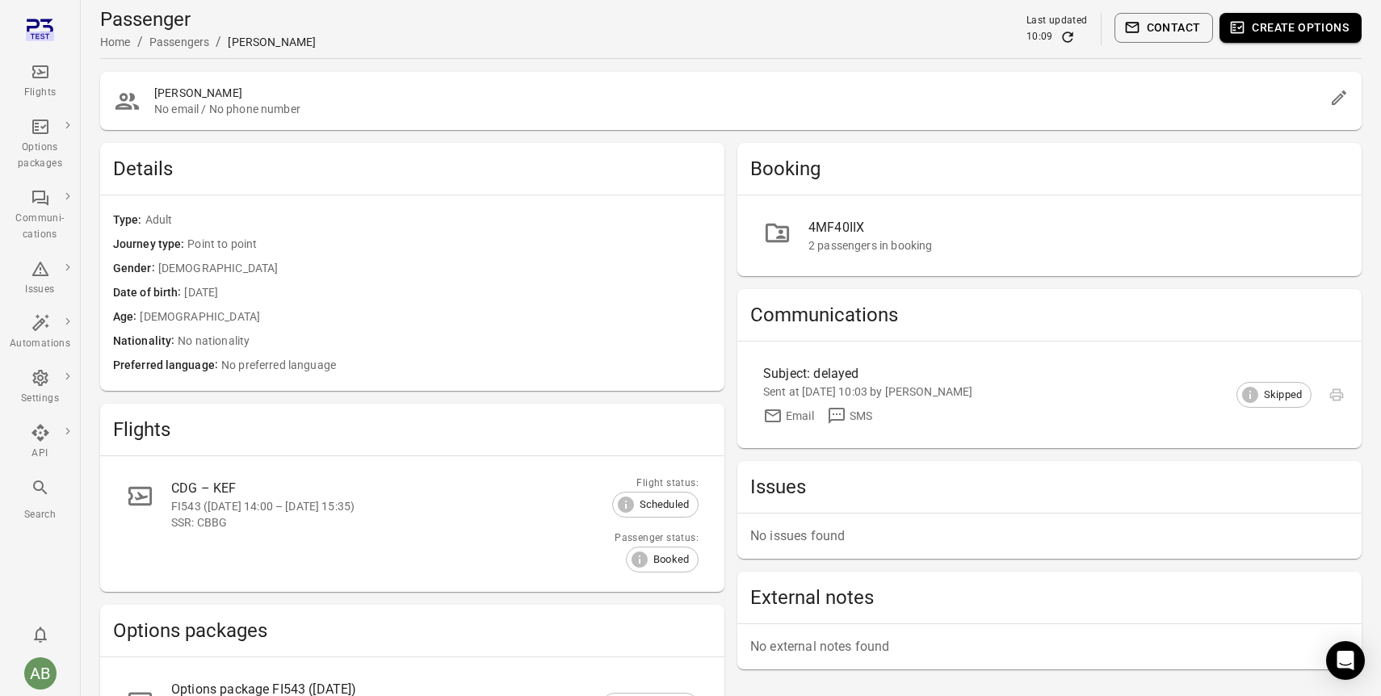
click at [1177, 31] on button "Contact" at bounding box center [1163, 28] width 99 height 30
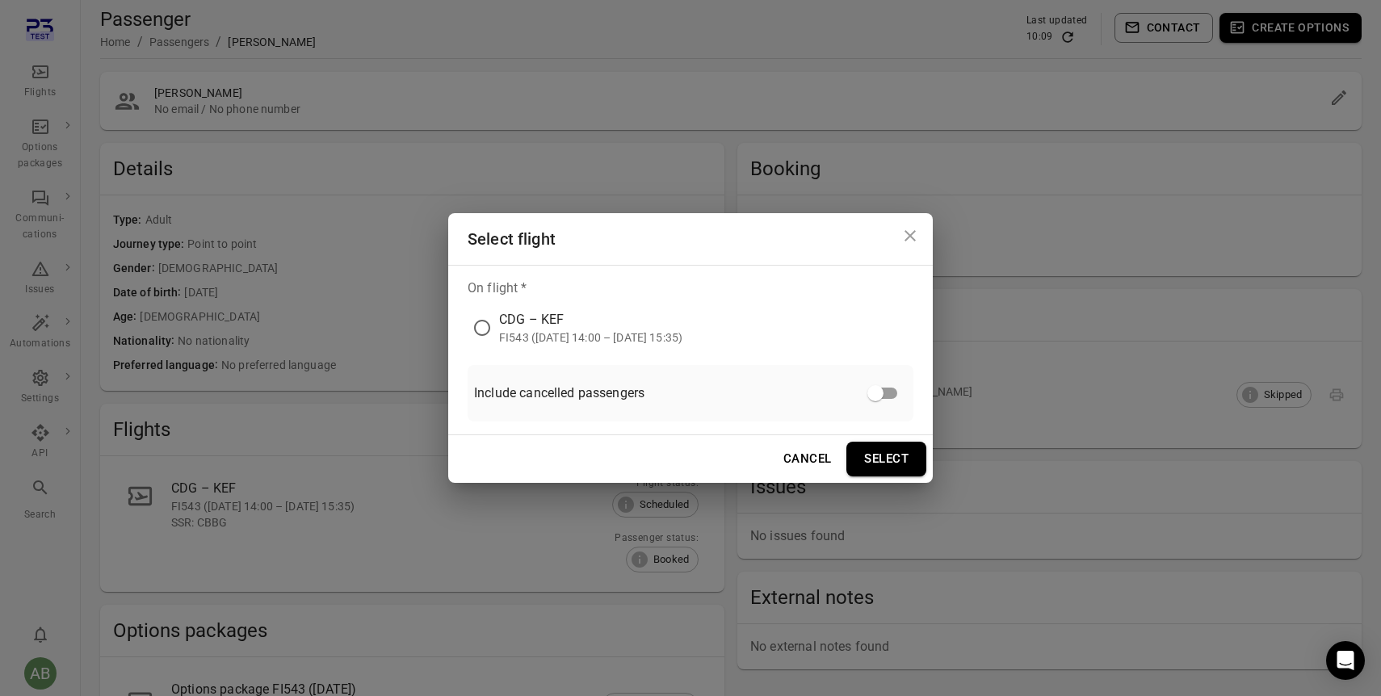
click at [548, 328] on div "CDG – KEF" at bounding box center [590, 319] width 183 height 19
click at [889, 455] on button "Select" at bounding box center [886, 459] width 80 height 34
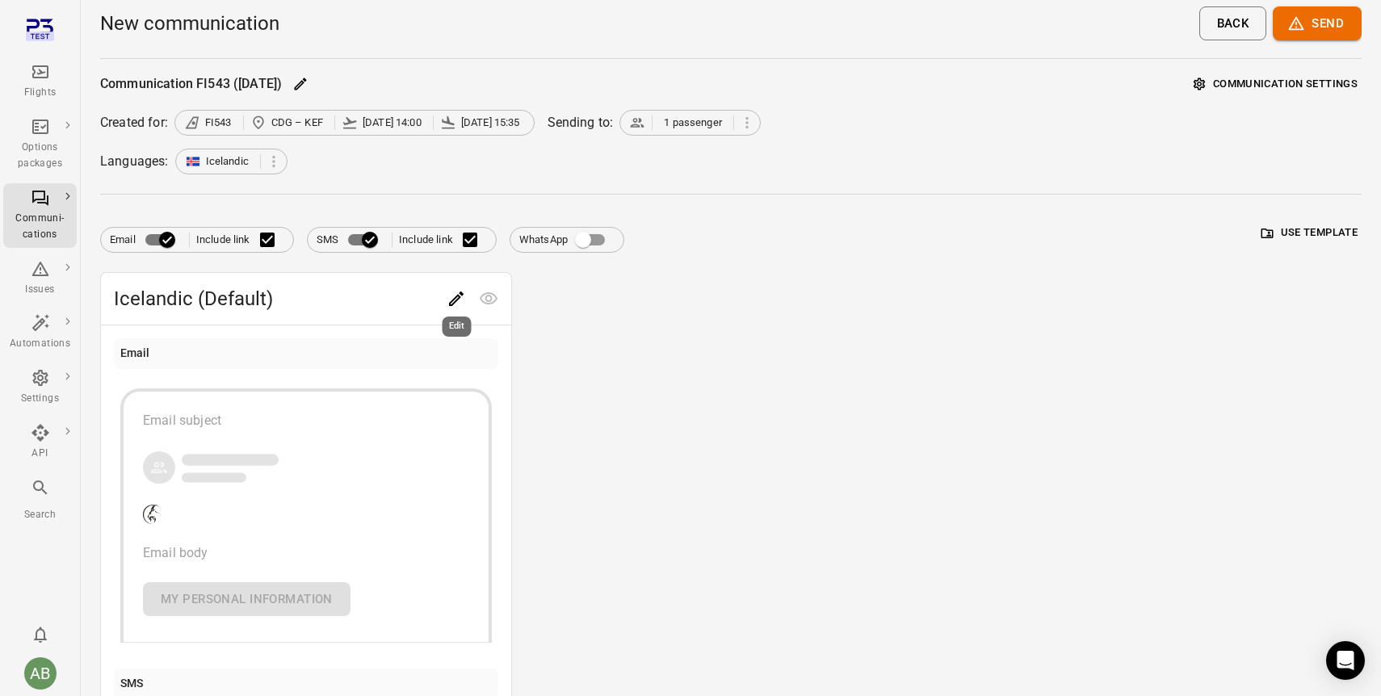
click at [457, 297] on icon "Edit" at bounding box center [456, 298] width 19 height 19
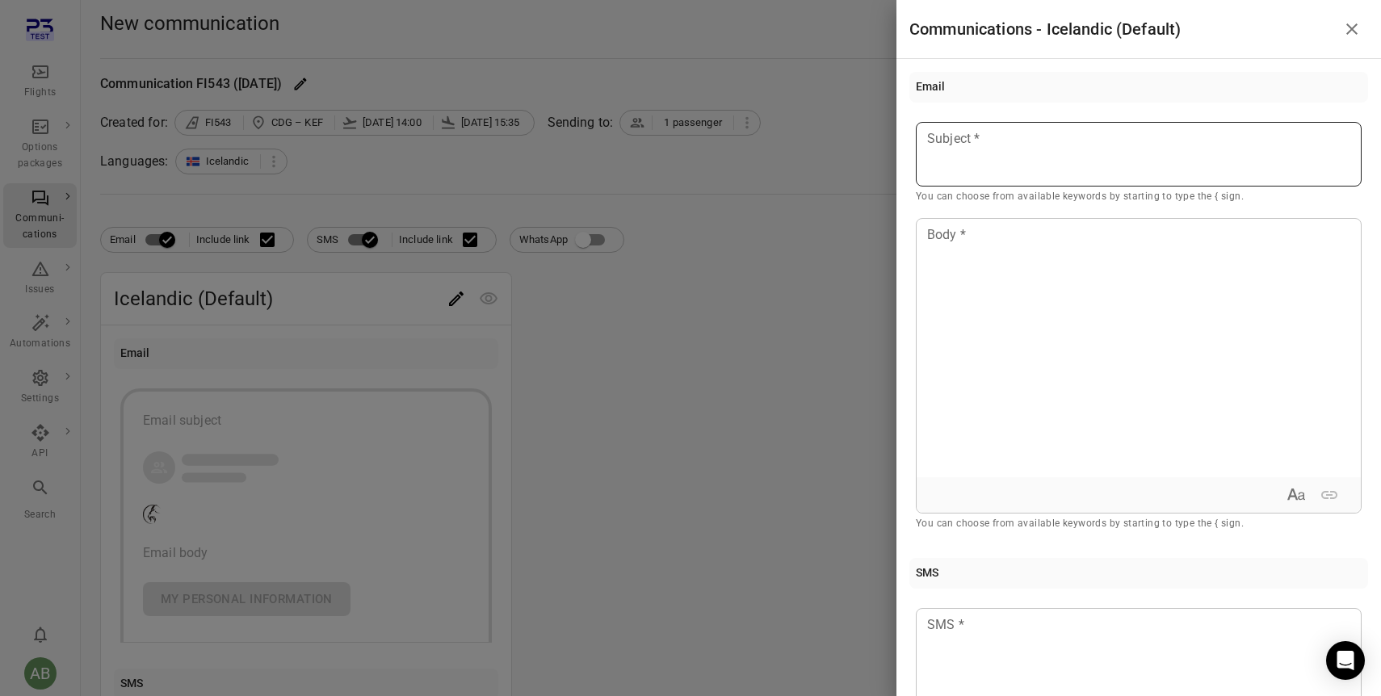
click at [937, 161] on div at bounding box center [1139, 154] width 446 height 65
click at [988, 631] on p at bounding box center [1139, 624] width 422 height 19
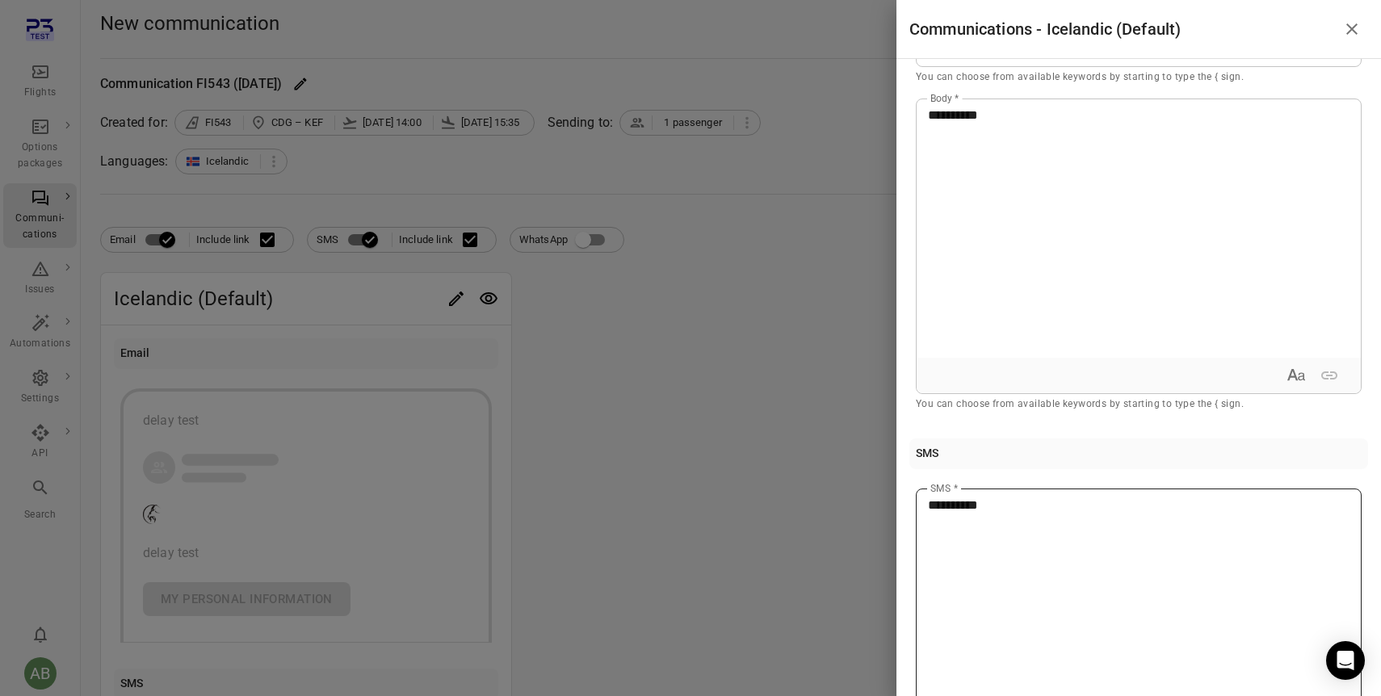
scroll to position [202, 0]
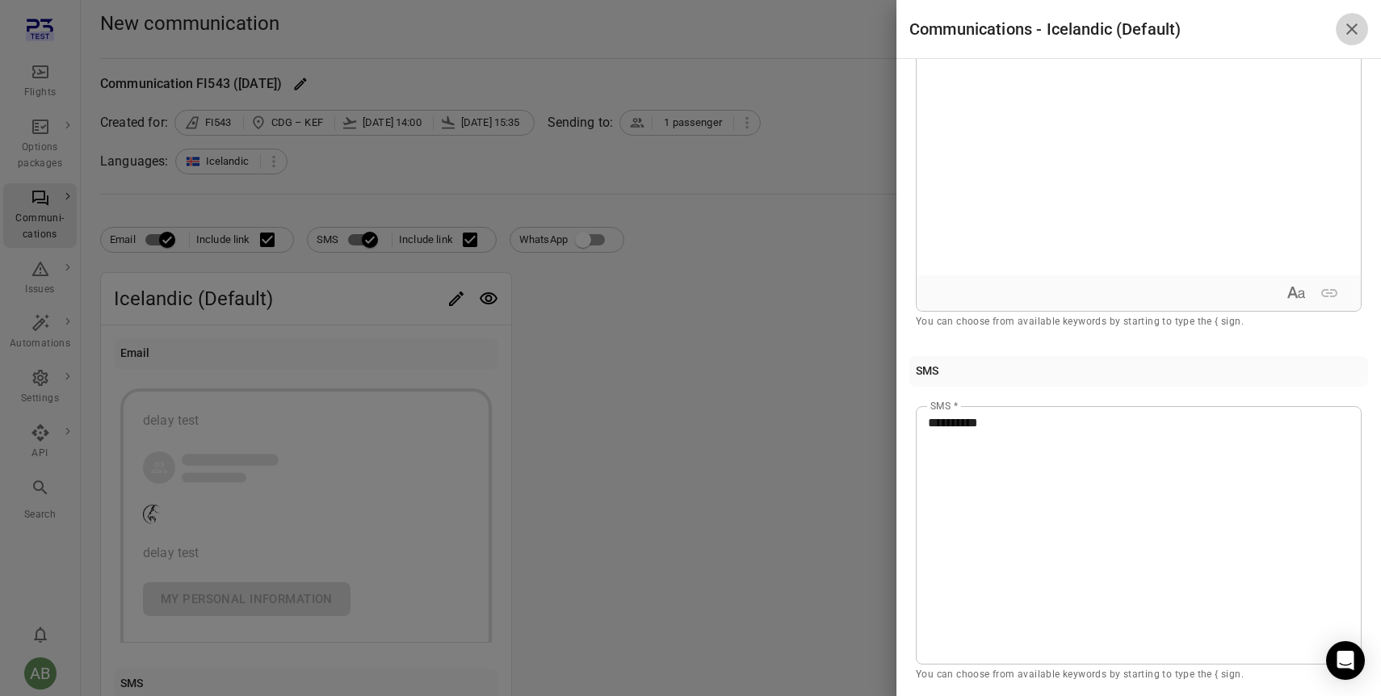
click at [1353, 29] on icon "Close drawer" at bounding box center [1351, 28] width 11 height 11
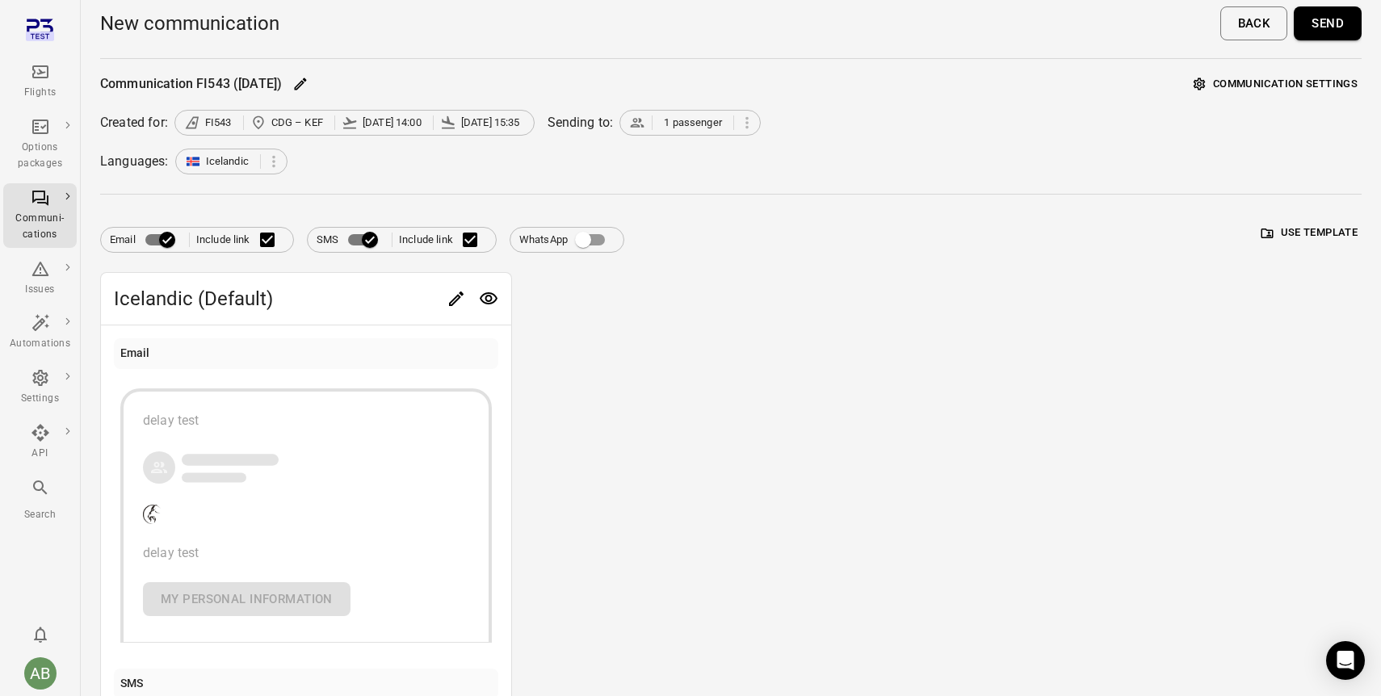
click at [371, 346] on div "Email" at bounding box center [306, 353] width 384 height 31
click at [493, 298] on icon "Preview" at bounding box center [488, 298] width 19 height 19
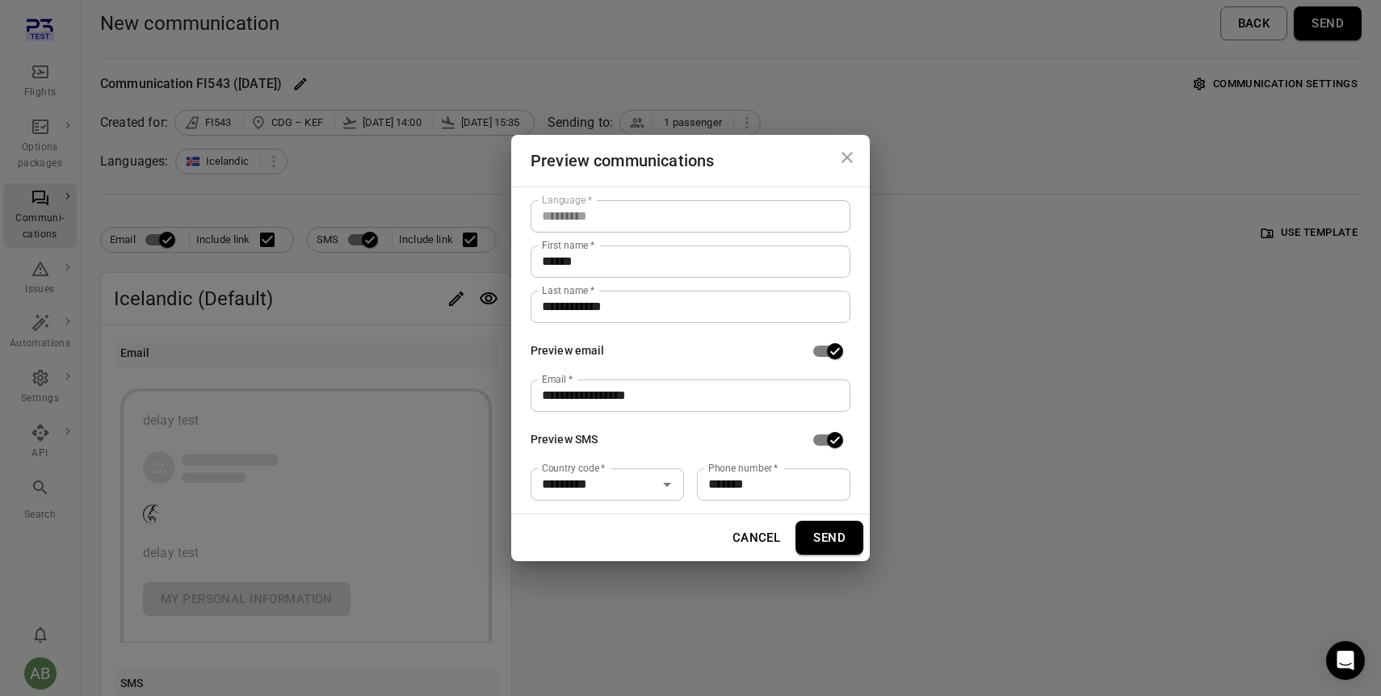
click at [828, 539] on button "Send" at bounding box center [829, 538] width 68 height 34
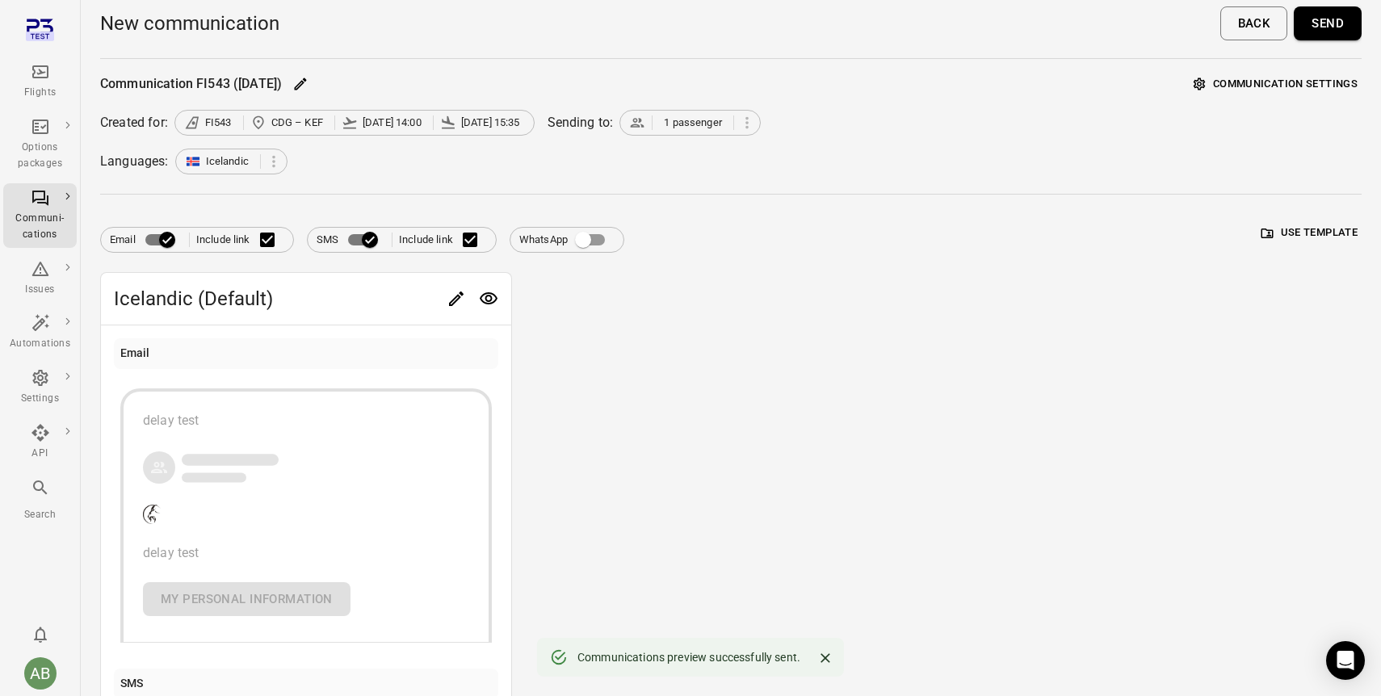
click at [484, 293] on icon "Preview" at bounding box center [489, 298] width 18 height 12
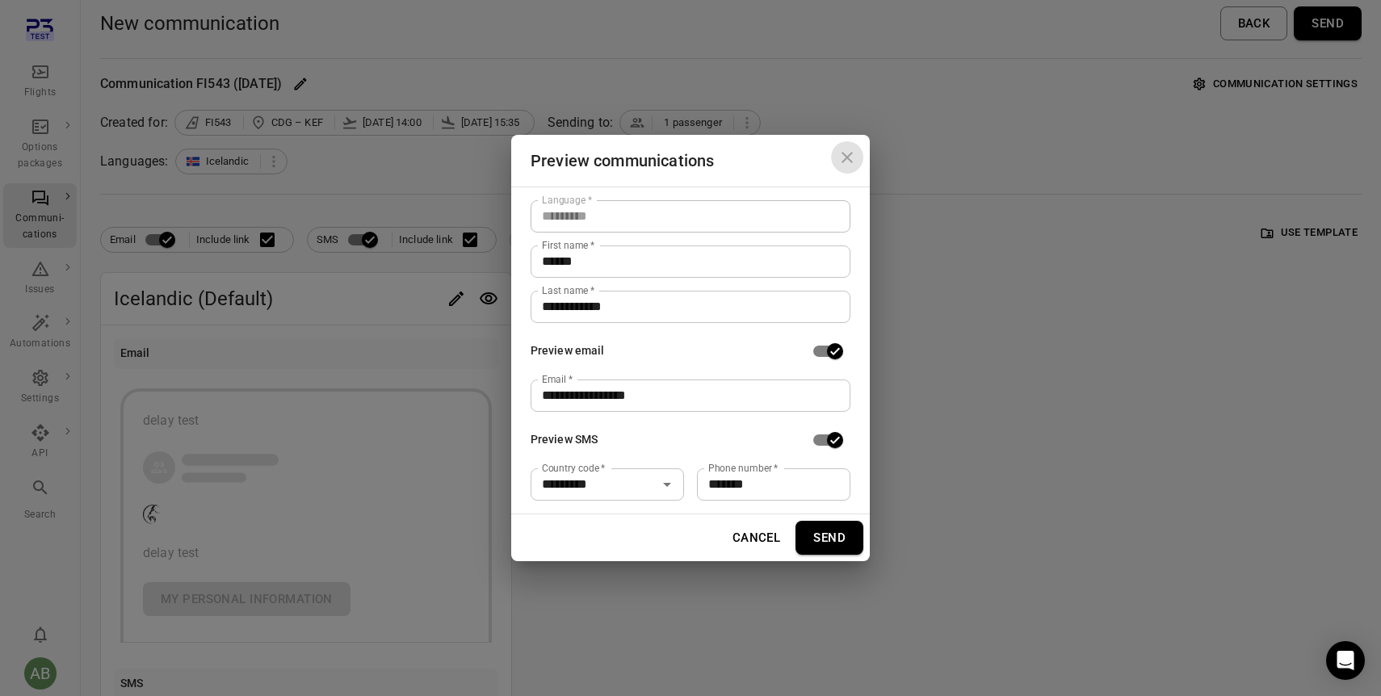
click at [850, 152] on icon "Close dialog" at bounding box center [846, 157] width 19 height 19
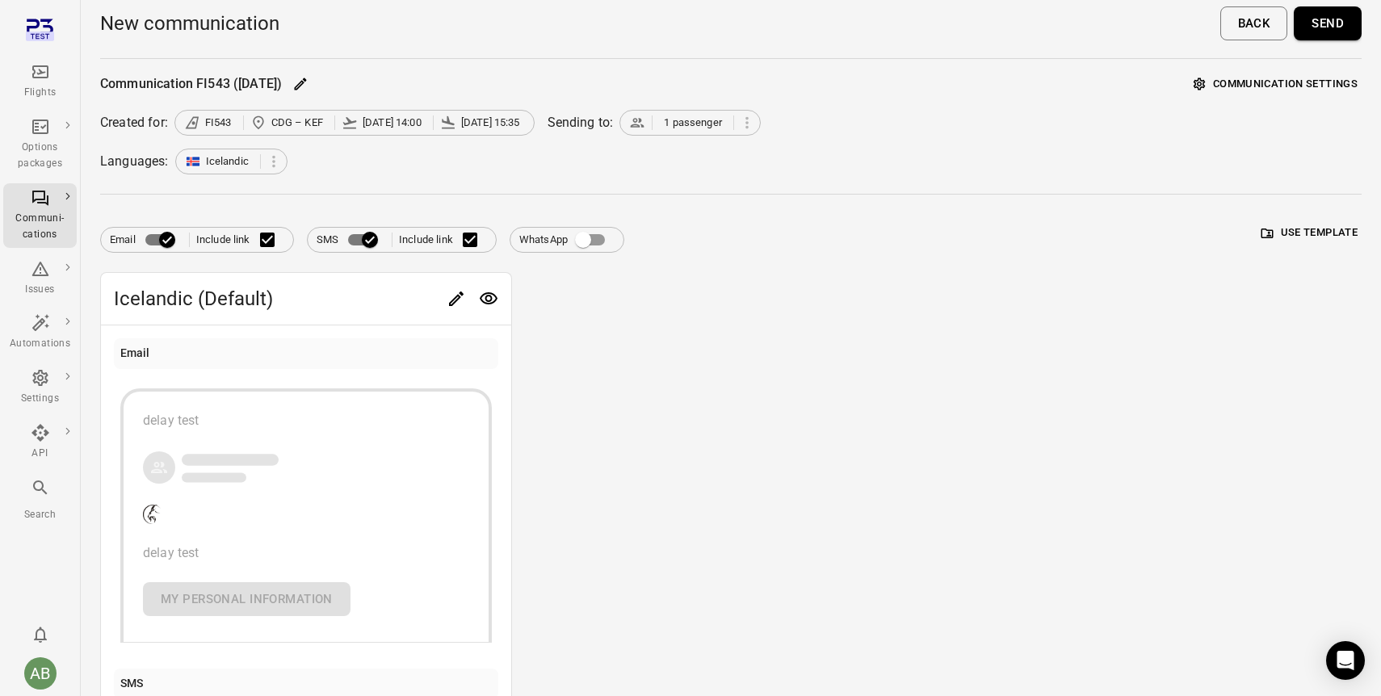
click at [39, 73] on icon "Main navigation" at bounding box center [40, 71] width 16 height 13
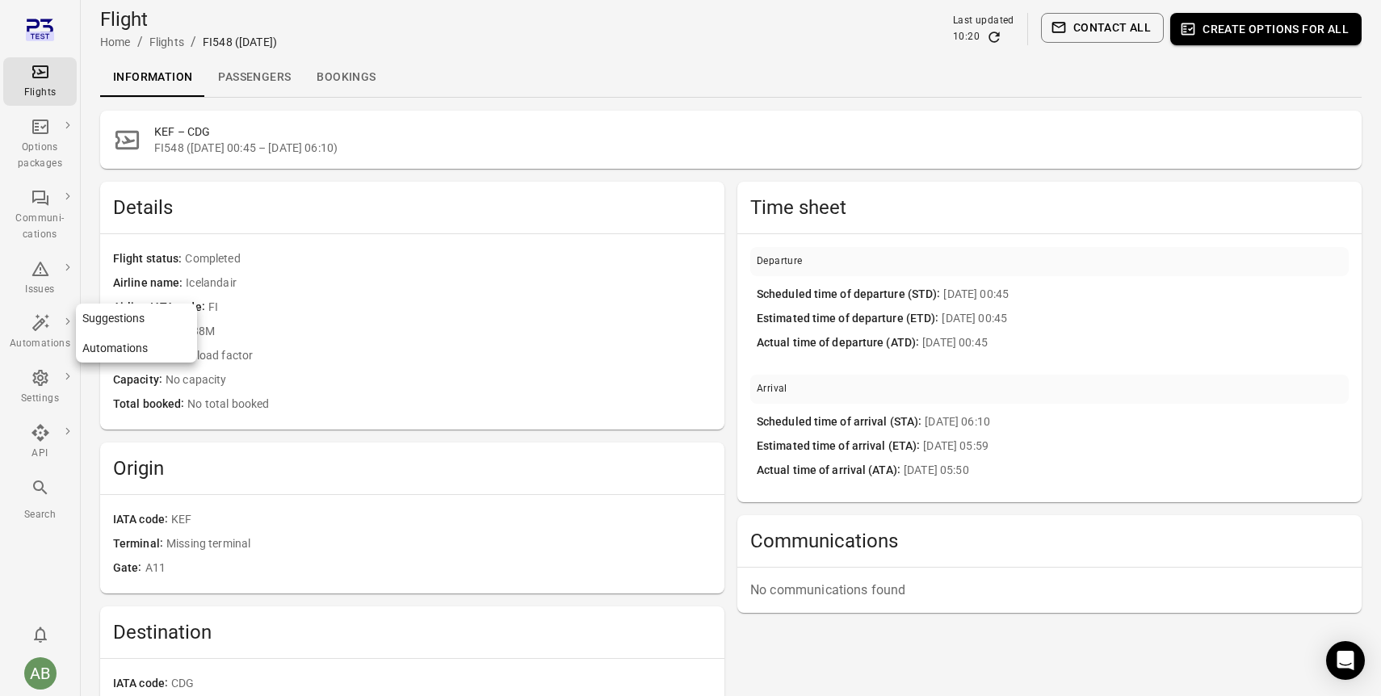
click at [24, 331] on div "Automations" at bounding box center [40, 332] width 61 height 39
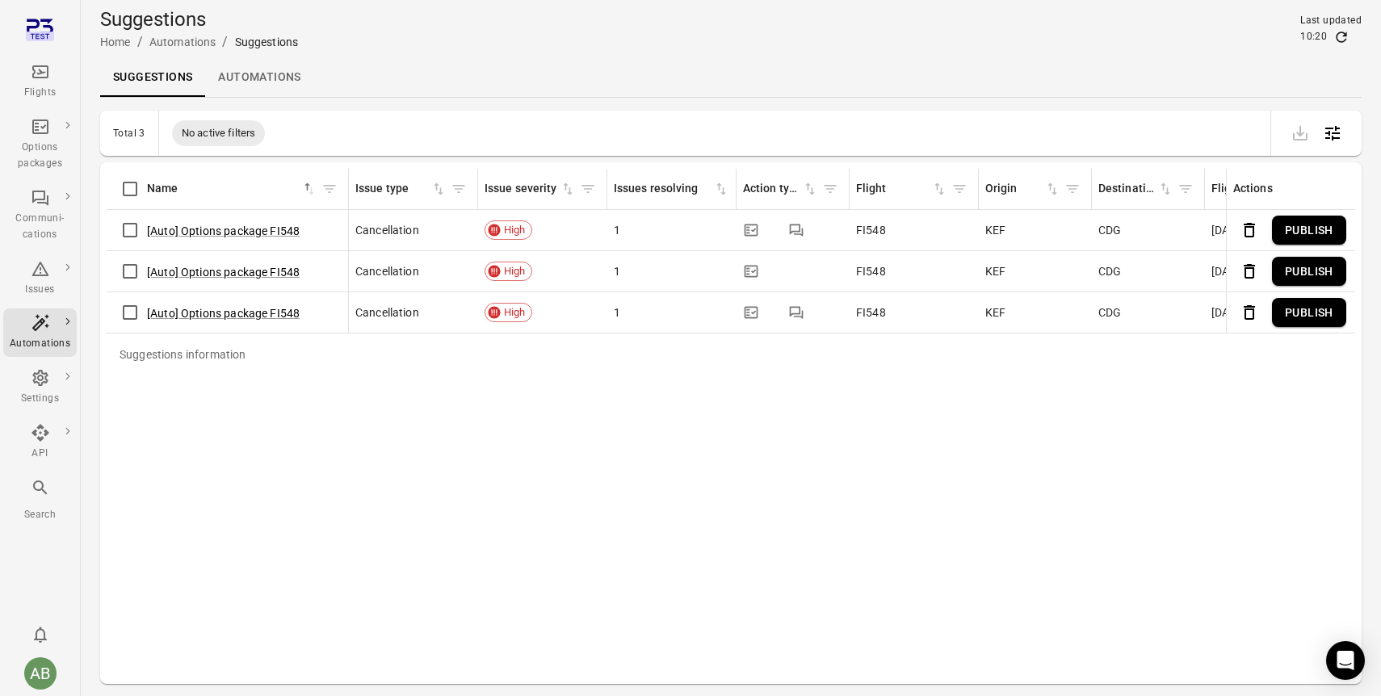
click at [246, 83] on link "Automations" at bounding box center [259, 77] width 108 height 39
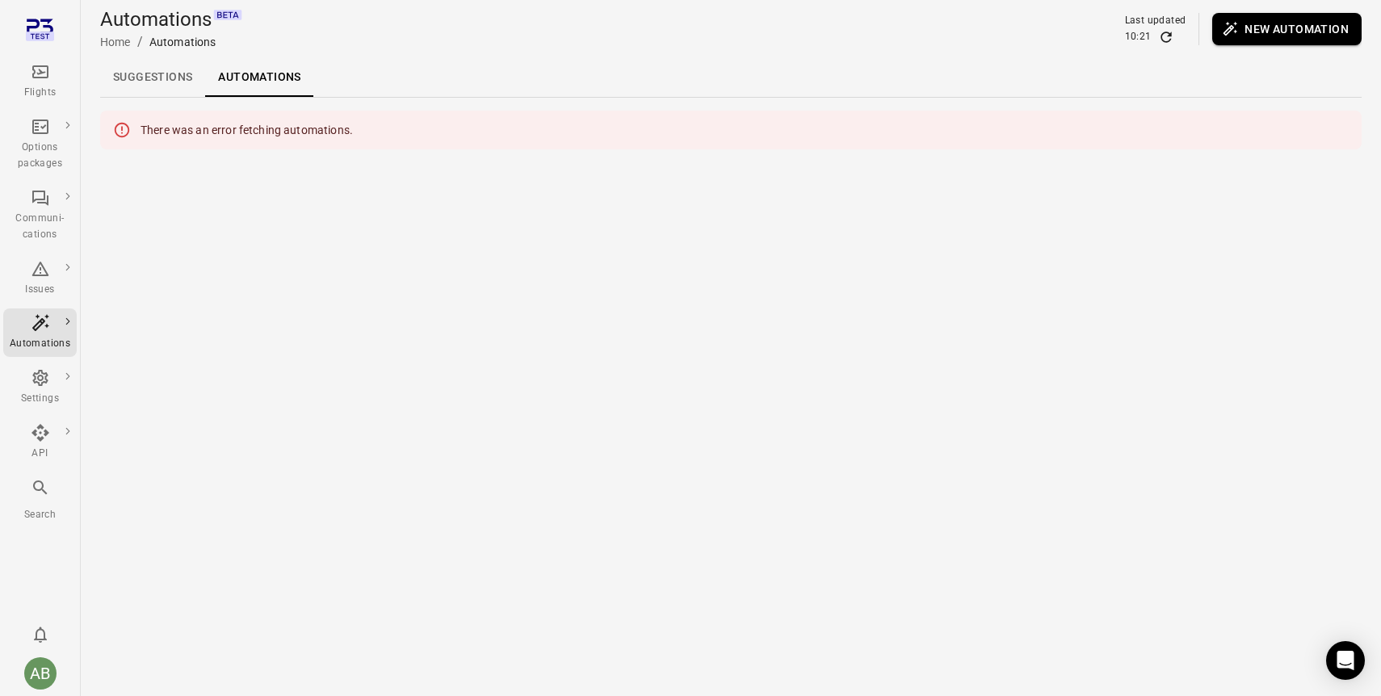
click at [1323, 21] on button "New automation" at bounding box center [1286, 29] width 149 height 32
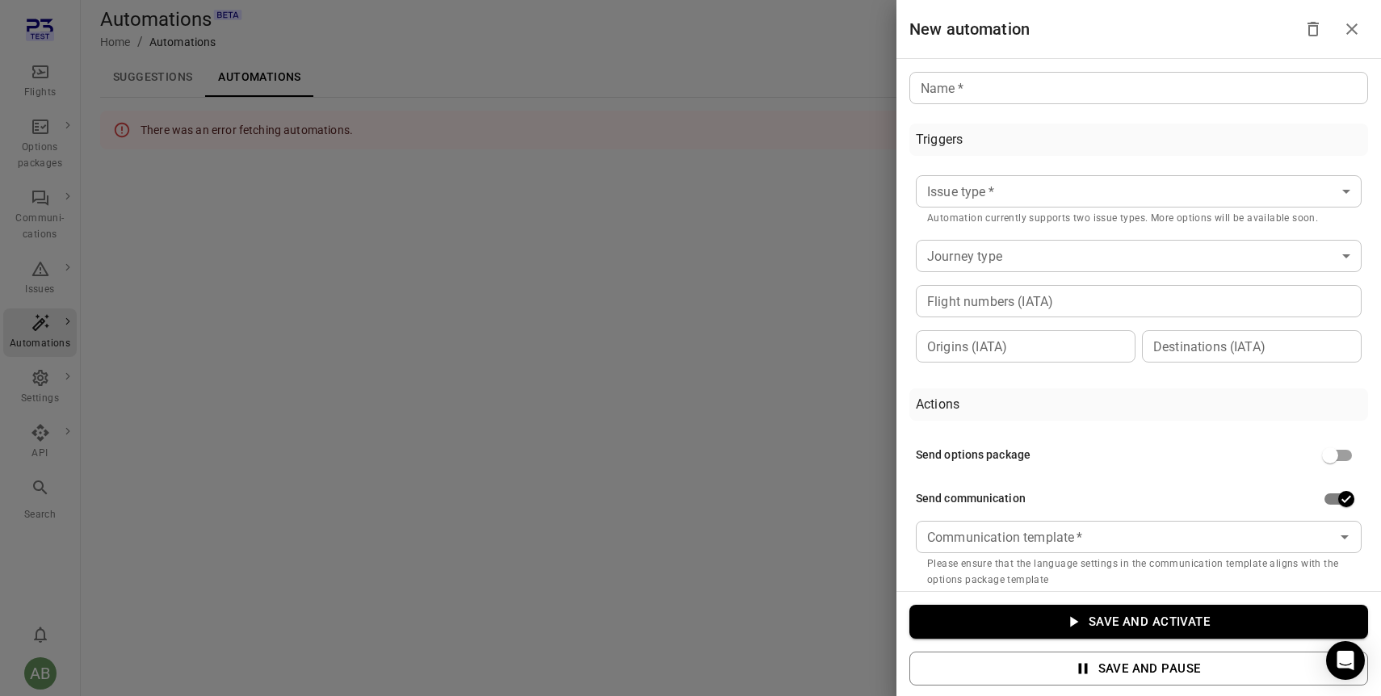
click at [1071, 198] on body "Flights Options packages Communi-cations Issues Automations Settings API Search…" at bounding box center [690, 348] width 1381 height 696
